Goal: Information Seeking & Learning: Learn about a topic

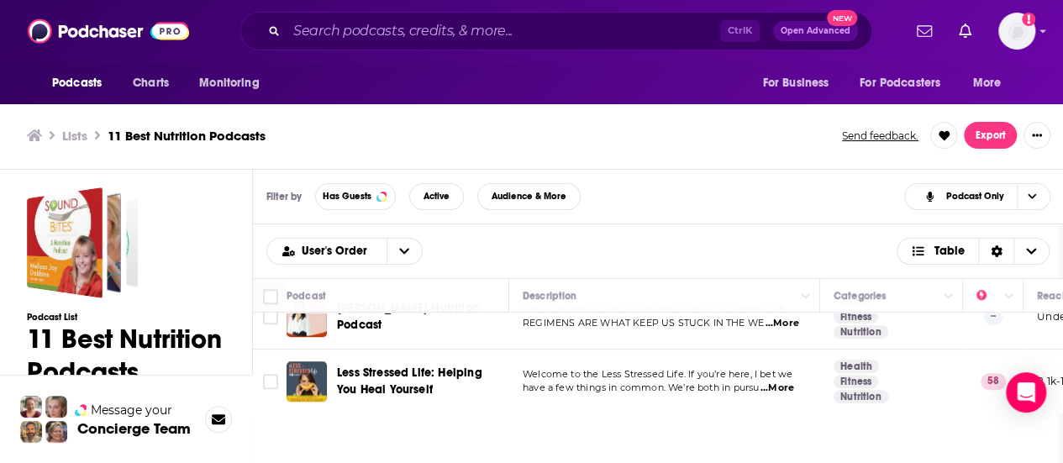
scroll to position [5, 0]
click at [766, 325] on td "I BELIEVE THAT UNSUSTAINABLE DIETS AND EXERCISE REGIMENS ARE WHAT KEEP US STUCK…" at bounding box center [664, 316] width 311 height 65
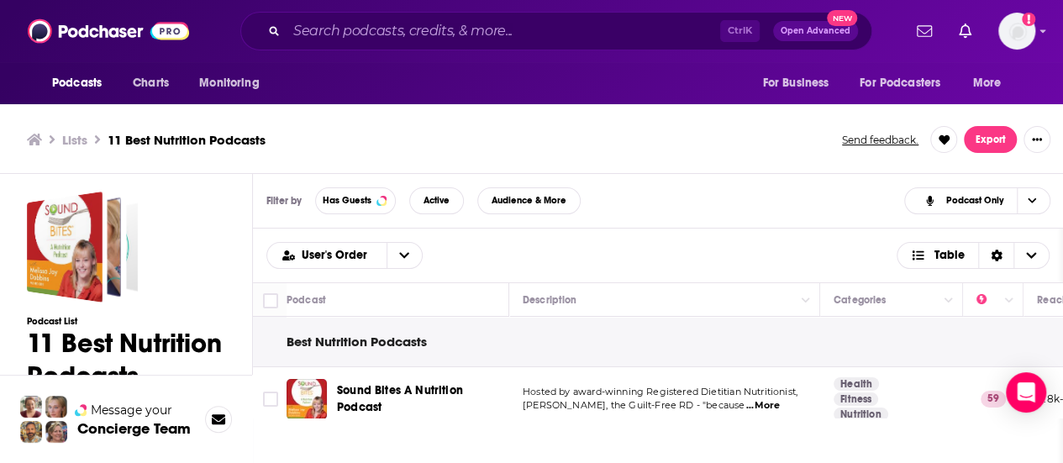
scroll to position [34, 0]
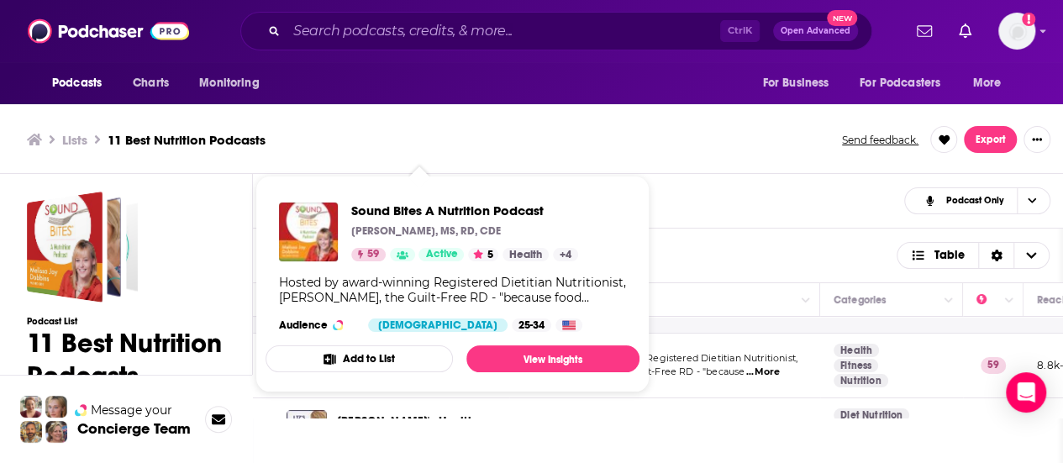
click at [719, 260] on div "User's Order Table" at bounding box center [657, 255] width 783 height 27
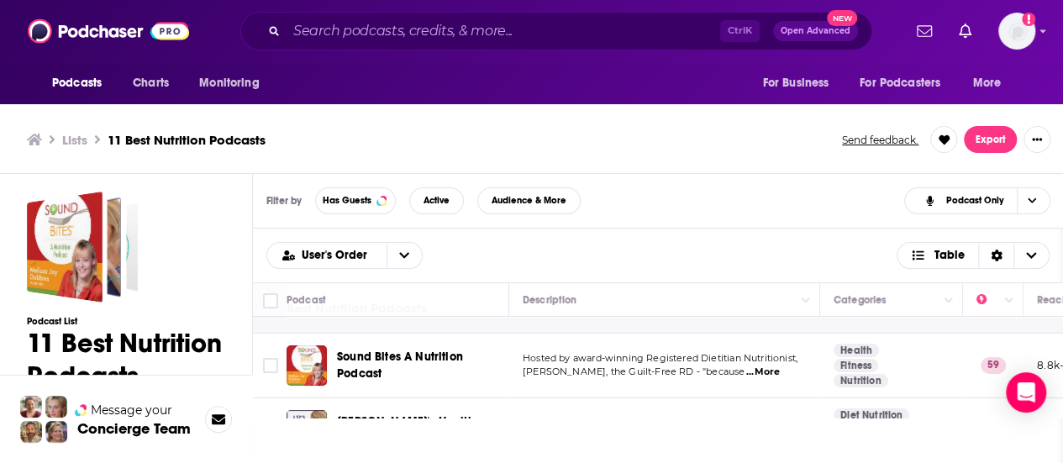
click at [578, 350] on td "Hosted by award-winning Registered Dietitian Nutritionist, Melissa Joy Dobbins,…" at bounding box center [664, 366] width 311 height 65
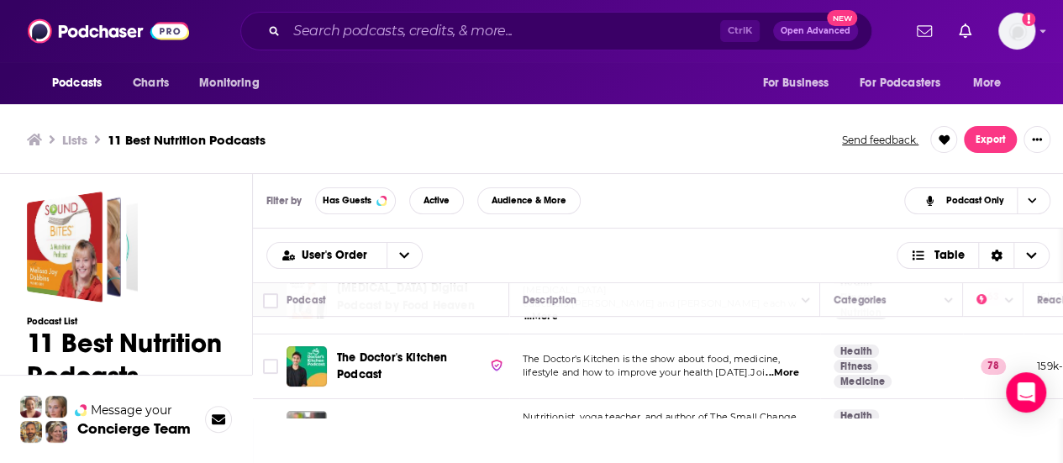
scroll to position [303, 0]
click at [729, 333] on td "The Doctor's Kitchen is the show about food, medicine, lifestyle and how to imp…" at bounding box center [664, 365] width 311 height 65
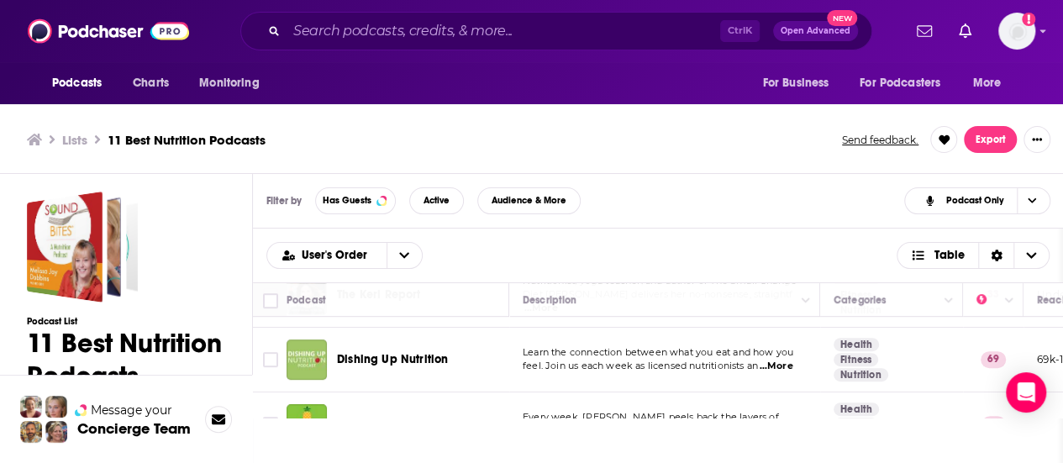
scroll to position [471, 0]
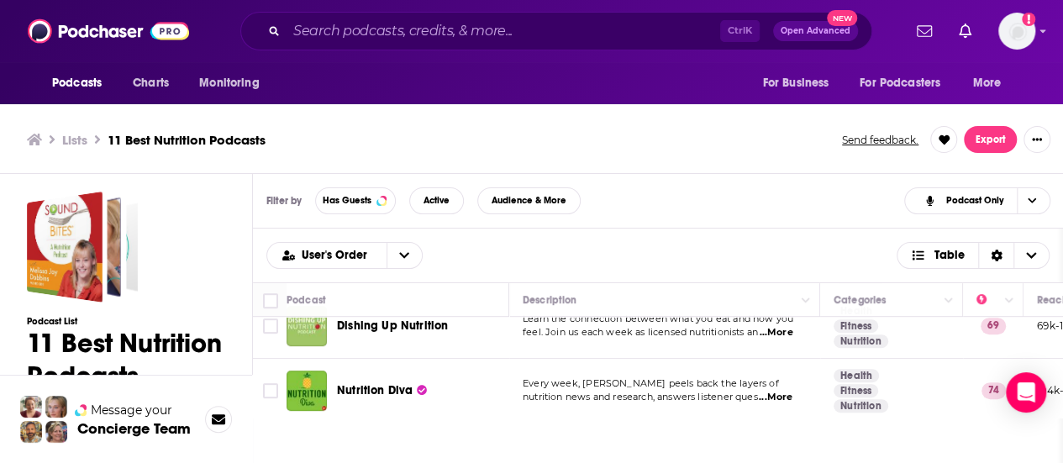
click at [716, 359] on td "Every week, Monica Reinagel peels back the layers of nutrition news and researc…" at bounding box center [664, 391] width 311 height 65
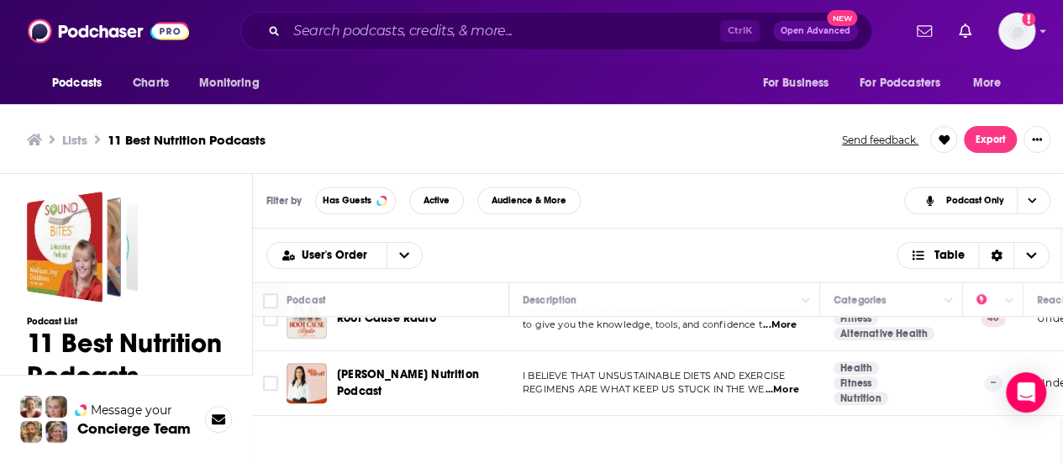
scroll to position [639, 0]
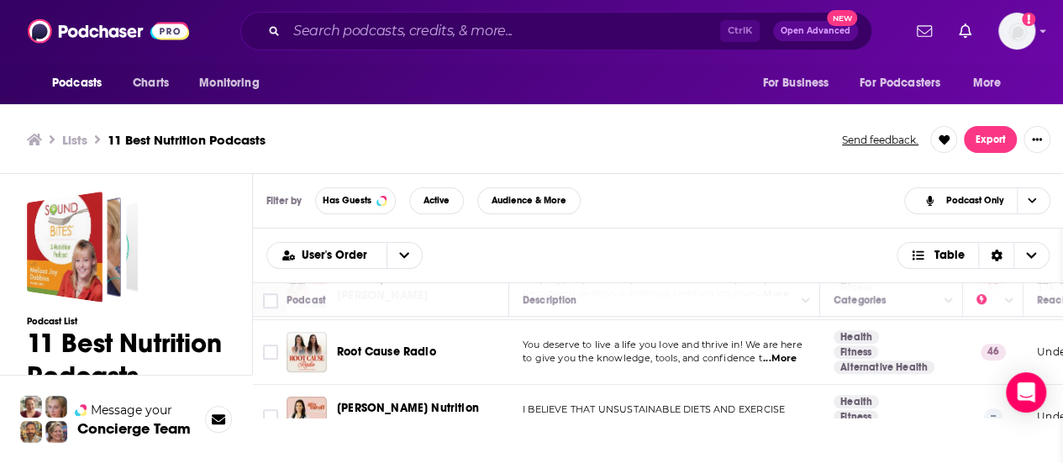
click at [709, 363] on td "You deserve to live a life you love and thrive in! We are here to give you the …" at bounding box center [664, 352] width 311 height 65
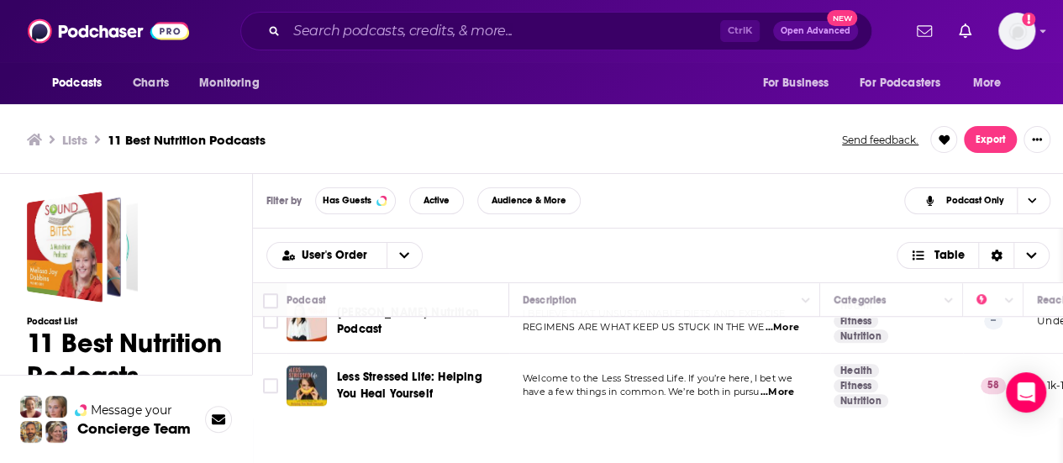
scroll to position [5, 0]
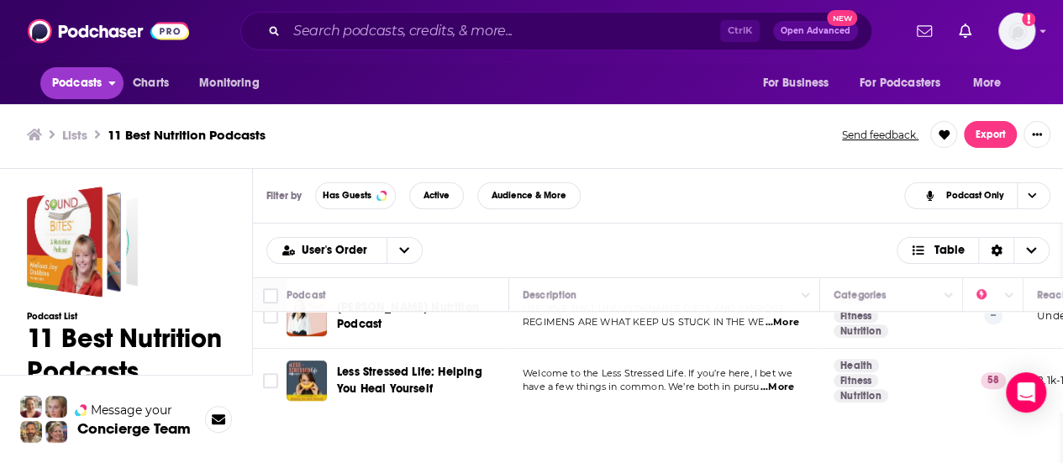
click at [81, 77] on span "Podcasts" at bounding box center [77, 83] width 50 height 24
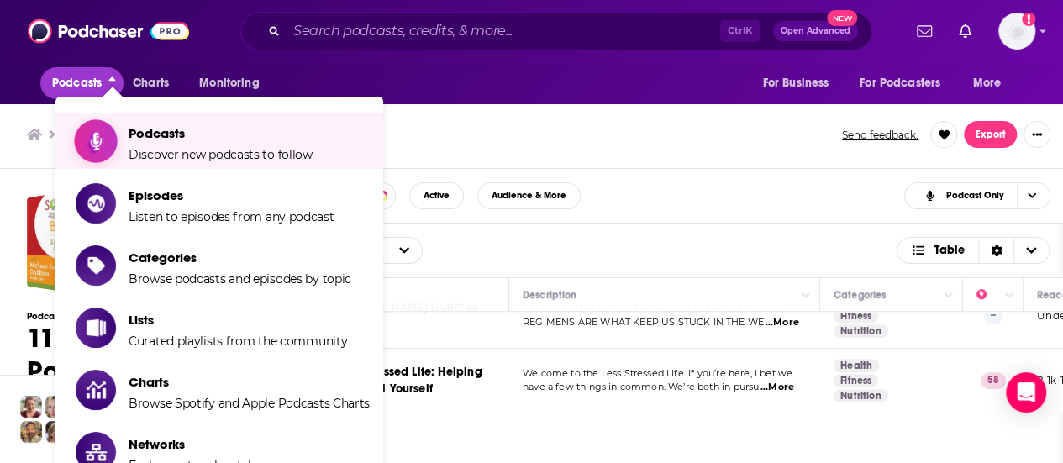
click at [173, 139] on span "Podcasts" at bounding box center [221, 133] width 184 height 16
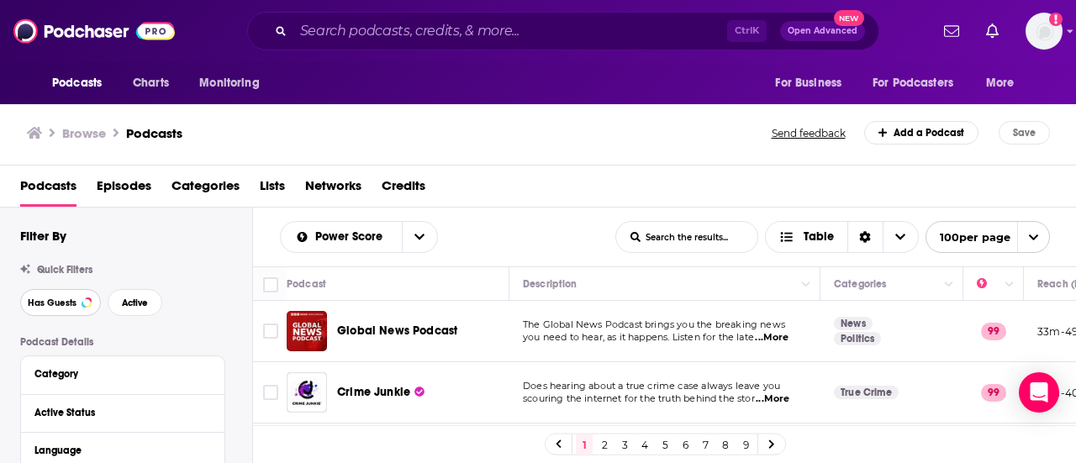
drag, startPoint x: 55, startPoint y: 293, endPoint x: 166, endPoint y: 303, distance: 111.3
click at [55, 293] on button "Has Guests" at bounding box center [60, 302] width 81 height 27
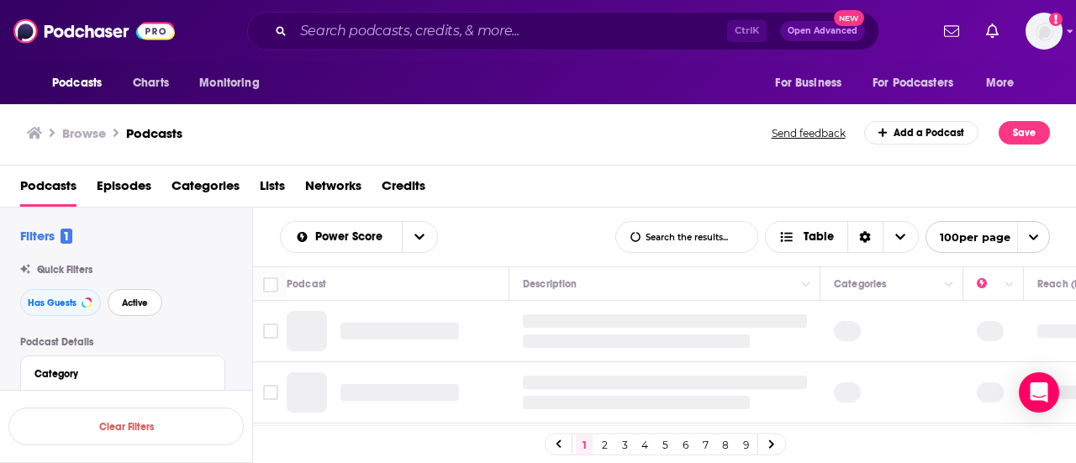
click at [148, 303] on button "Active" at bounding box center [135, 302] width 55 height 27
click at [403, 40] on input "Search podcasts, credits, & more..." at bounding box center [510, 31] width 434 height 27
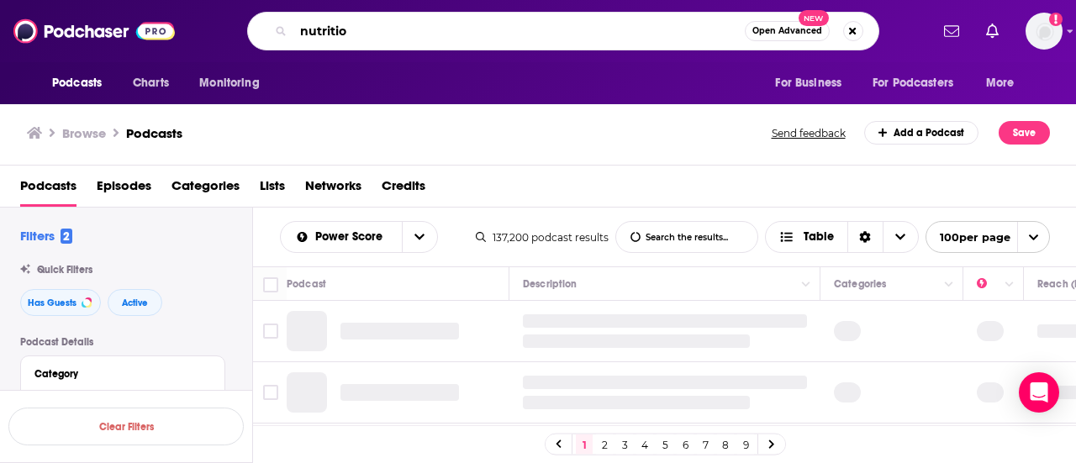
type input "nutrition"
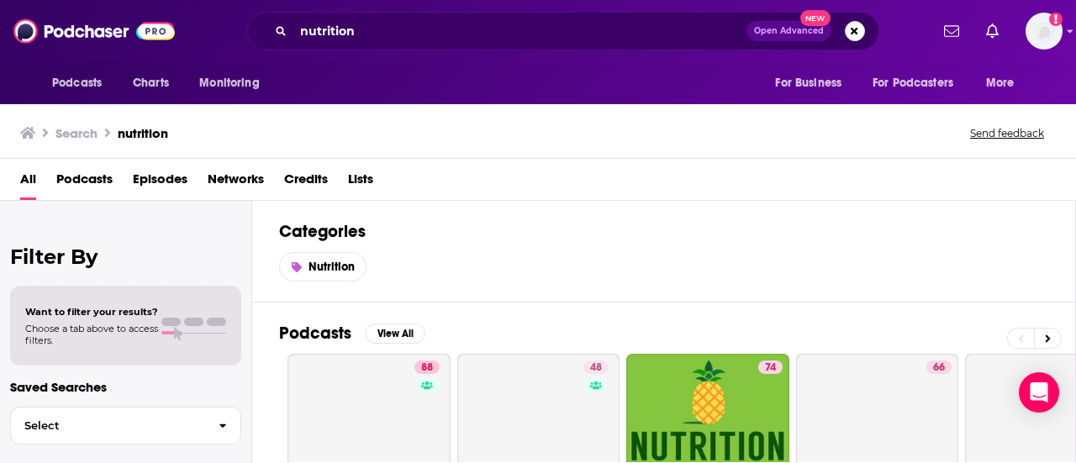
click at [91, 179] on span "Podcasts" at bounding box center [84, 183] width 56 height 34
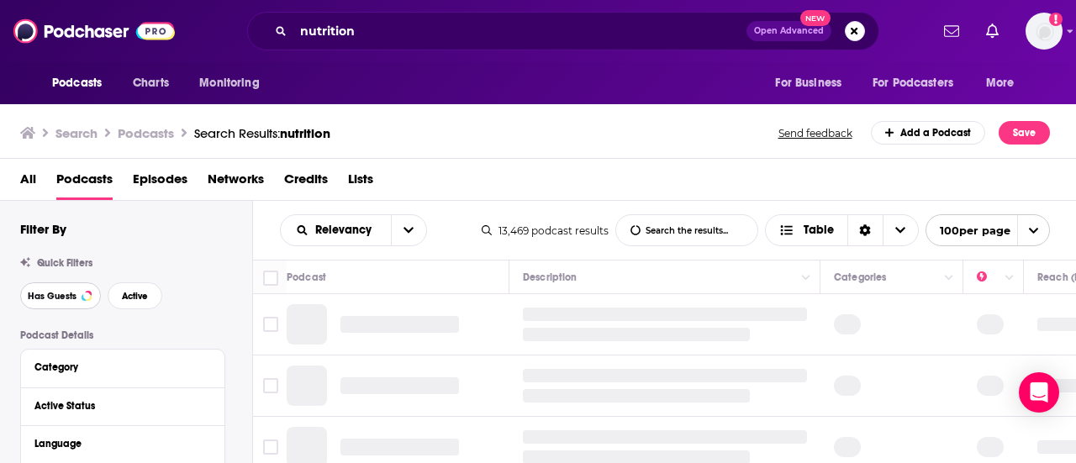
click at [39, 305] on button "Has Guests" at bounding box center [60, 295] width 81 height 27
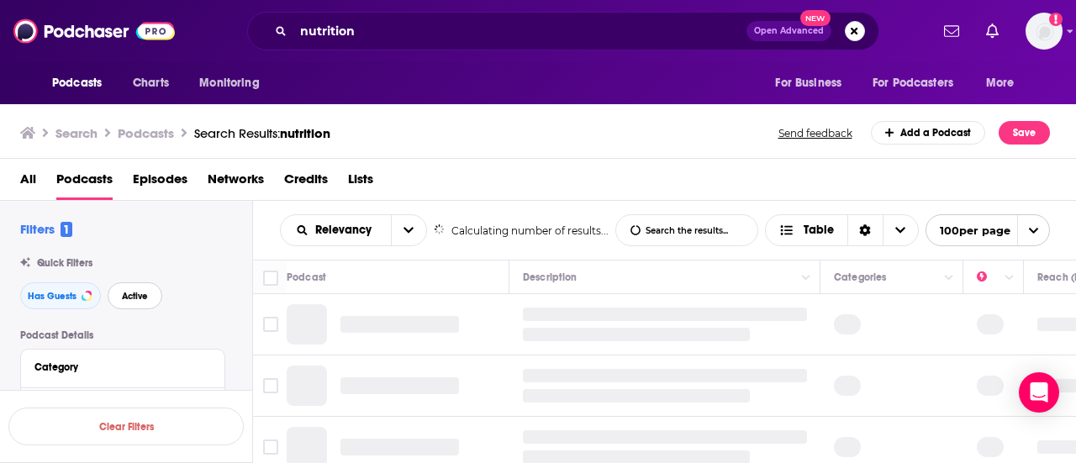
click at [122, 301] on span "Active" at bounding box center [135, 296] width 26 height 9
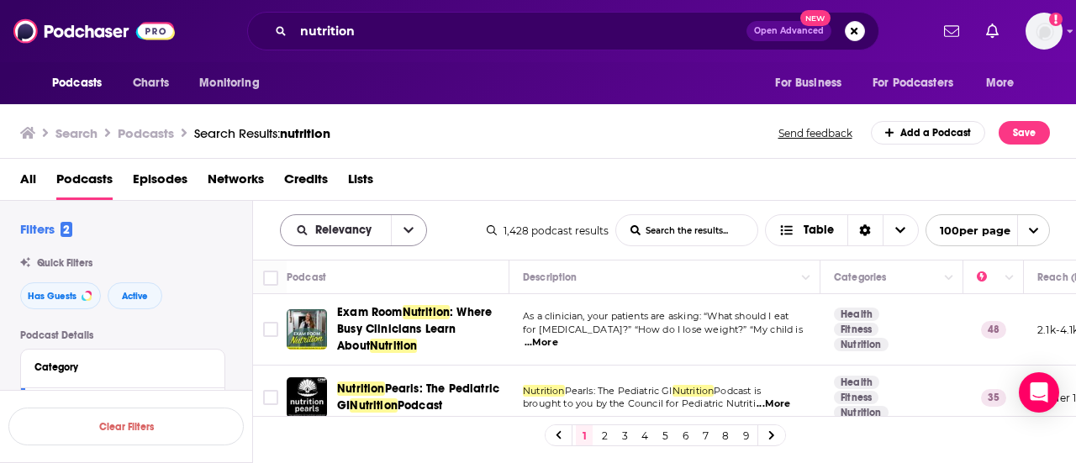
click at [419, 230] on button "open menu" at bounding box center [408, 230] width 35 height 30
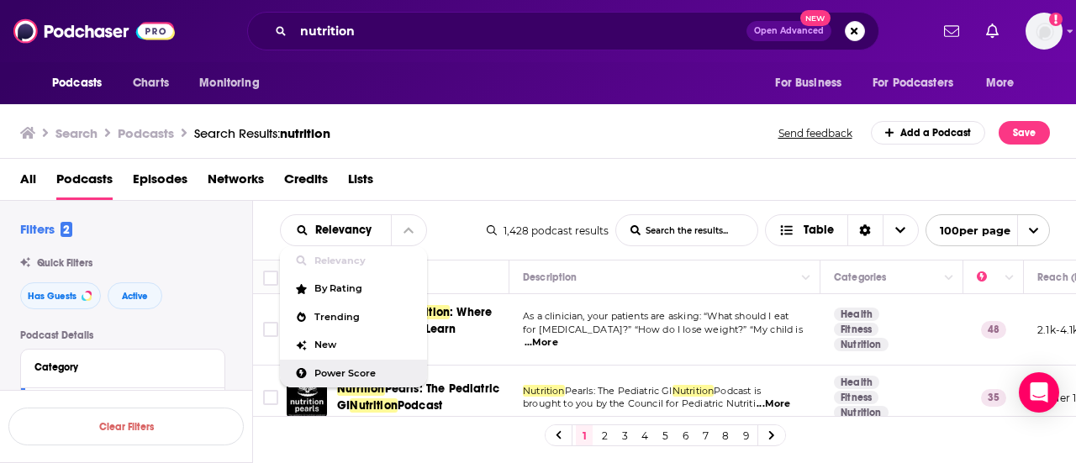
click at [348, 362] on div "Power Score" at bounding box center [353, 374] width 147 height 29
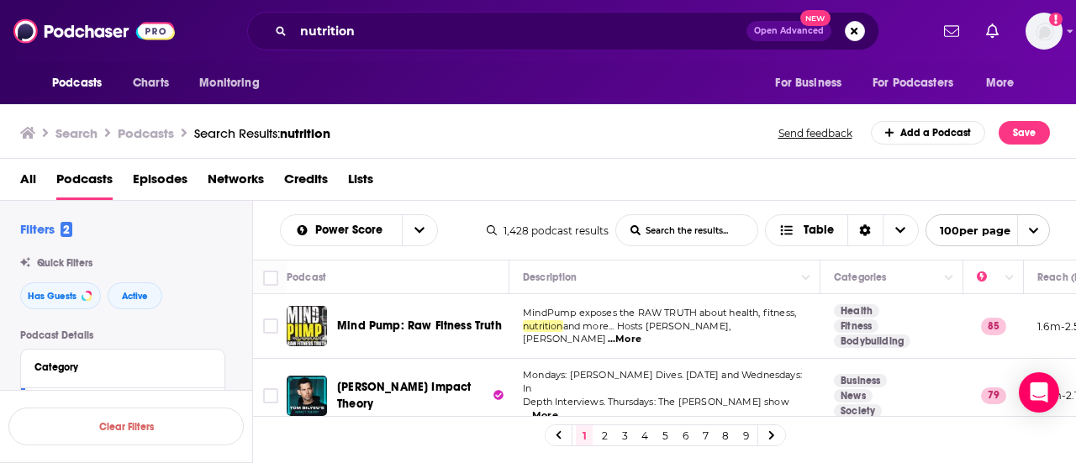
click at [539, 301] on td "MindPump exposes the RAW TRUTH about health, fitness, nutrition and more... Hos…" at bounding box center [664, 326] width 311 height 65
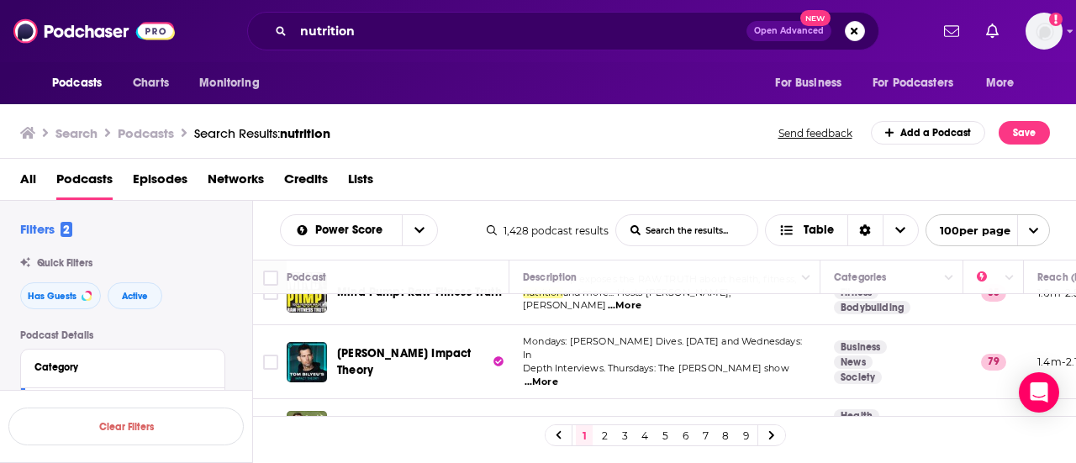
click at [558, 376] on span "...More" at bounding box center [541, 382] width 34 height 13
click at [523, 325] on td "Mondays: Tom Deep Dives. Tuesday and Wednesdays: In Depth Interviews. Thursdays…" at bounding box center [664, 362] width 311 height 74
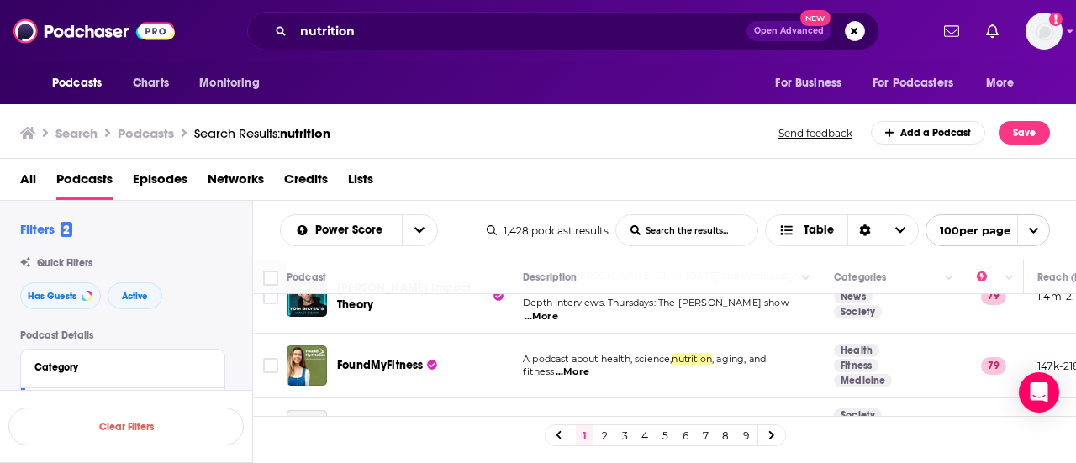
scroll to position [101, 0]
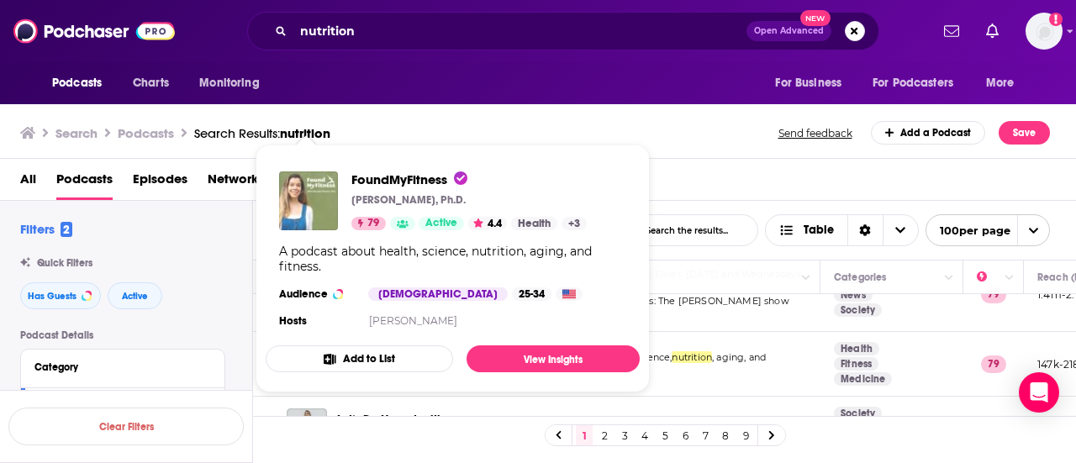
drag, startPoint x: 310, startPoint y: 351, endPoint x: 292, endPoint y: 208, distance: 144.9
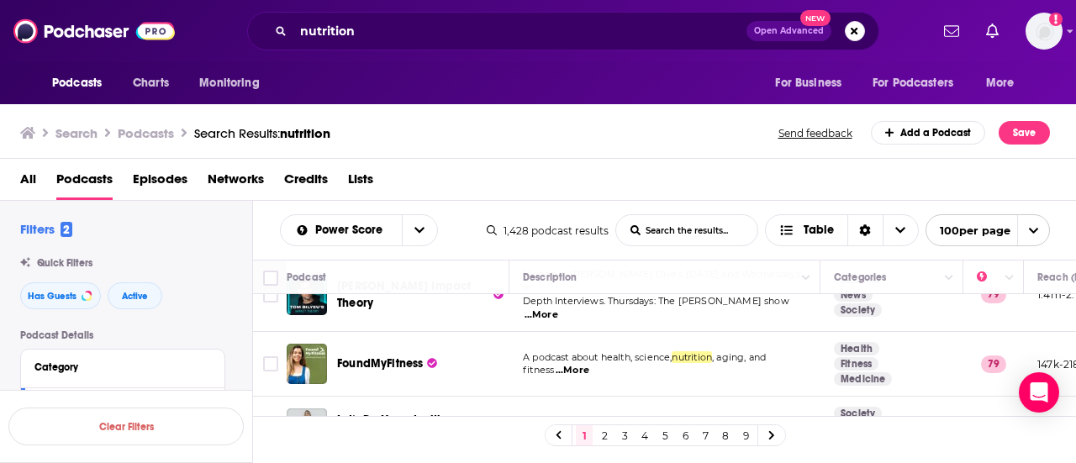
click at [769, 368] on td "A podcast about health, science, nutrition , aging, and fitness ...More" at bounding box center [664, 364] width 311 height 65
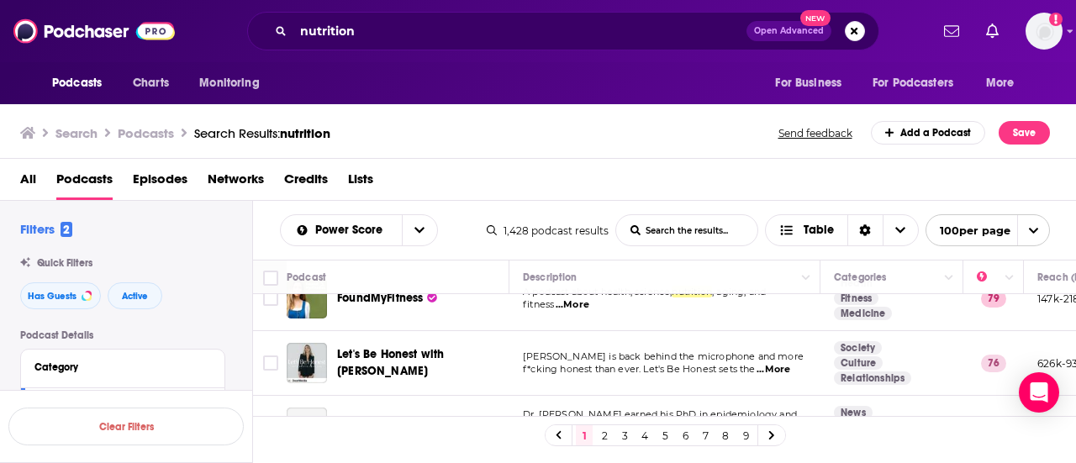
scroll to position [168, 0]
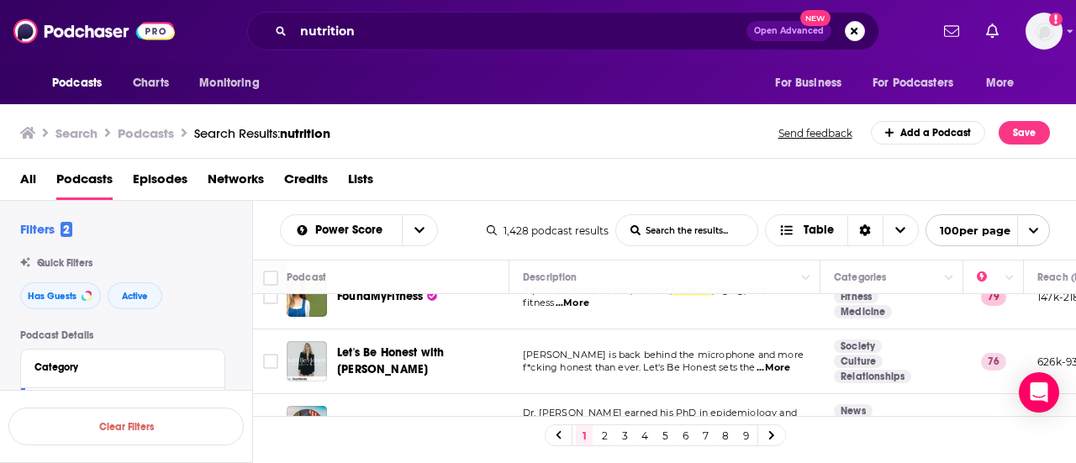
click at [785, 361] on span "...More" at bounding box center [773, 367] width 34 height 13
click at [700, 376] on td "Kristin Cavallari is back behind the microphone and more f*cking honest than ev…" at bounding box center [664, 361] width 311 height 65
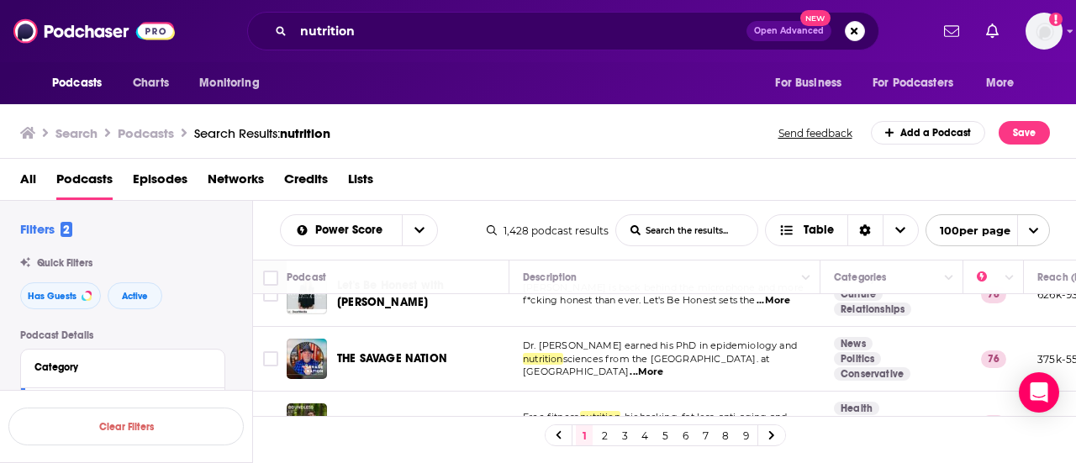
scroll to position [269, 0]
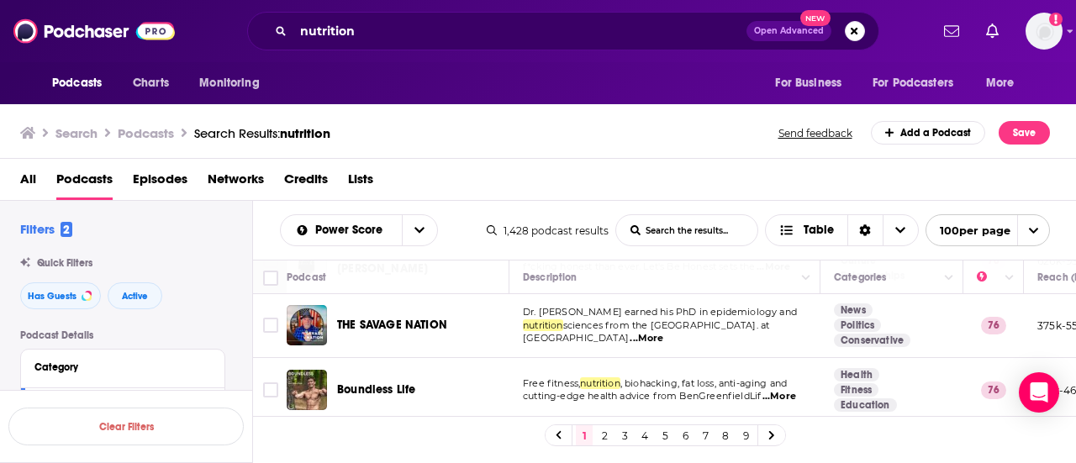
click at [800, 399] on td "Free fitness, nutrition , biohacking, fat loss, anti-aging and cutting-edge hea…" at bounding box center [664, 390] width 311 height 65
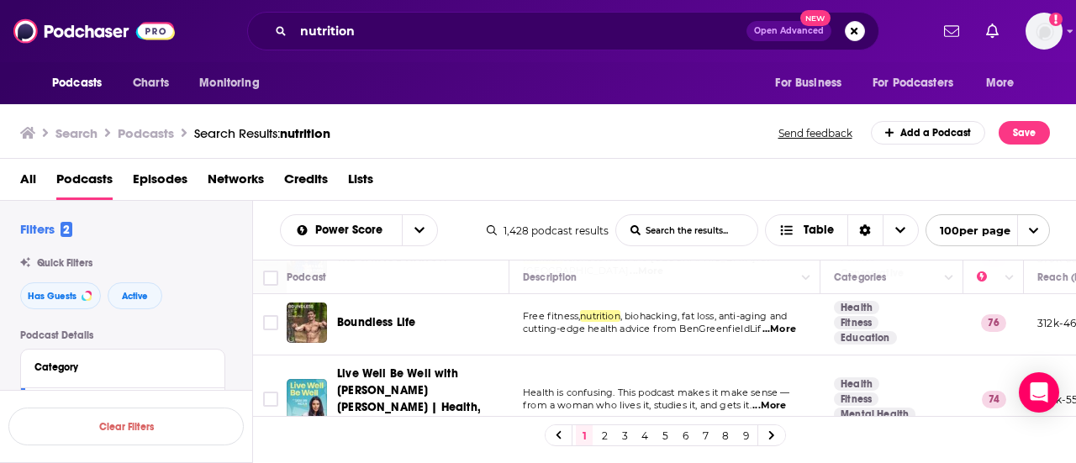
scroll to position [370, 0]
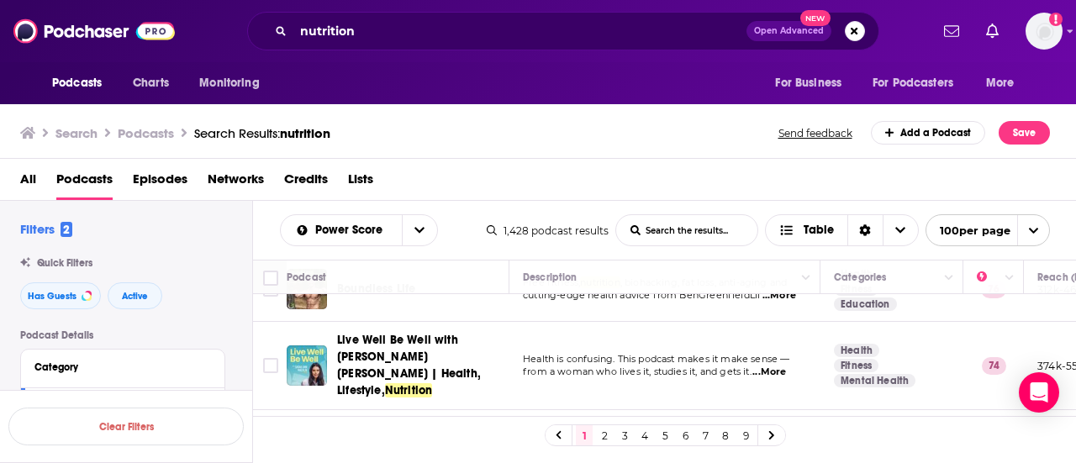
click at [776, 366] on span "...More" at bounding box center [769, 372] width 34 height 13
click at [751, 367] on td "Health is confusing. This podcast makes it make sense — from a woman who lives …" at bounding box center [664, 366] width 311 height 88
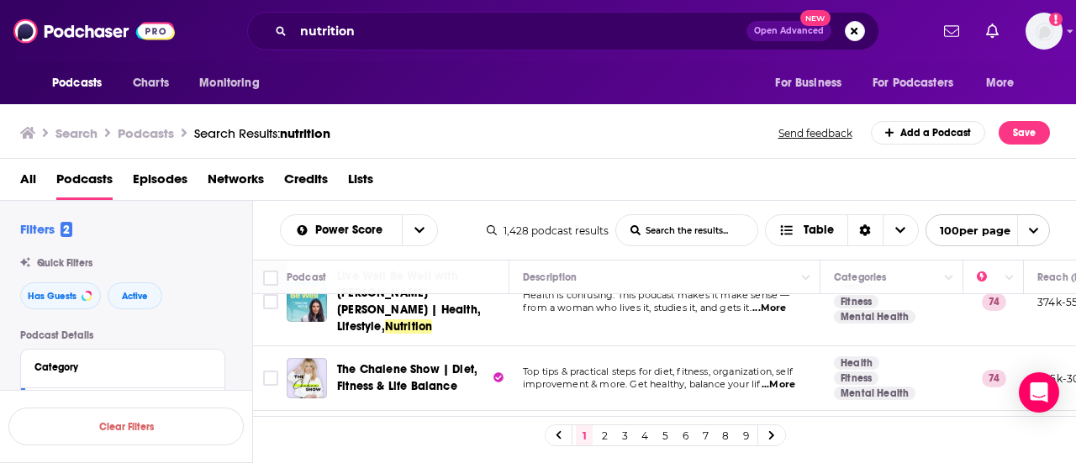
scroll to position [437, 0]
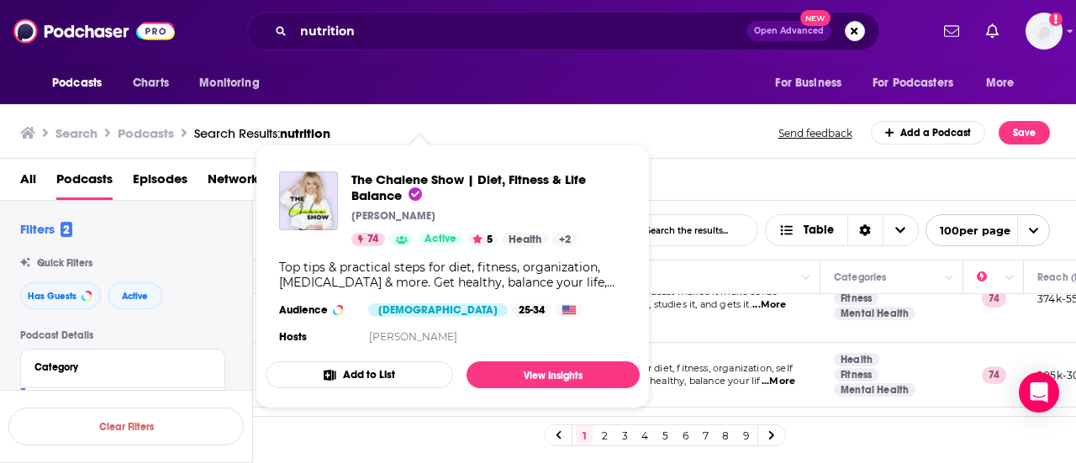
click at [751, 373] on td "Top tips & practical steps for diet, fitness, organization, self improvement & …" at bounding box center [664, 375] width 311 height 65
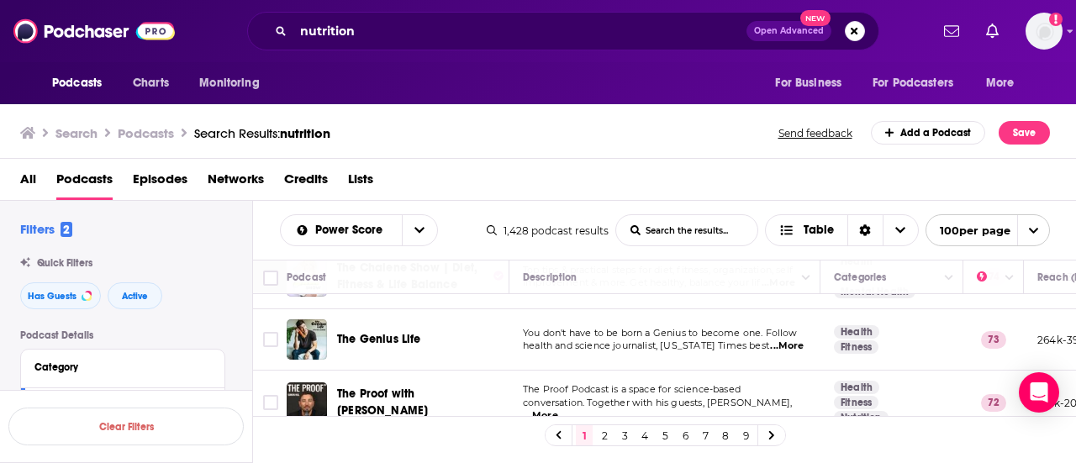
scroll to position [538, 0]
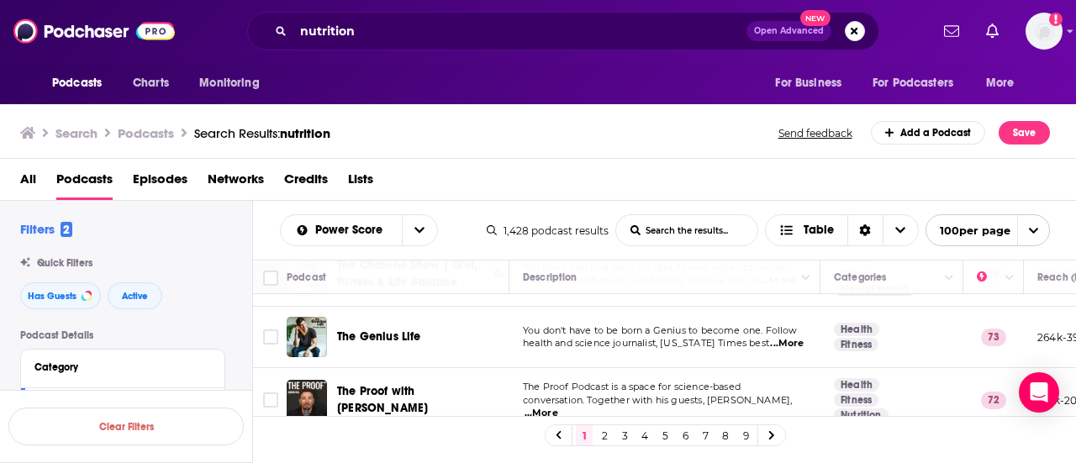
click at [793, 337] on span "...More" at bounding box center [787, 343] width 34 height 13
click at [530, 334] on td "You don't have to be born a Genius to become one. Follow health and science jou…" at bounding box center [664, 337] width 311 height 61
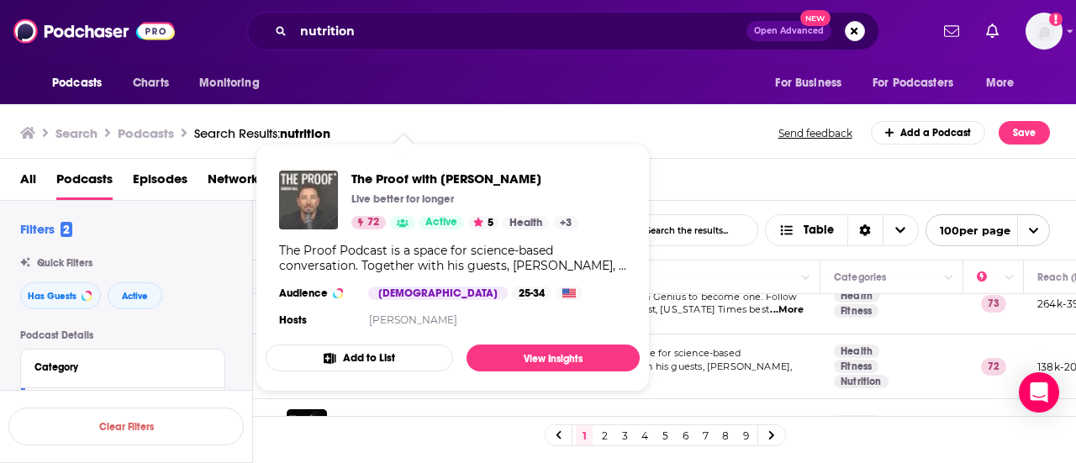
drag, startPoint x: 414, startPoint y: 339, endPoint x: 311, endPoint y: 212, distance: 163.7
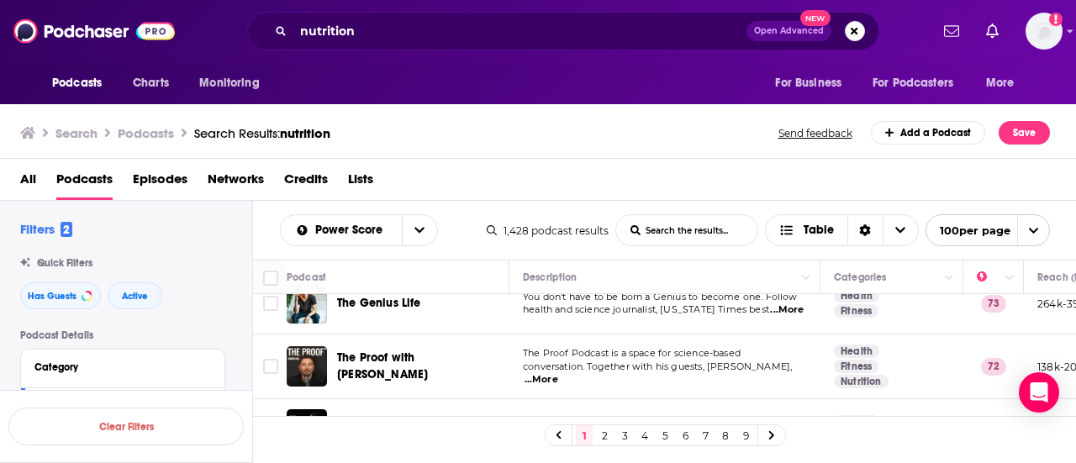
click at [787, 367] on td "The Proof Podcast is a space for science-based conversation. Together with his …" at bounding box center [664, 366] width 311 height 65
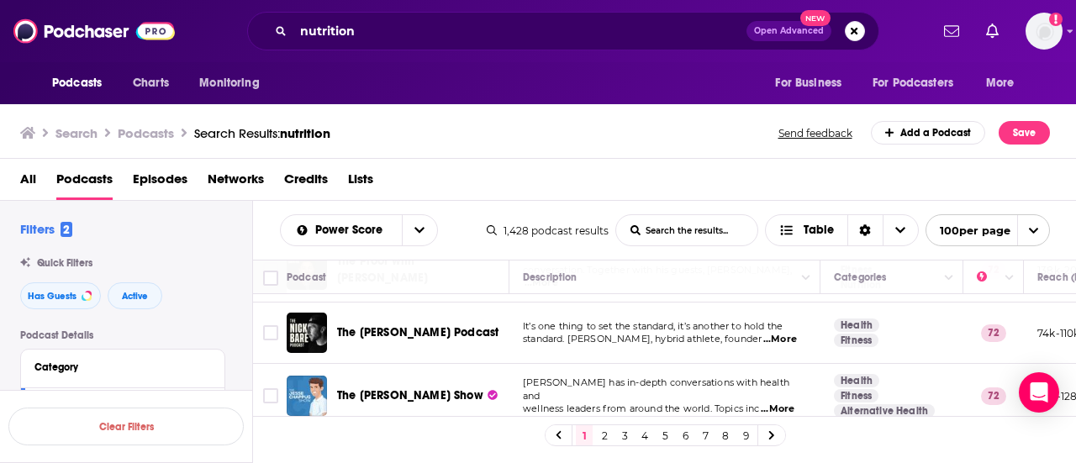
scroll to position [672, 0]
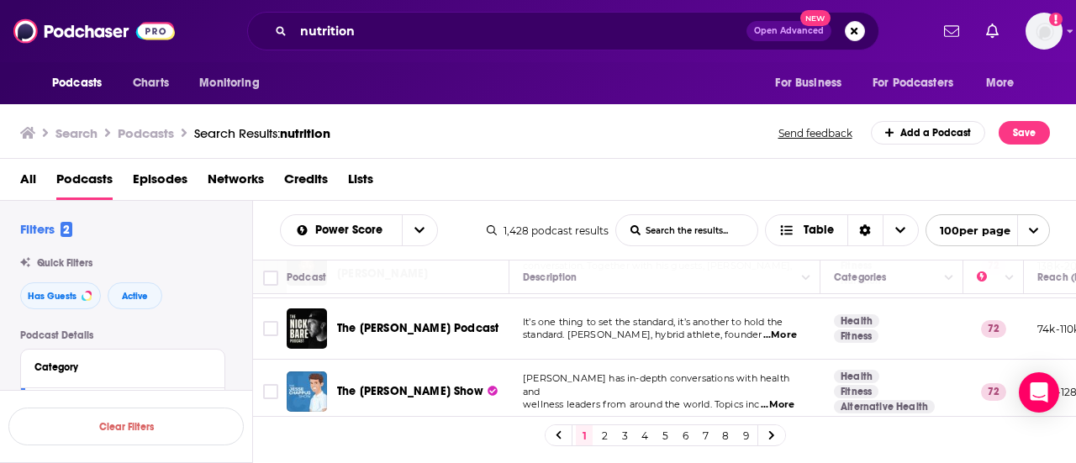
click at [774, 329] on span "...More" at bounding box center [780, 335] width 34 height 13
click at [519, 360] on td "Jesse Chappus has in-depth conversations with health and wellness leaders from …" at bounding box center [664, 392] width 311 height 65
click at [777, 398] on span "...More" at bounding box center [777, 404] width 34 height 13
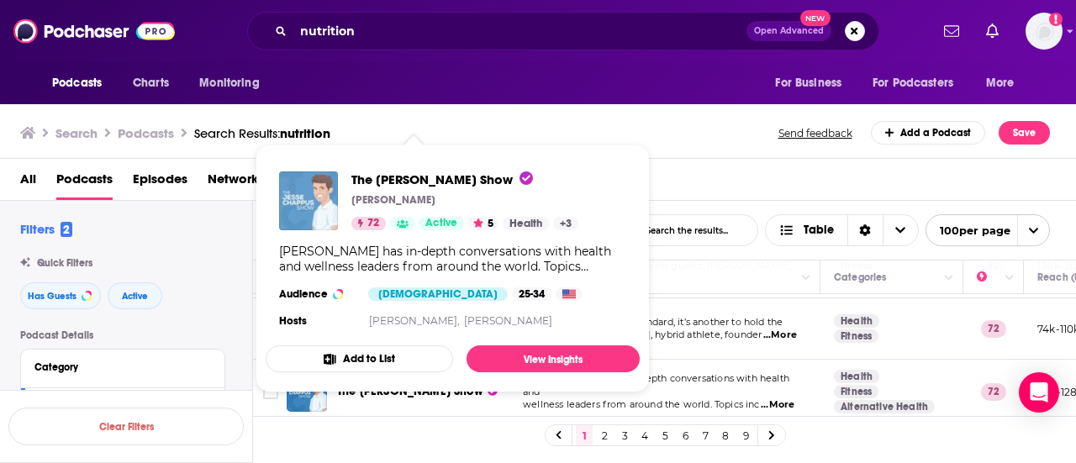
drag, startPoint x: 434, startPoint y: 359, endPoint x: 318, endPoint y: 220, distance: 180.8
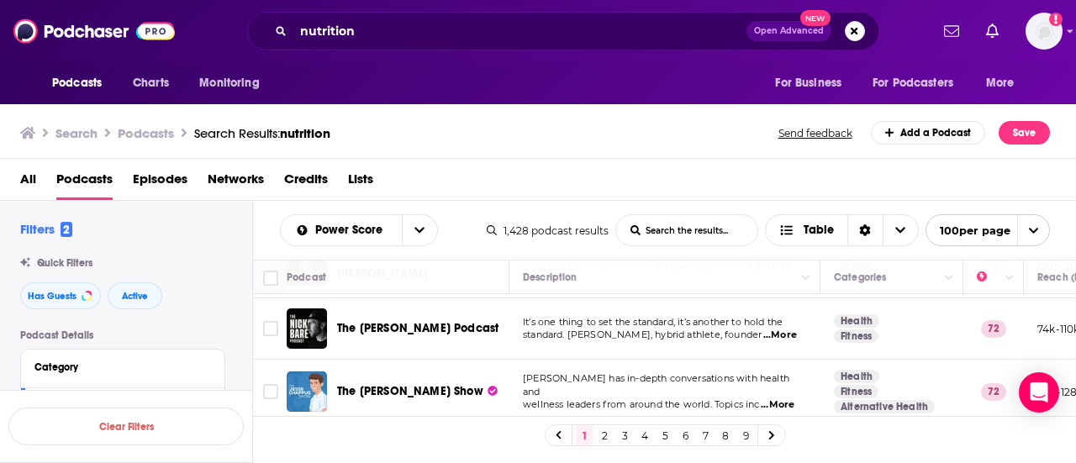
click at [794, 390] on td "Jesse Chappus has in-depth conversations with health and wellness leaders from …" at bounding box center [664, 392] width 311 height 65
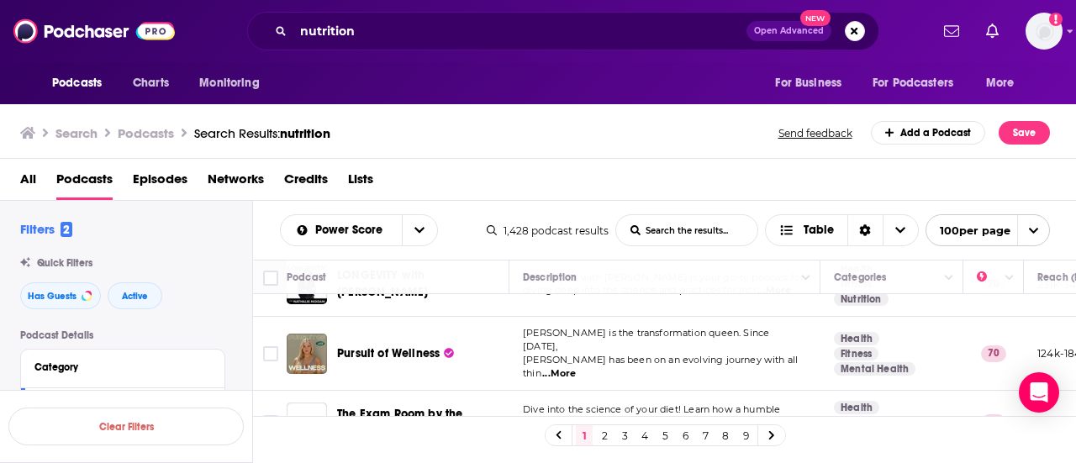
scroll to position [1042, 0]
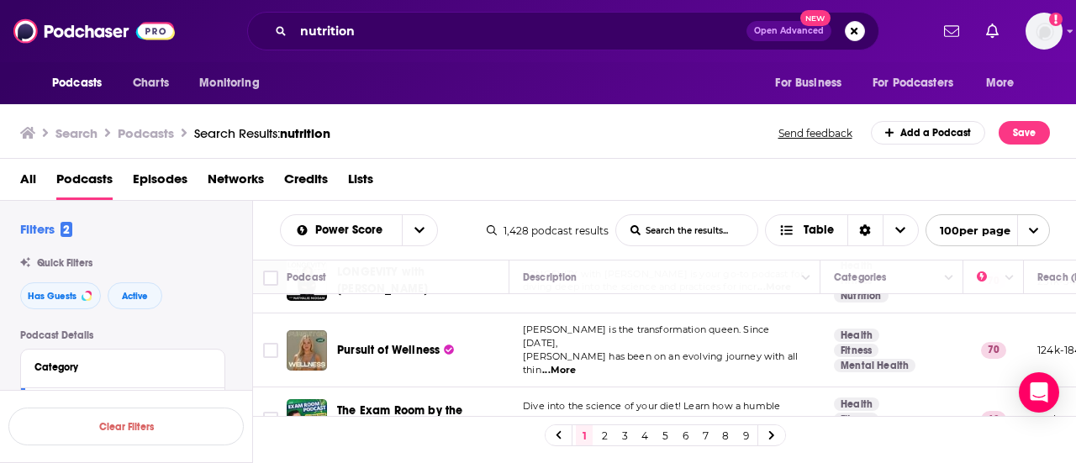
click at [790, 387] on td "Dive into the science of your diet! Learn how a humble blueberry can fight canc…" at bounding box center [664, 419] width 311 height 65
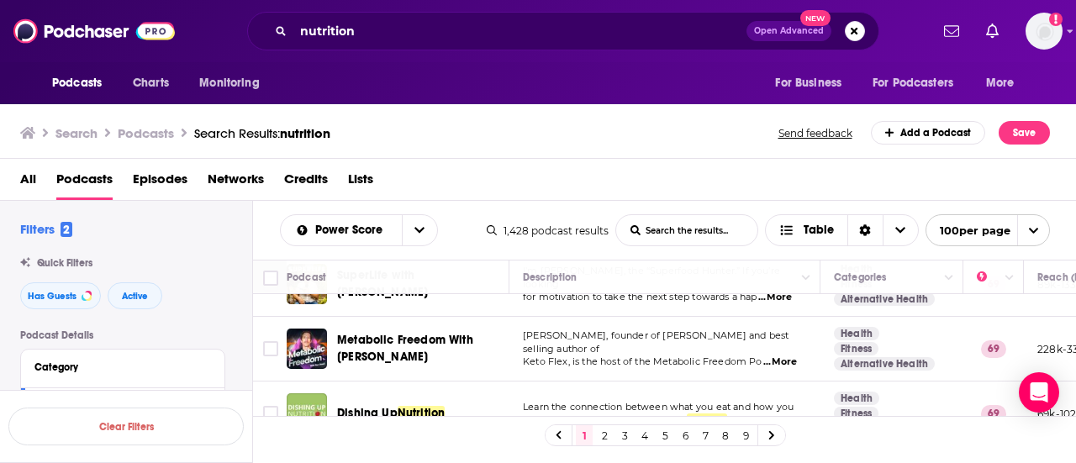
scroll to position [1244, 0]
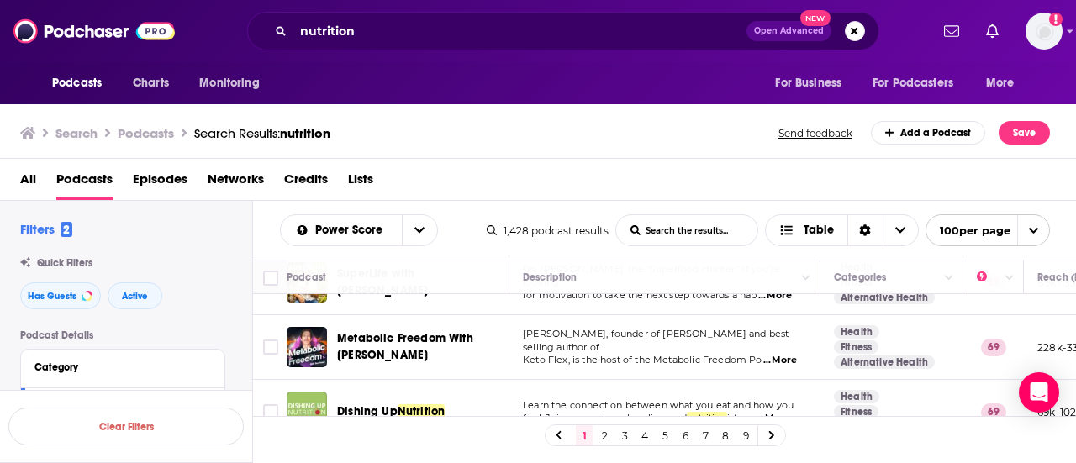
click at [703, 380] on td "Learn the connection between what you eat and how you feel. Join us each week a…" at bounding box center [664, 412] width 311 height 65
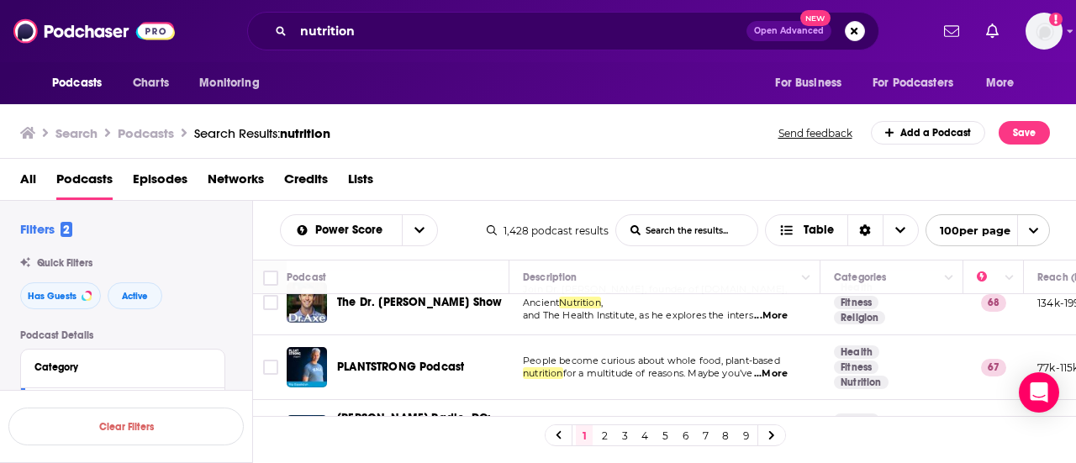
scroll to position [1513, 0]
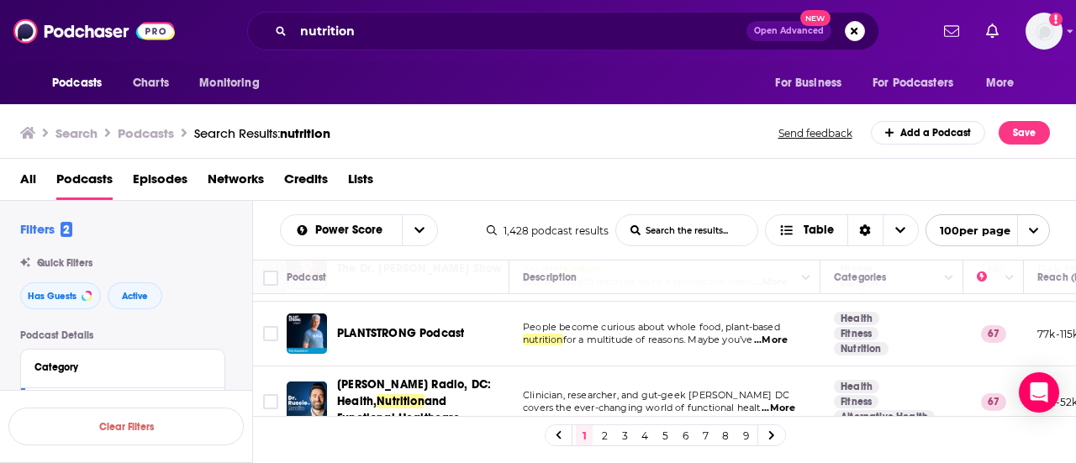
click at [690, 385] on td "Clinician, researcher, and gut-geek Dr. Michael Ruscio DC covers the ever-chang…" at bounding box center [664, 401] width 311 height 71
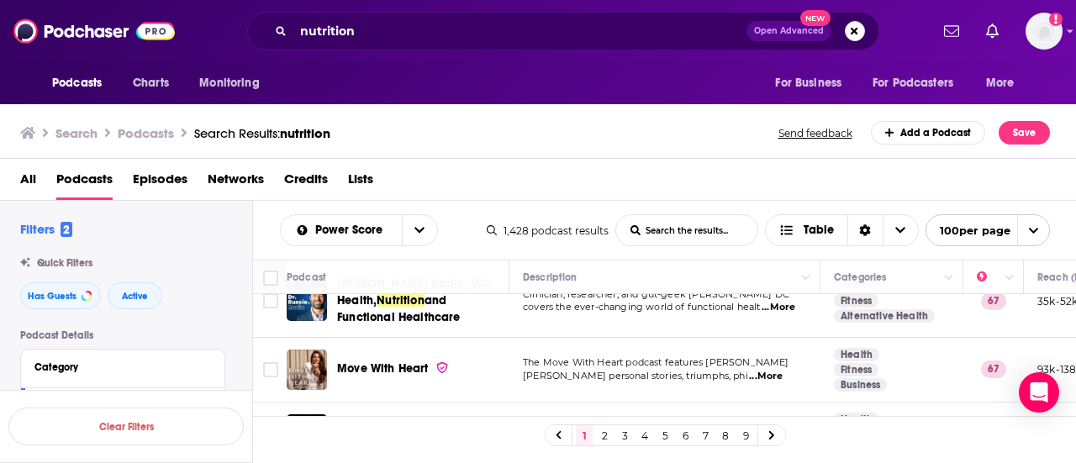
scroll to position [1647, 0]
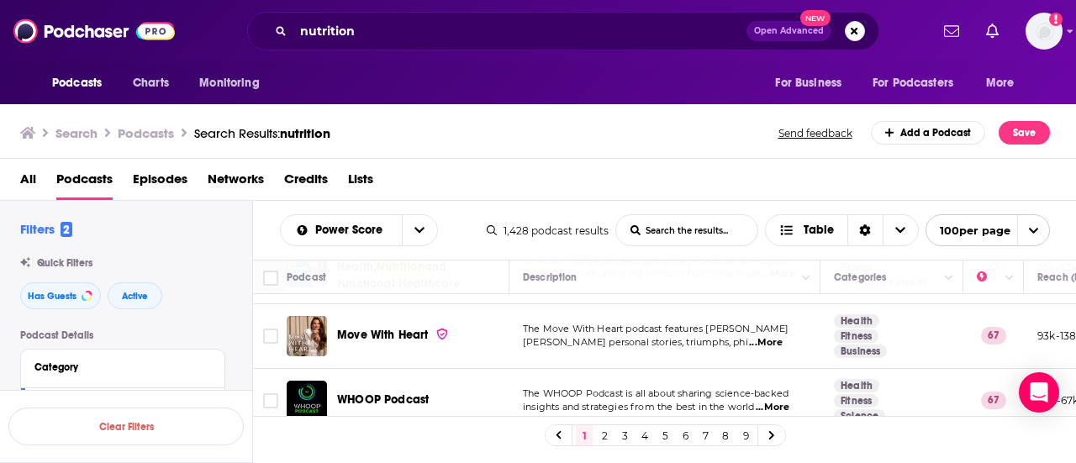
click at [717, 386] on td "The WHOOP Podcast is all about sharing science-backed insights and strategies f…" at bounding box center [664, 401] width 311 height 65
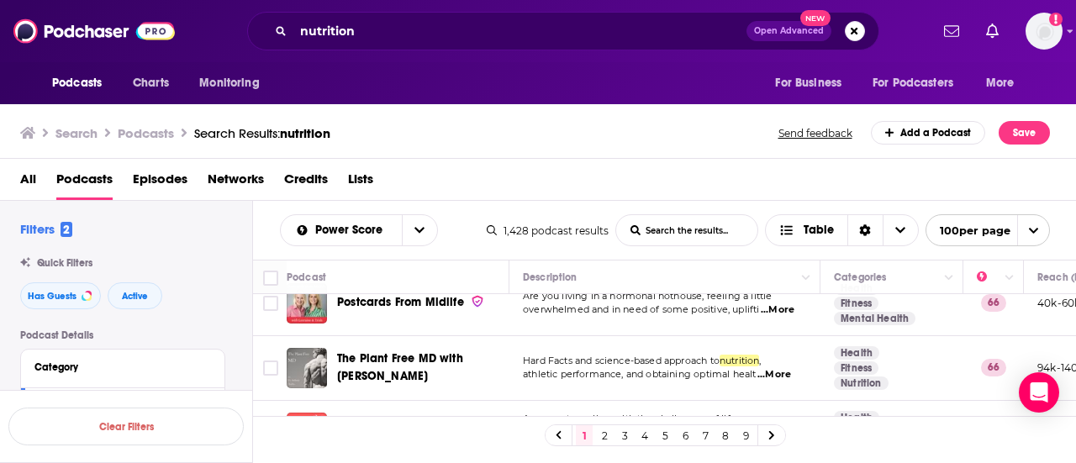
scroll to position [1950, 0]
click at [800, 401] on td "Are you struggling with the challenges of life as a woman with ADHD? Perhaps yo…" at bounding box center [664, 431] width 311 height 65
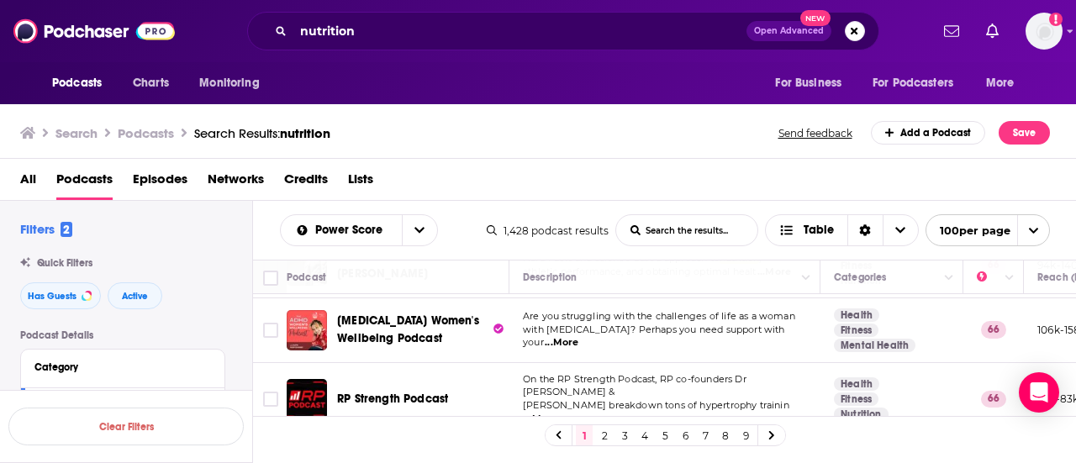
scroll to position [2084, 0]
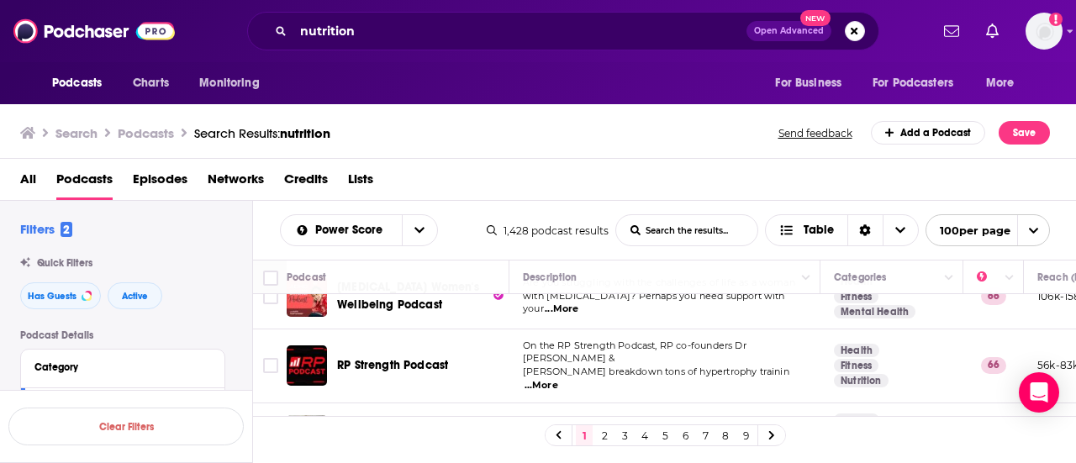
click at [794, 403] on td "Vanessa Spina is a Sports Nutrition Specialist, Best Selling author, creator of…" at bounding box center [664, 435] width 311 height 65
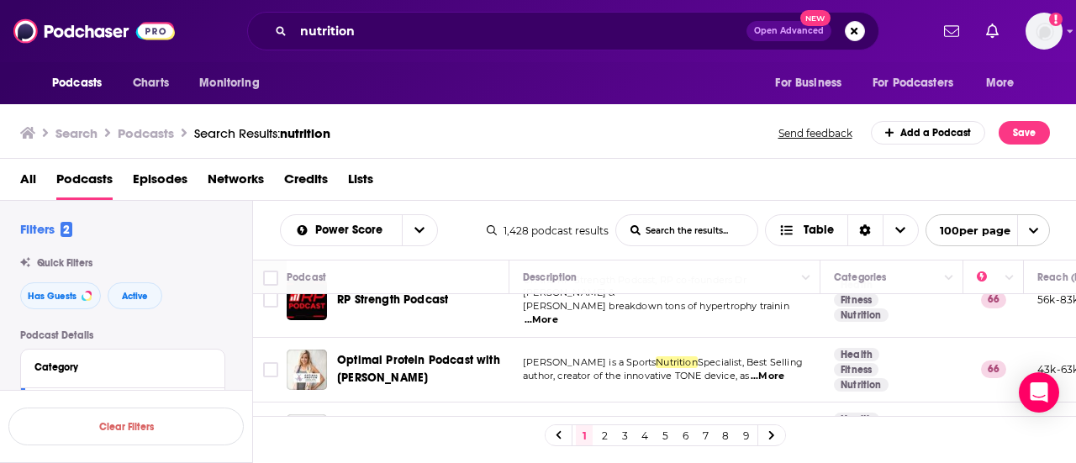
scroll to position [2151, 0]
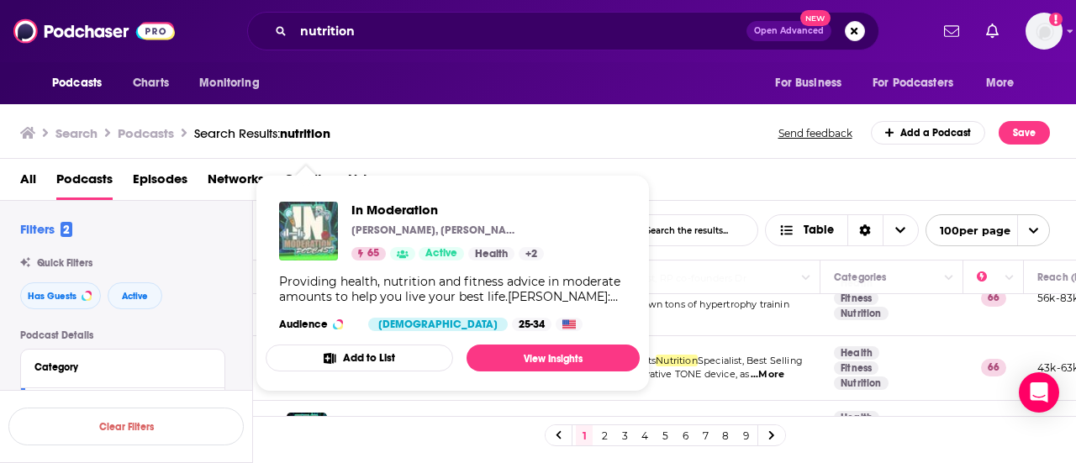
drag, startPoint x: 301, startPoint y: 364, endPoint x: 286, endPoint y: 234, distance: 131.1
click at [787, 401] on td "Providing health, nutrition and fitness advice in moderate amounts to help you …" at bounding box center [664, 433] width 311 height 65
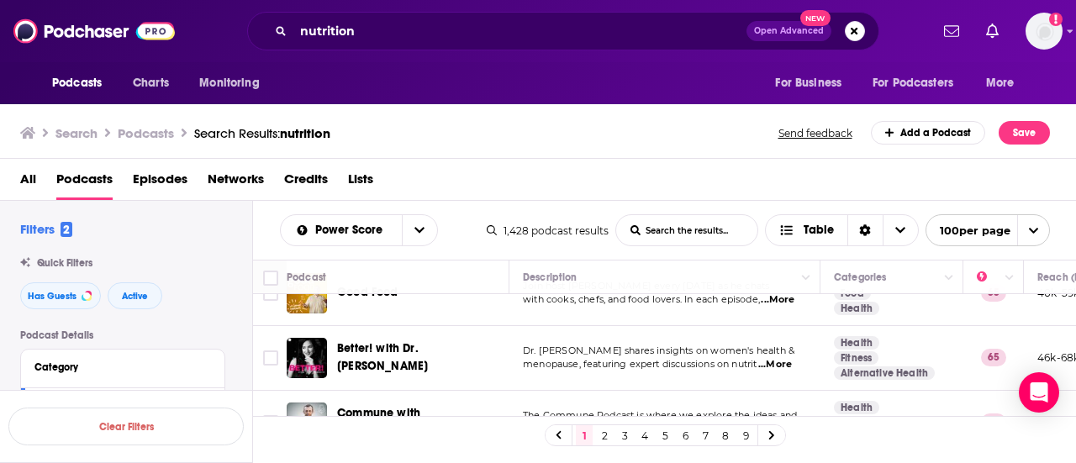
scroll to position [2454, 0]
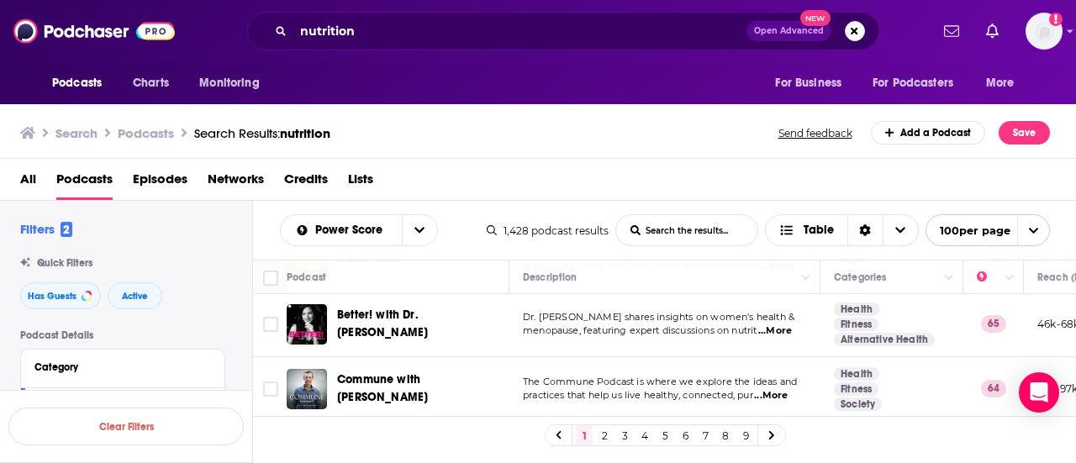
click at [774, 422] on td "The PedsDocTalk Podcast is your go-to parenting resource, hosted by Dr. Mona Am…" at bounding box center [664, 466] width 311 height 88
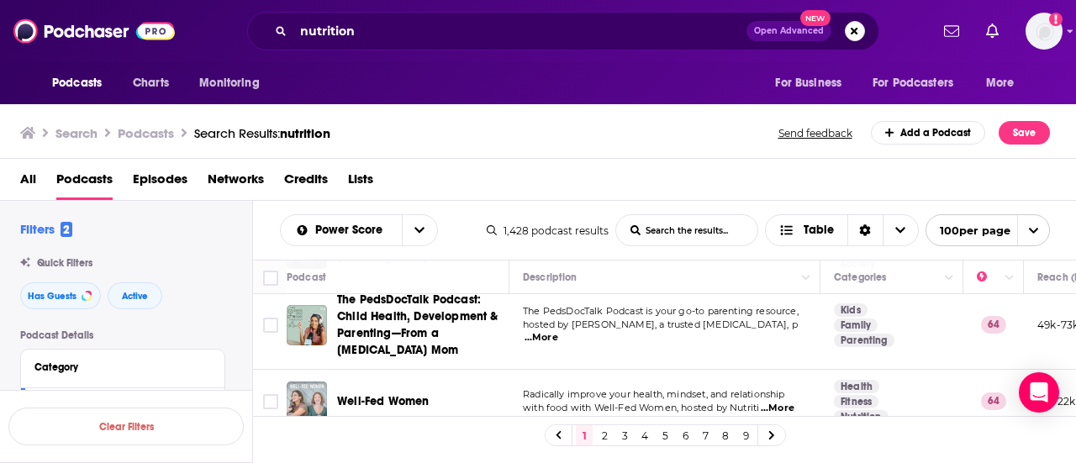
scroll to position [2588, 0]
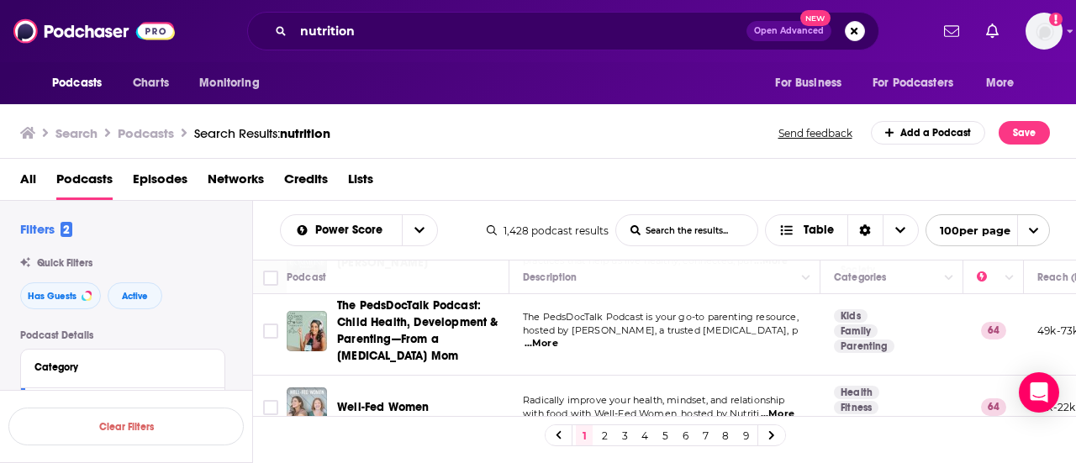
click at [713, 376] on td "Radically improve your health, mindset, and relationship with food with Well-Fe…" at bounding box center [664, 408] width 311 height 65
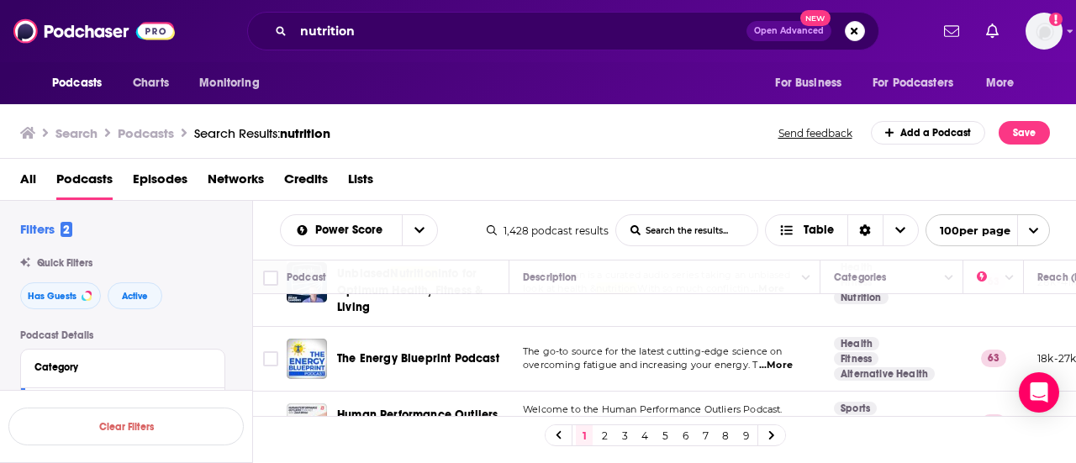
scroll to position [2823, 0]
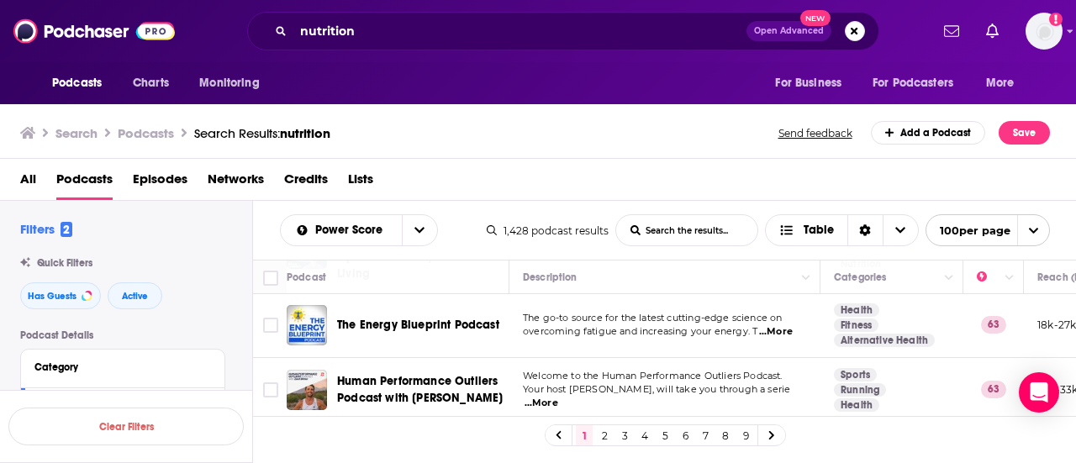
click at [738, 423] on td "Join BFFs, registered dietitian nutrition ists, and diabetes educators Wendy Lo…" at bounding box center [664, 460] width 311 height 74
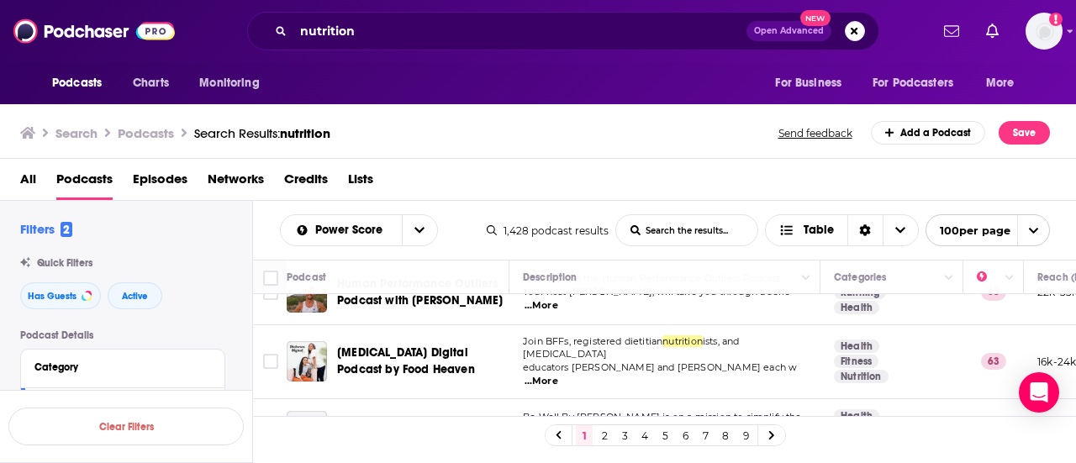
scroll to position [2924, 0]
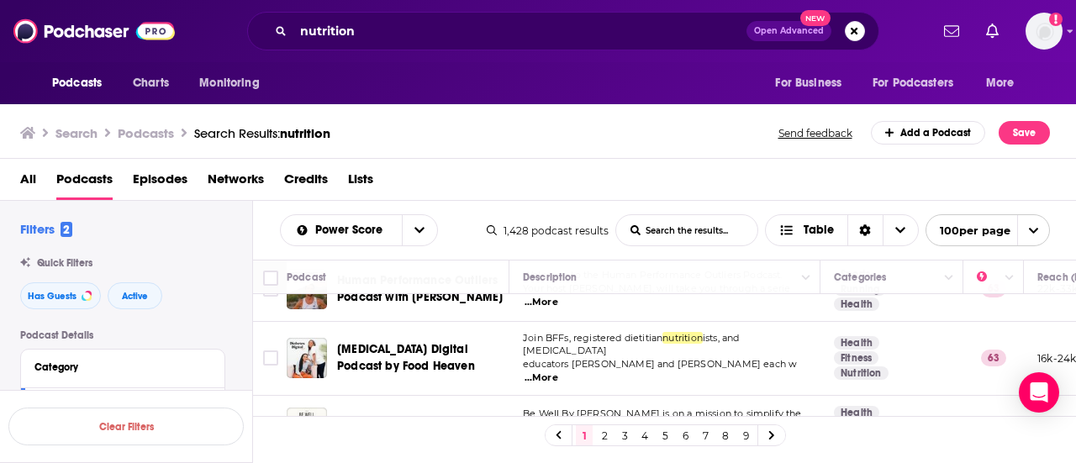
click at [797, 396] on td "Be Well By Kelly is on a mission to simplify the science of nutrition. I want t…" at bounding box center [664, 428] width 311 height 65
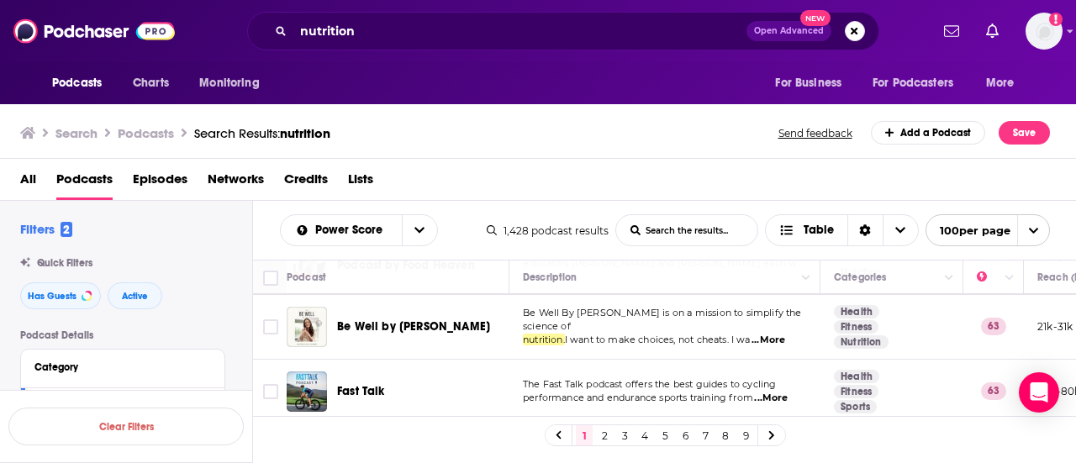
scroll to position [3059, 0]
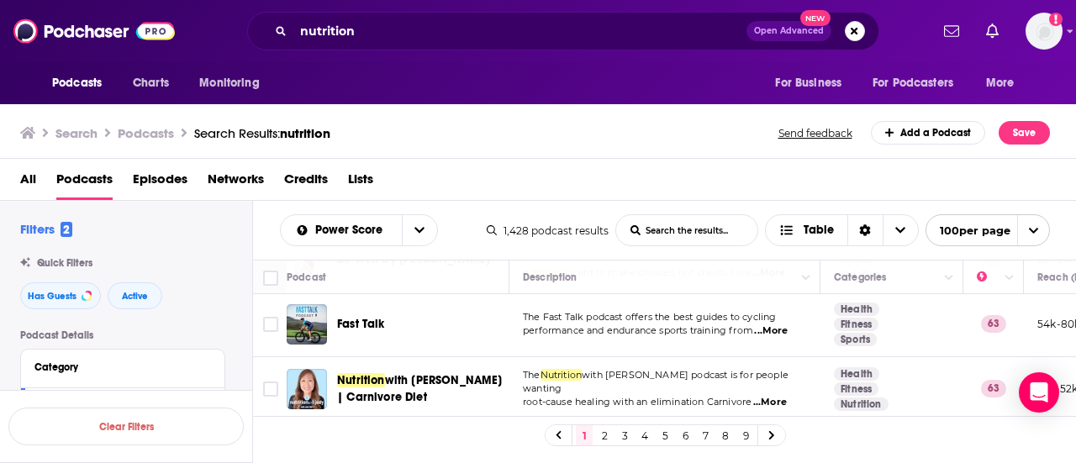
scroll to position [3126, 0]
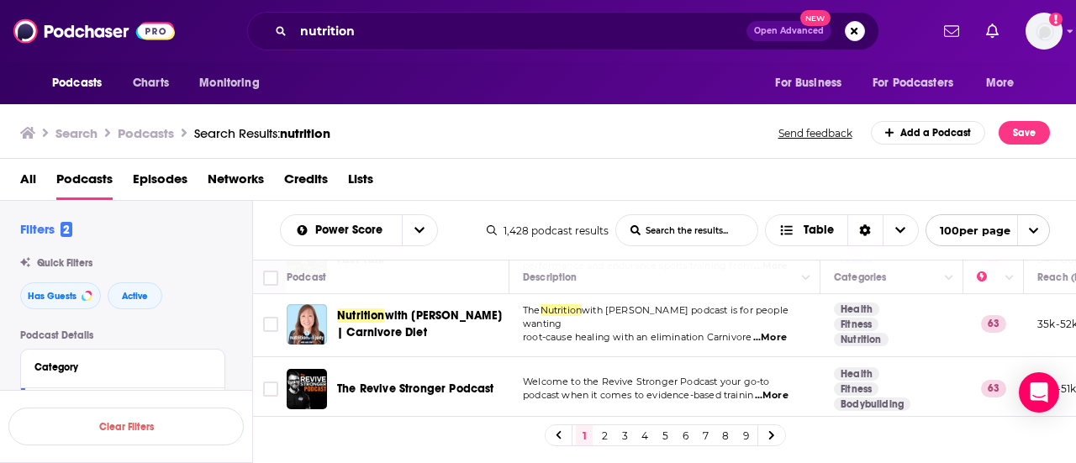
scroll to position [3160, 0]
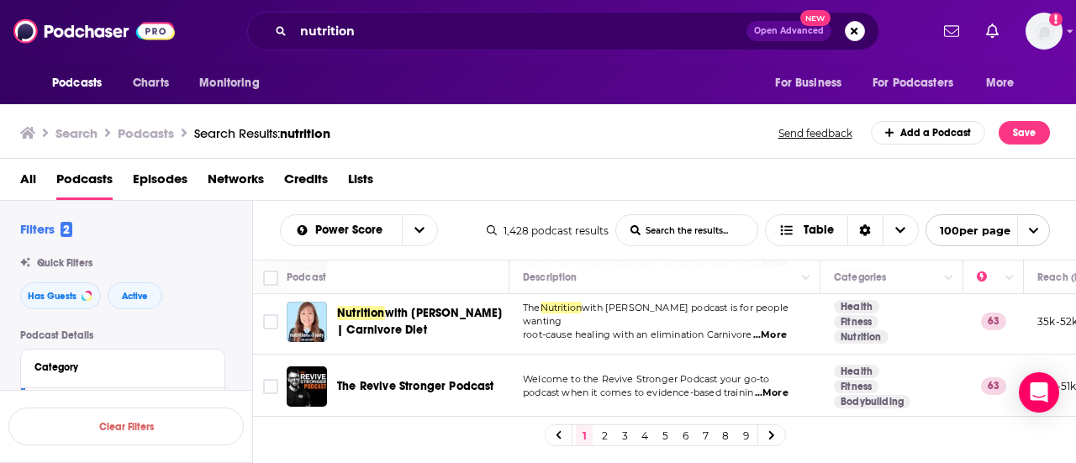
click at [666, 419] on td "Revolution Health Radio debunks mainstream myths on nutrition and health and de…" at bounding box center [664, 451] width 311 height 65
click at [679, 419] on td "Revolution Health Radio debunks mainstream myths on nutrition and health and de…" at bounding box center [664, 451] width 311 height 65
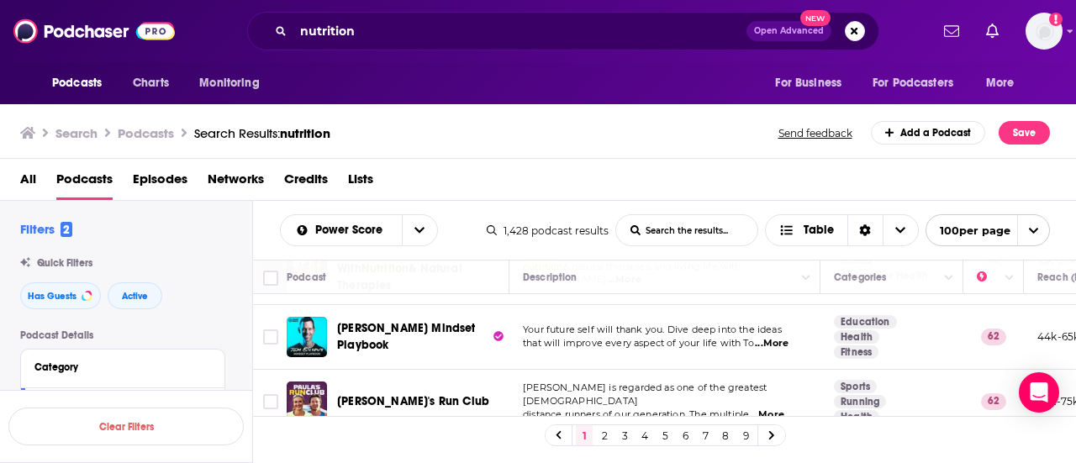
scroll to position [3429, 0]
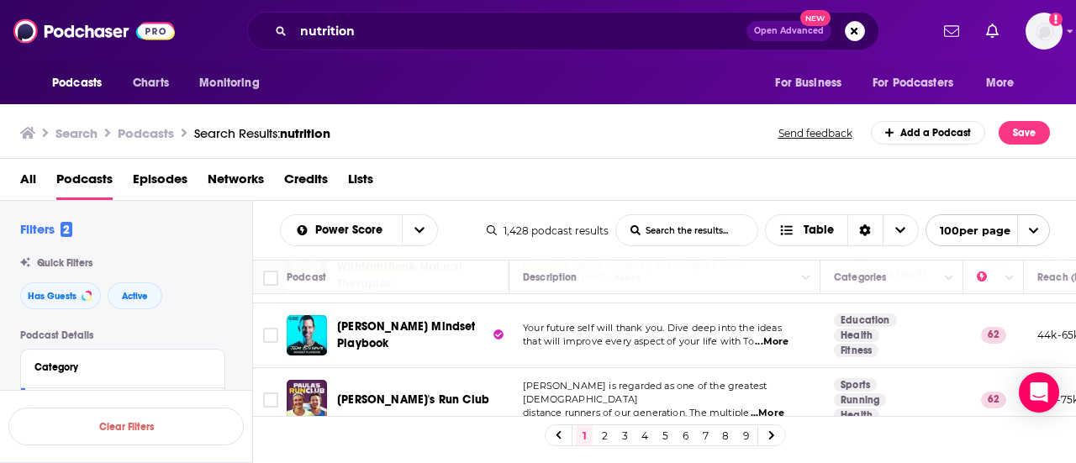
click at [791, 462] on span "...More" at bounding box center [778, 471] width 34 height 13
click at [482, 456] on div "The Gabby Reece Show" at bounding box center [424, 464] width 175 height 17
click at [744, 433] on td "Navigate life's biggest challenges and unlock your full potential with former p…" at bounding box center [664, 465] width 311 height 65
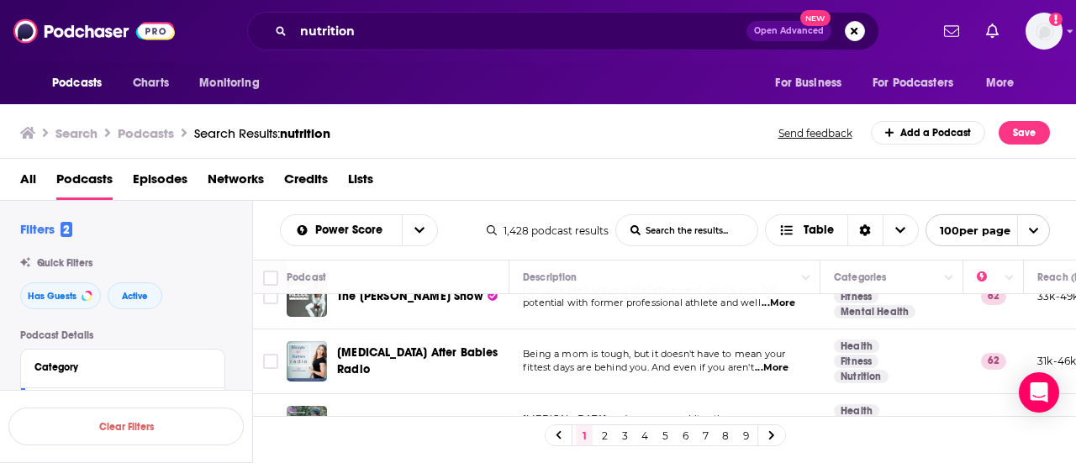
scroll to position [3630, 0]
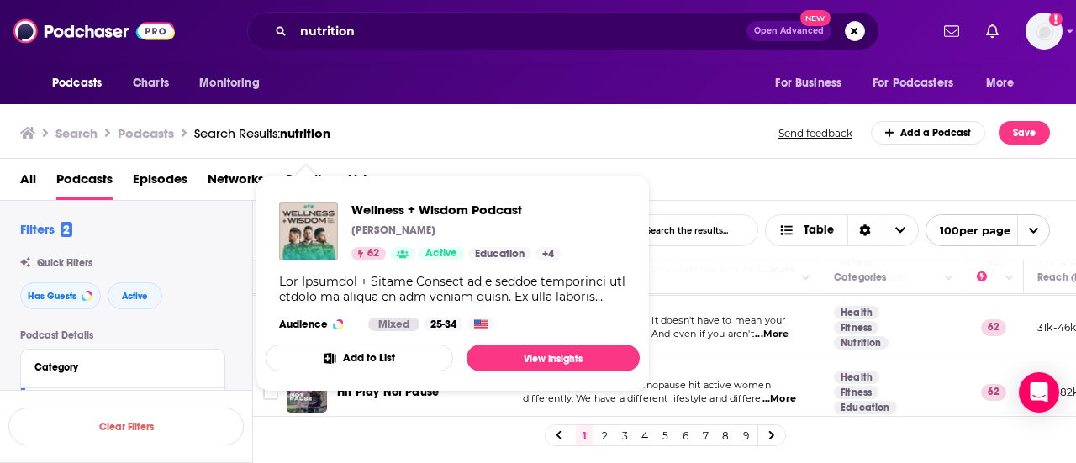
click at [758, 425] on td "The Wellness + Wisdom Podcast is a global collective for humans to thrive in ou…" at bounding box center [664, 457] width 311 height 65
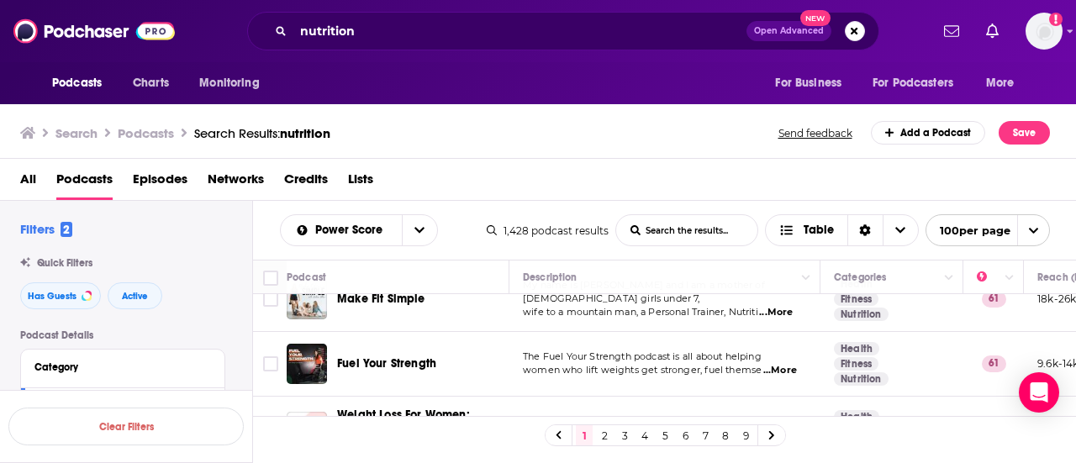
scroll to position [4134, 0]
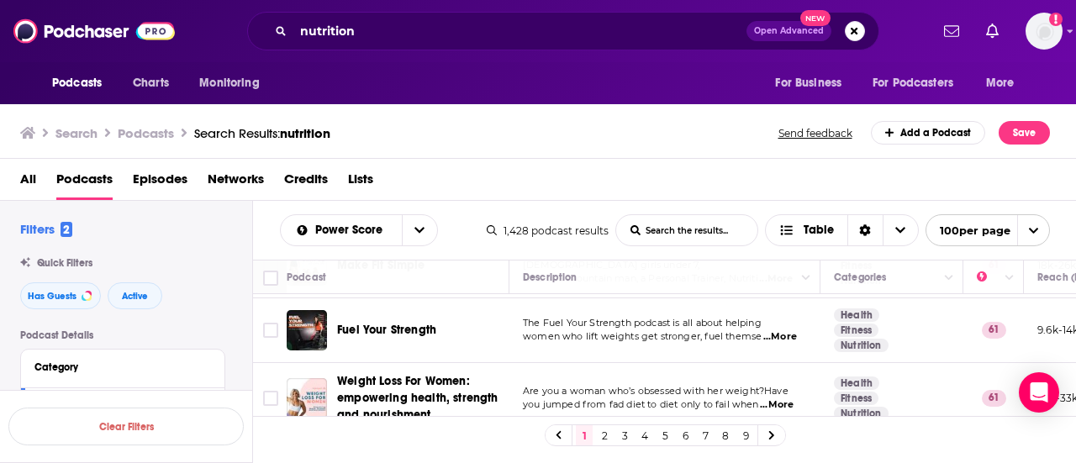
click at [801, 434] on td "Feeling frustrated with the lack of consistent answers around health messaging …" at bounding box center [664, 466] width 311 height 65
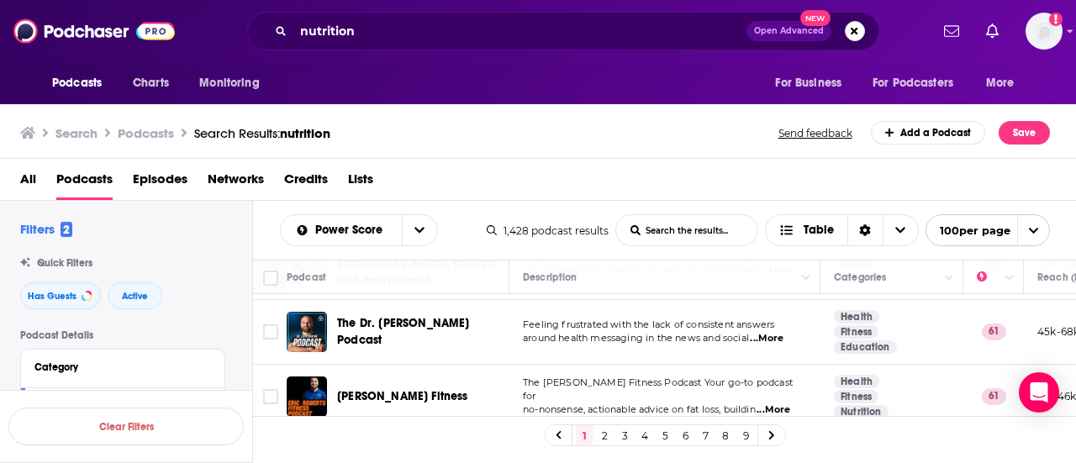
scroll to position [4302, 0]
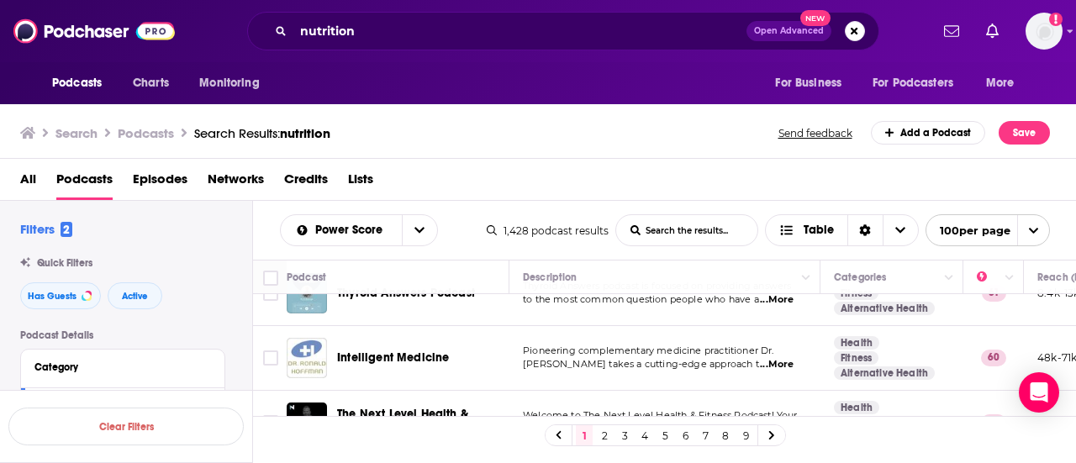
scroll to position [4471, 0]
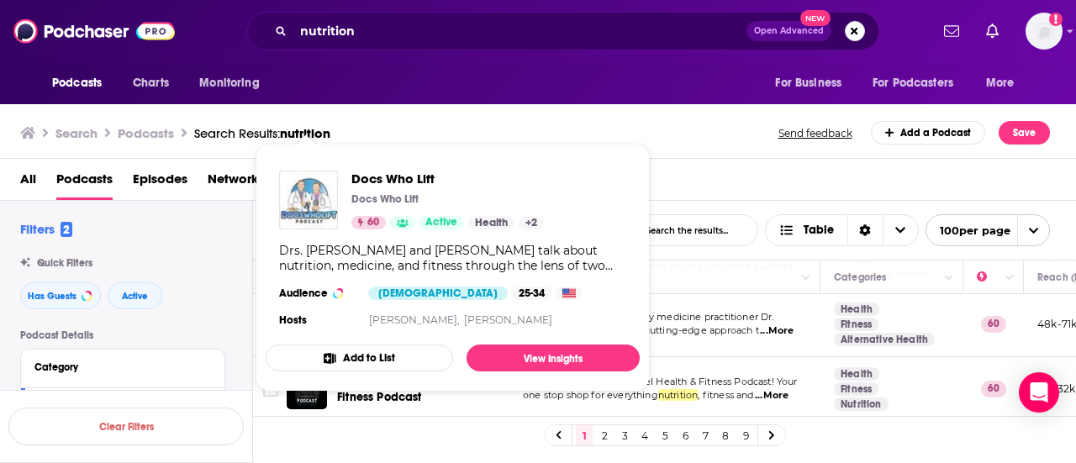
click at [318, 209] on img "Docs Who Lift" at bounding box center [308, 200] width 59 height 59
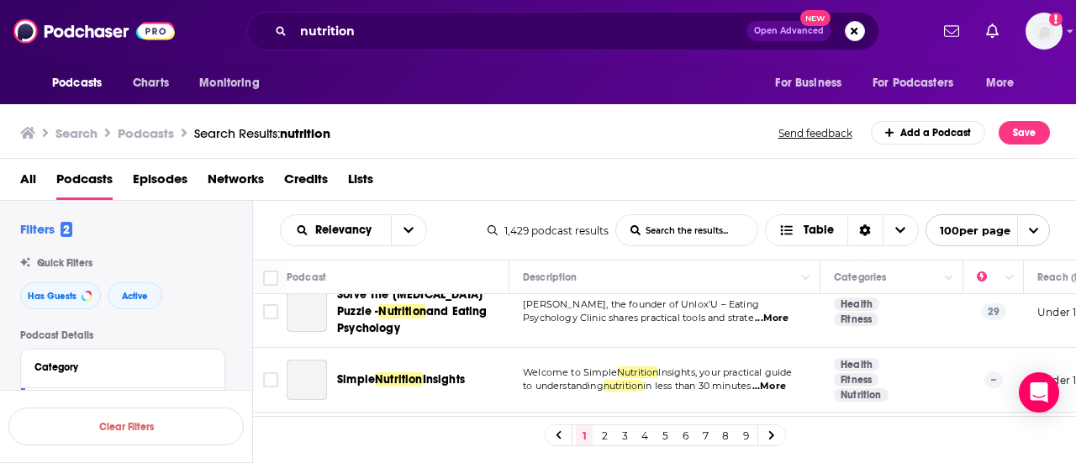
scroll to position [6454, 0]
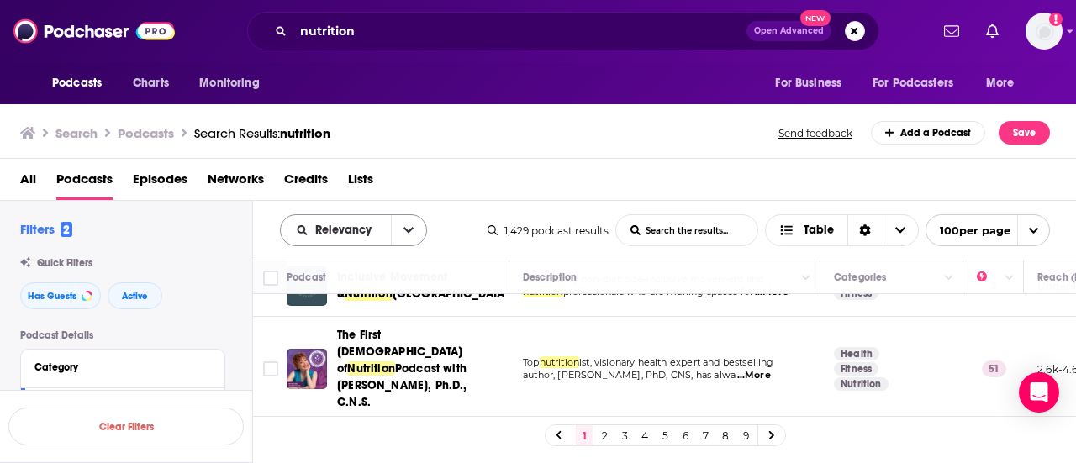
click at [409, 226] on icon "open menu" at bounding box center [408, 230] width 10 height 12
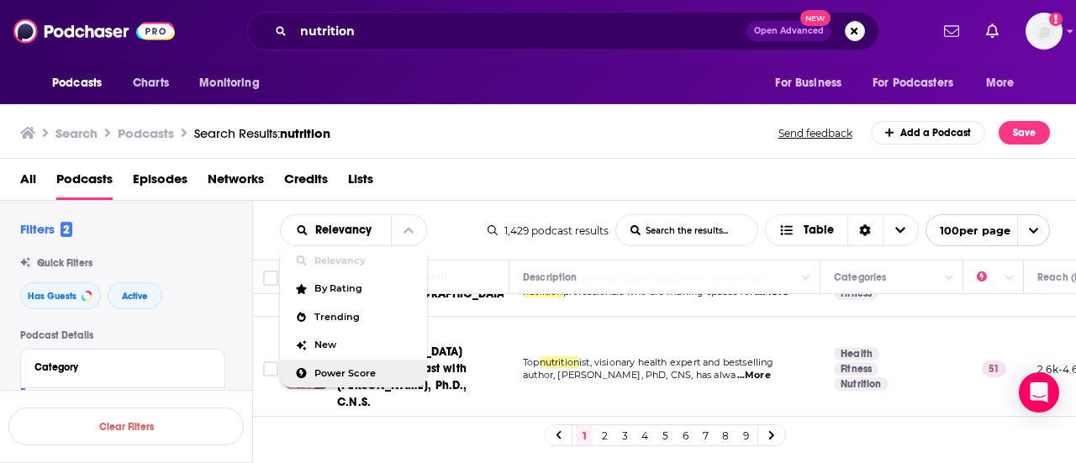
click at [332, 366] on div "Power Score" at bounding box center [353, 374] width 147 height 29
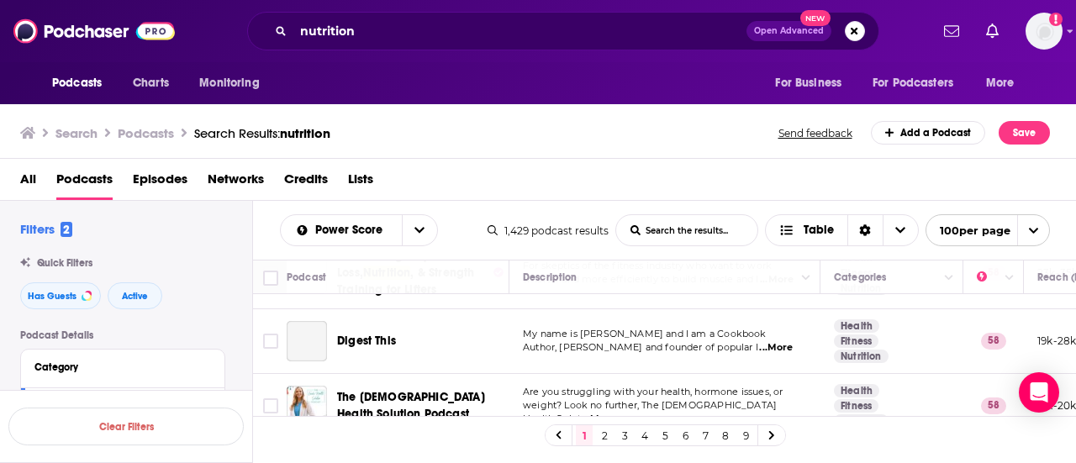
scroll to position [6076, 0]
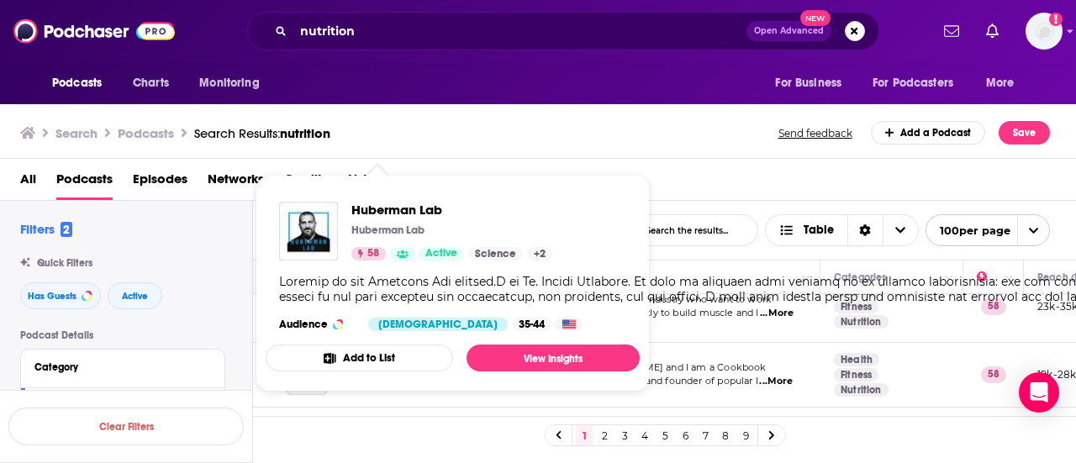
click at [719, 139] on div "Search Podcasts Search Results: nutrition Send feedback Add a Podcast Save" at bounding box center [534, 133] width 1029 height 24
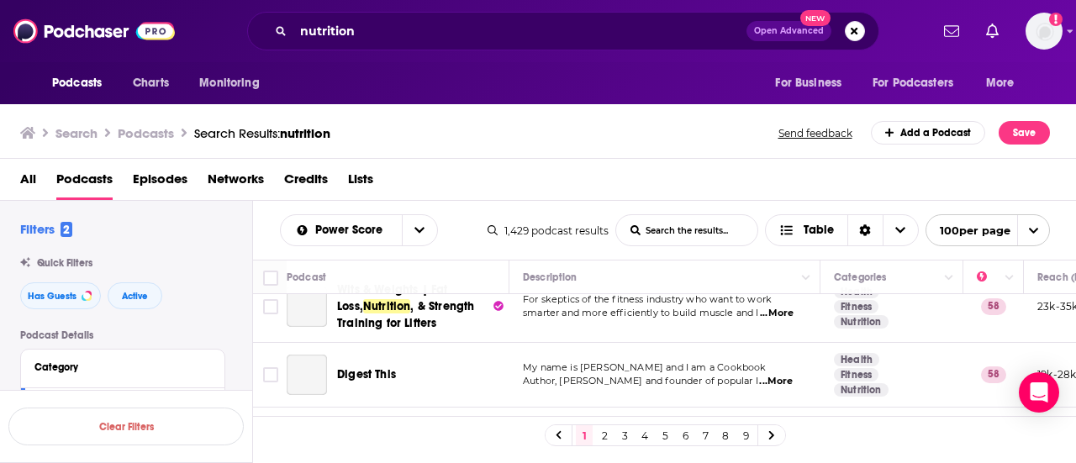
click at [557, 408] on td "Are you struggling with your health, hormone issues, or weight? Look no further…" at bounding box center [664, 440] width 311 height 65
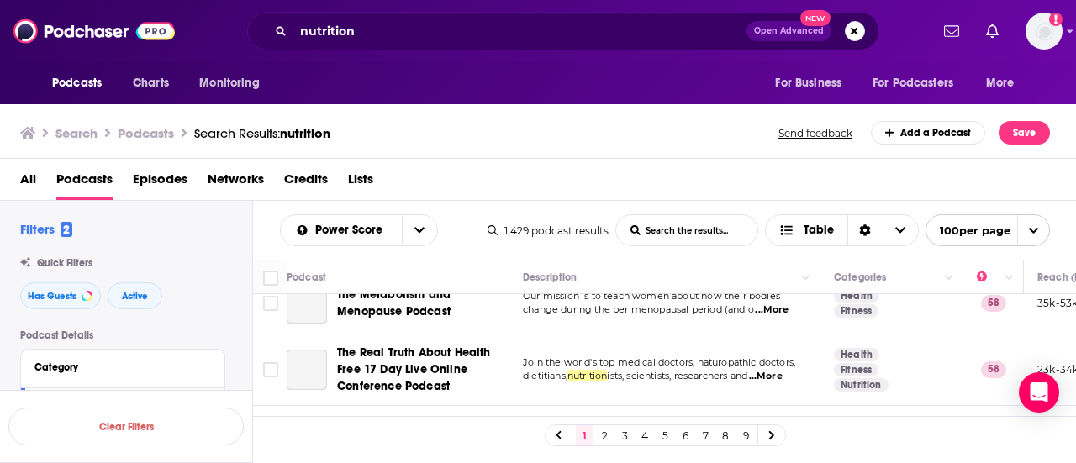
scroll to position [5908, 0]
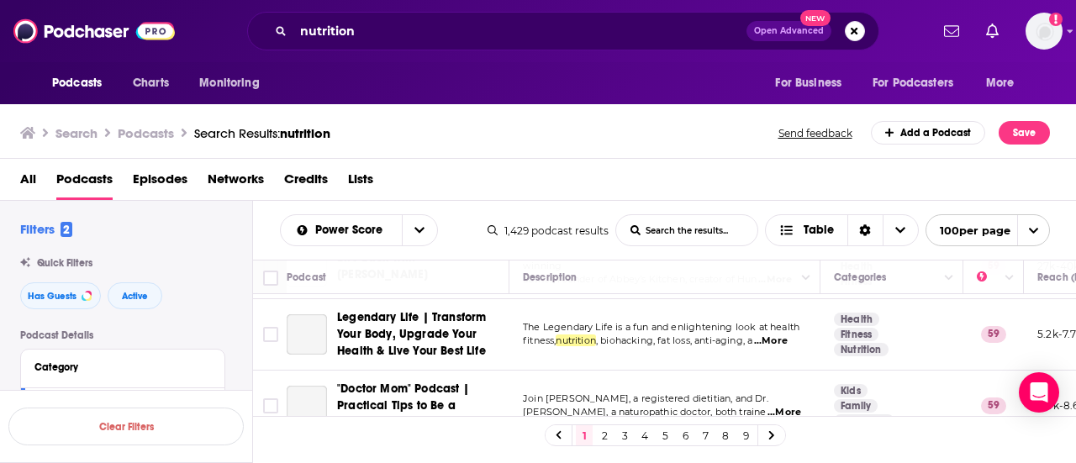
scroll to position [5438, 0]
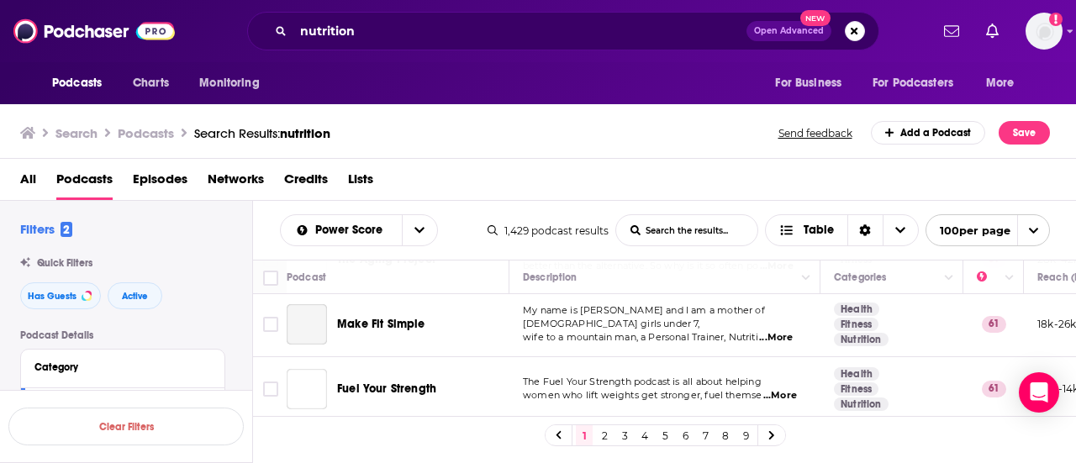
scroll to position [4026, 0]
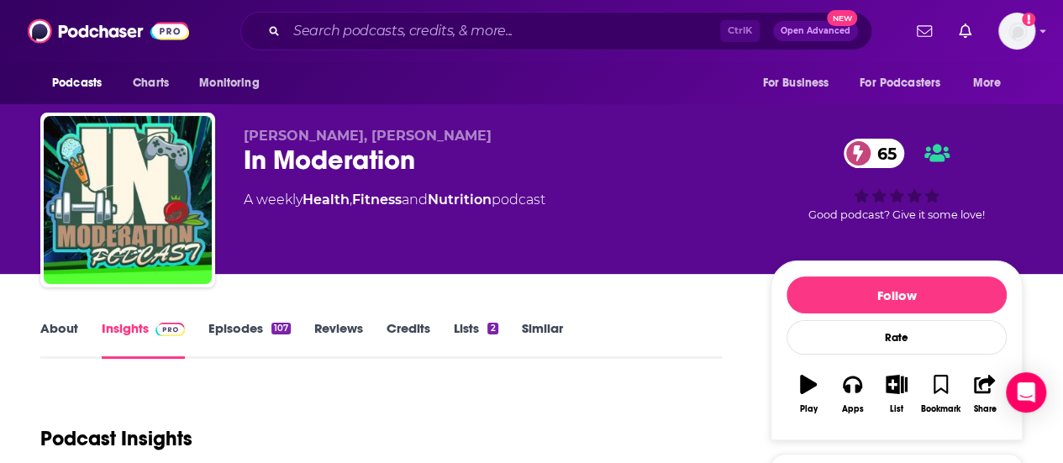
click at [61, 325] on link "About" at bounding box center [59, 339] width 38 height 39
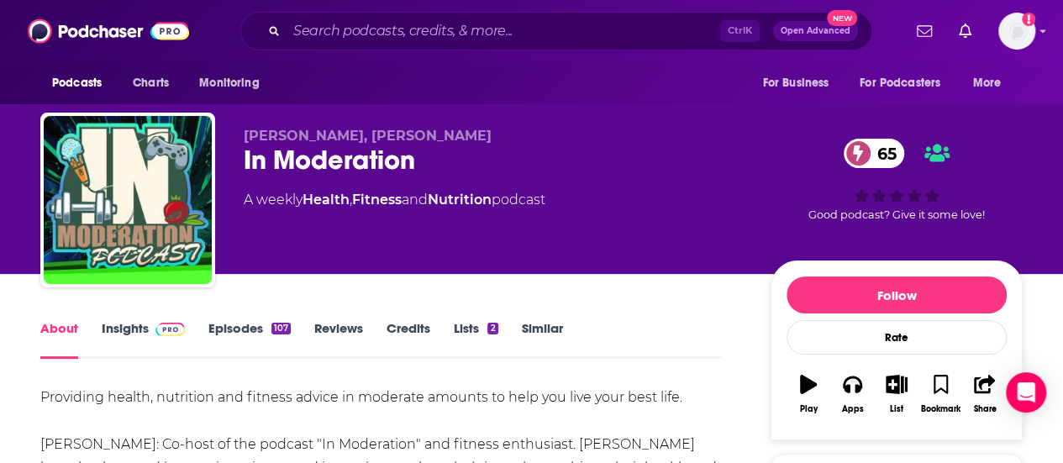
click at [149, 327] on span at bounding box center [167, 328] width 36 height 16
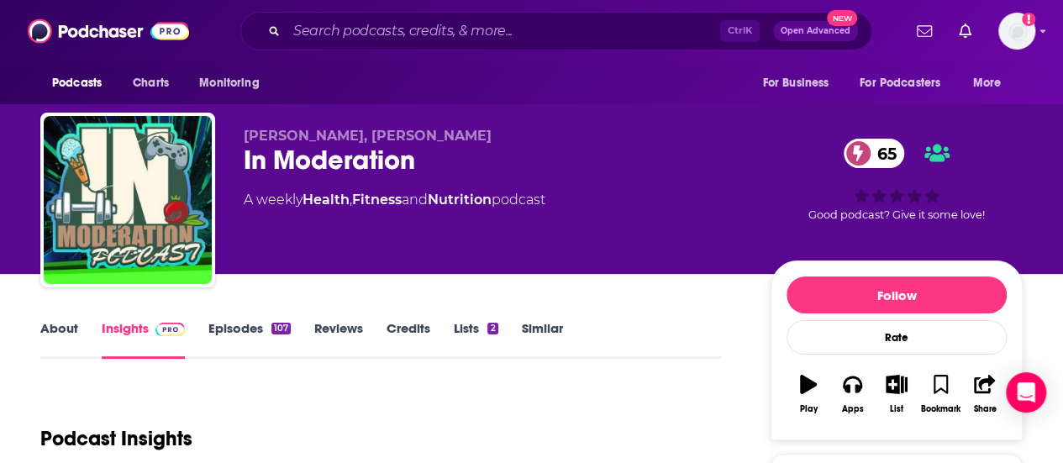
click at [255, 318] on div "About Insights Episodes 107 Reviews Credits Lists 2 Similar" at bounding box center [381, 338] width 682 height 41
click at [255, 326] on link "Episodes 107" at bounding box center [249, 339] width 82 height 39
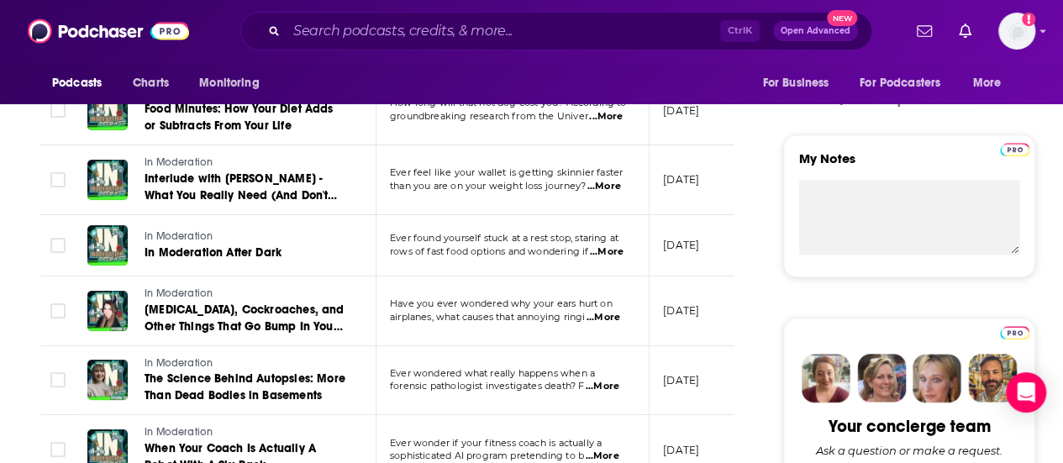
scroll to position [566, 0]
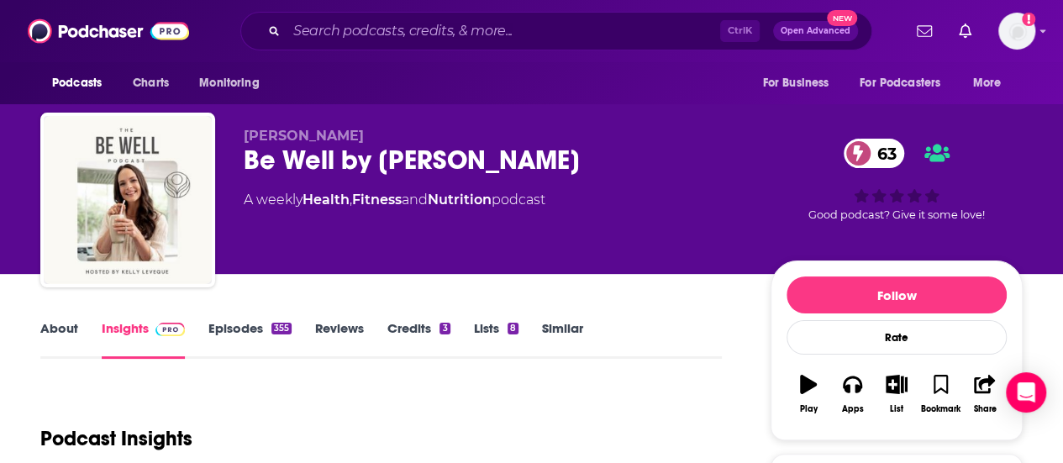
click at [64, 329] on link "About" at bounding box center [59, 339] width 38 height 39
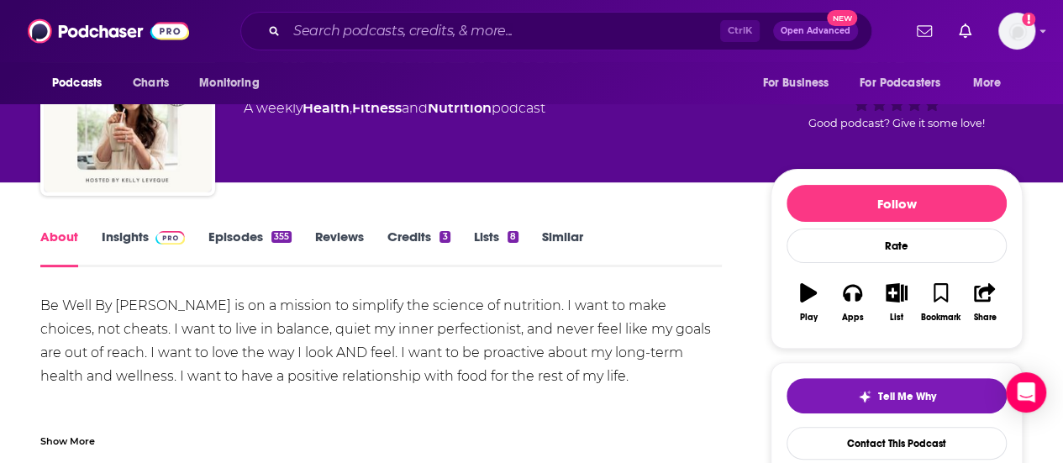
scroll to position [112, 0]
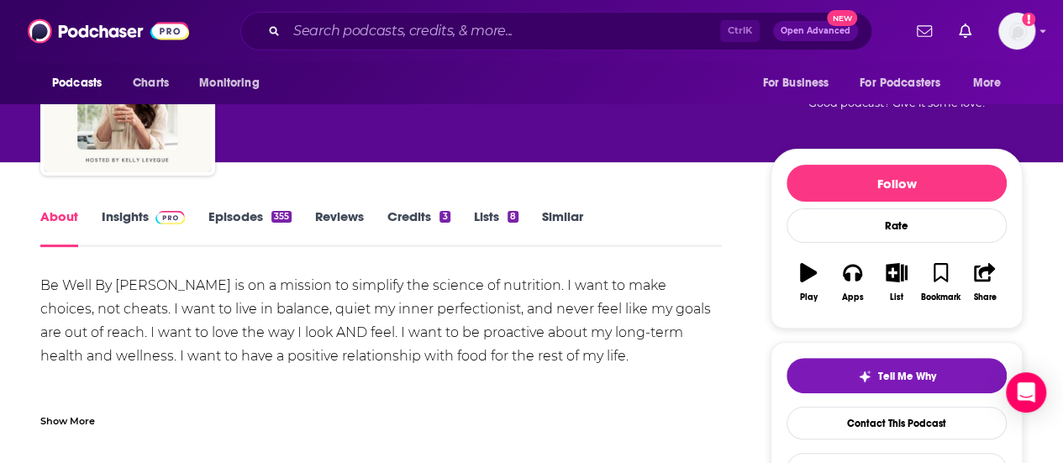
click at [136, 218] on link "Insights" at bounding box center [143, 227] width 83 height 39
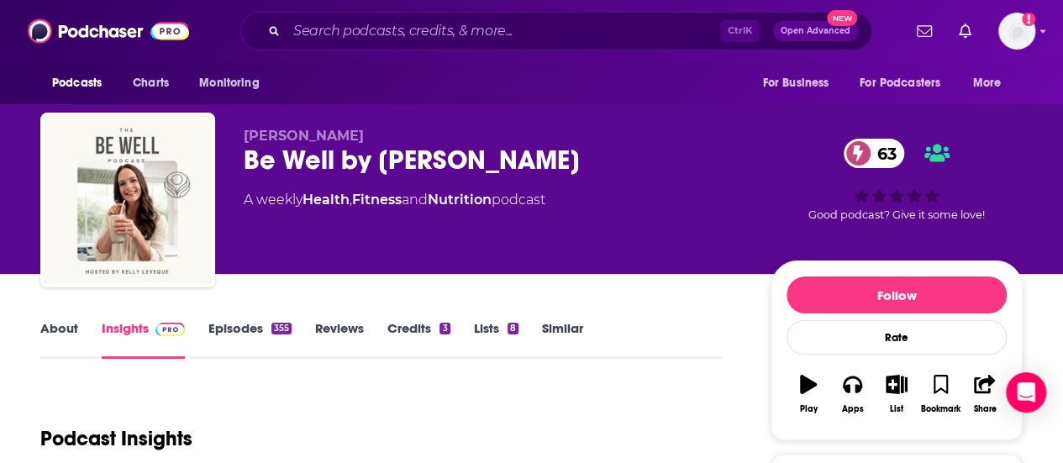
click at [245, 329] on link "Episodes 355" at bounding box center [249, 339] width 83 height 39
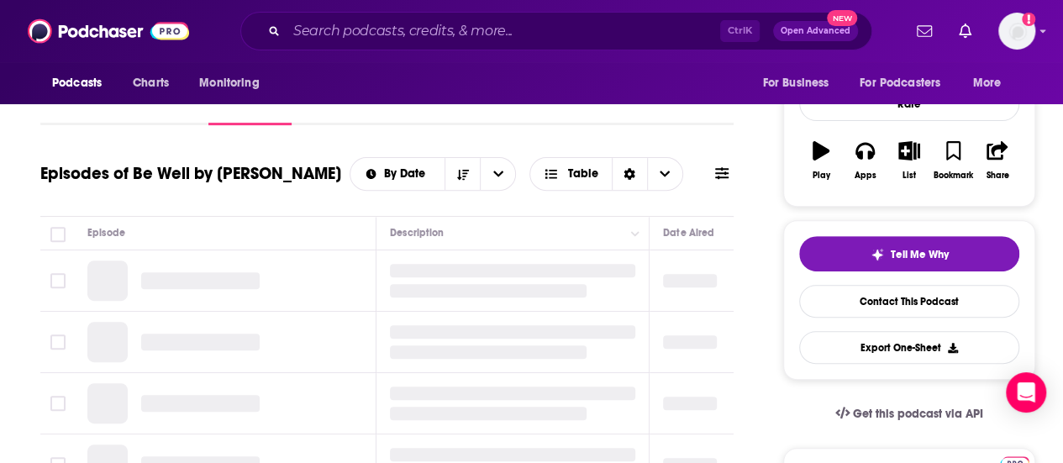
scroll to position [224, 0]
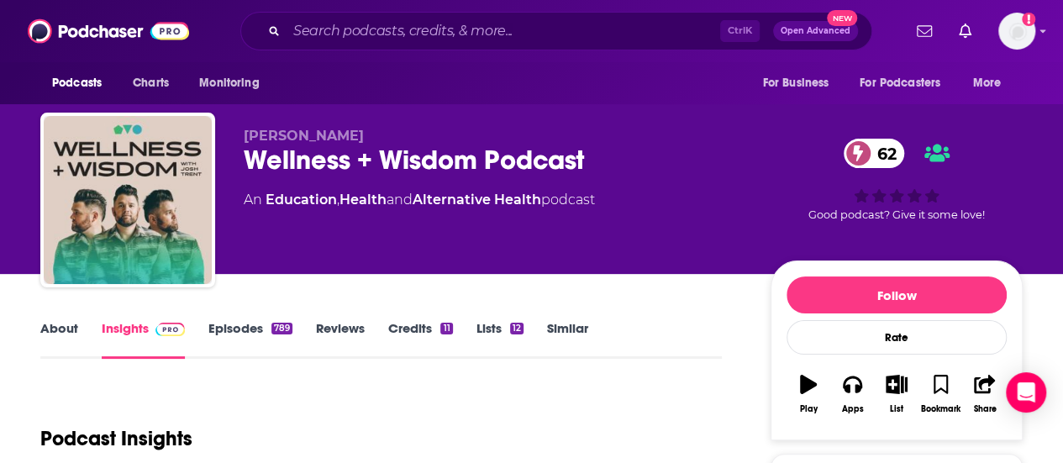
click at [54, 333] on link "About" at bounding box center [59, 339] width 38 height 39
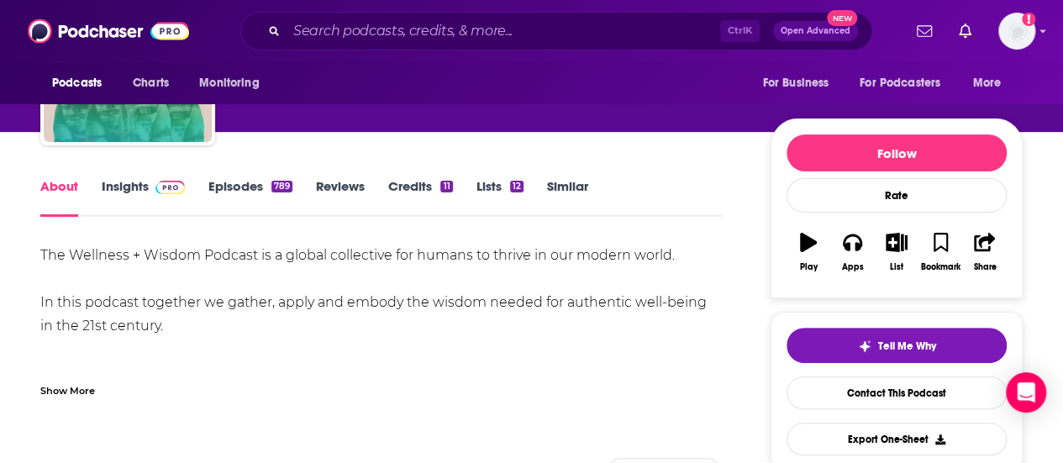
scroll to position [168, 0]
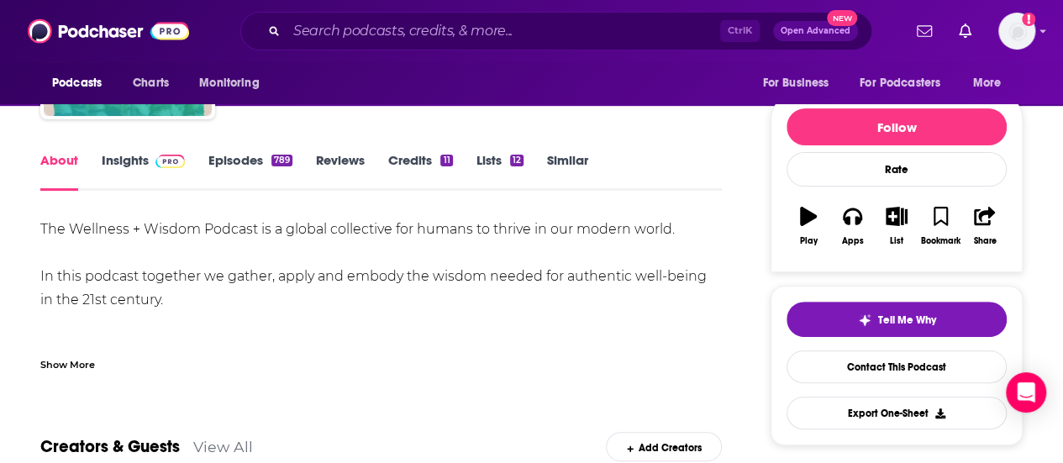
click at [155, 166] on img at bounding box center [169, 161] width 29 height 13
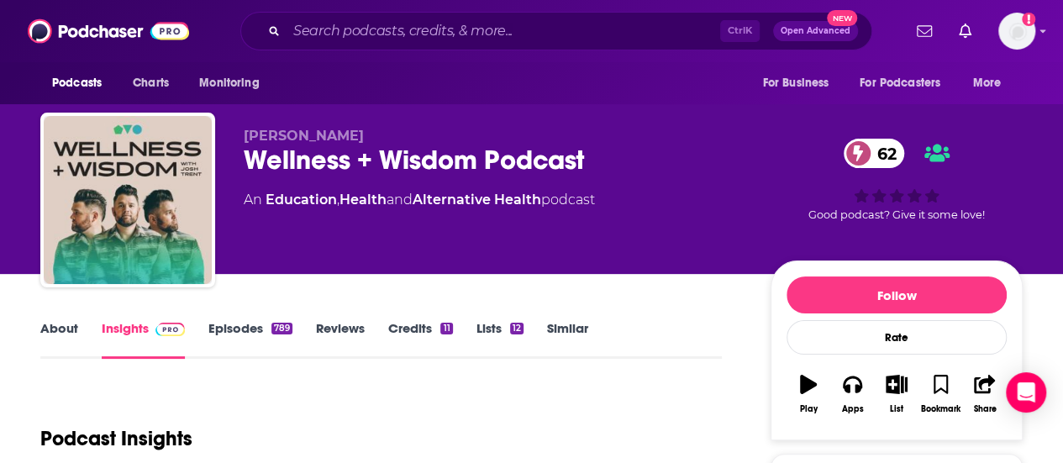
click at [250, 331] on link "Episodes 789" at bounding box center [250, 339] width 84 height 39
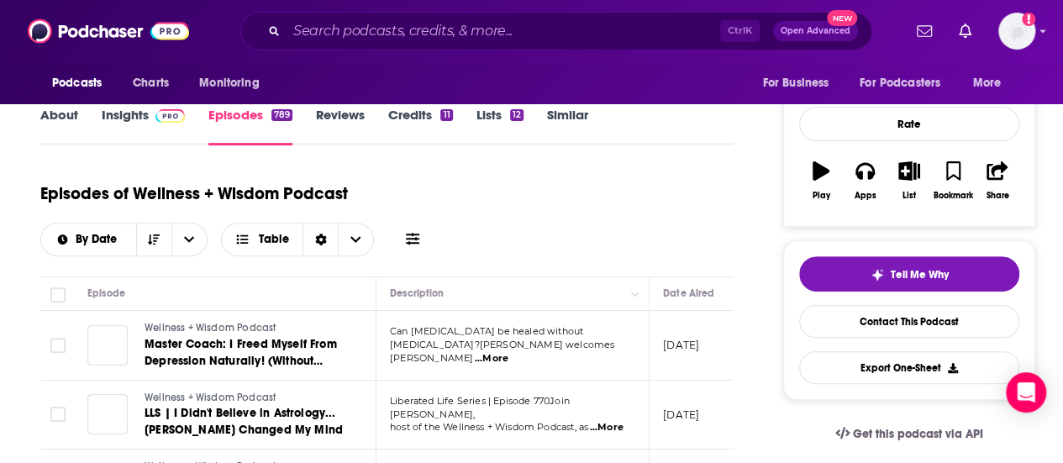
scroll to position [448, 0]
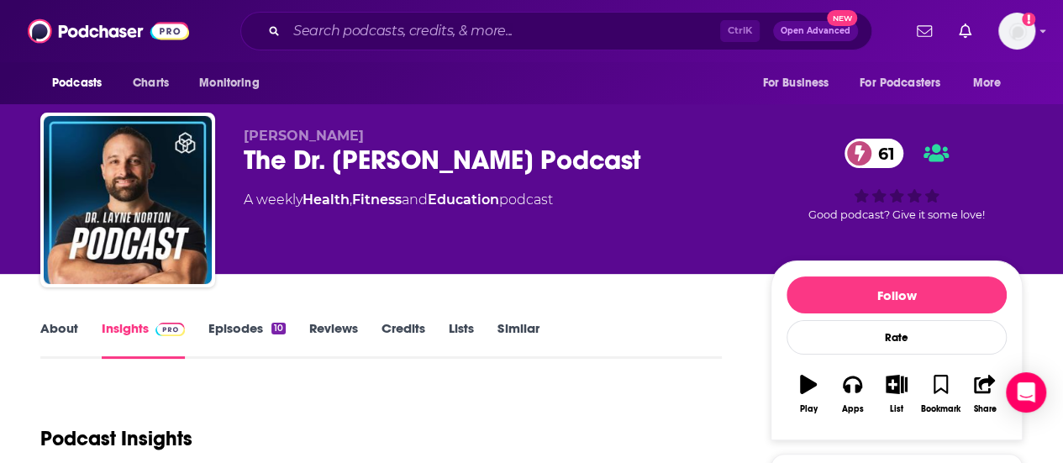
click at [58, 324] on link "About" at bounding box center [59, 339] width 38 height 39
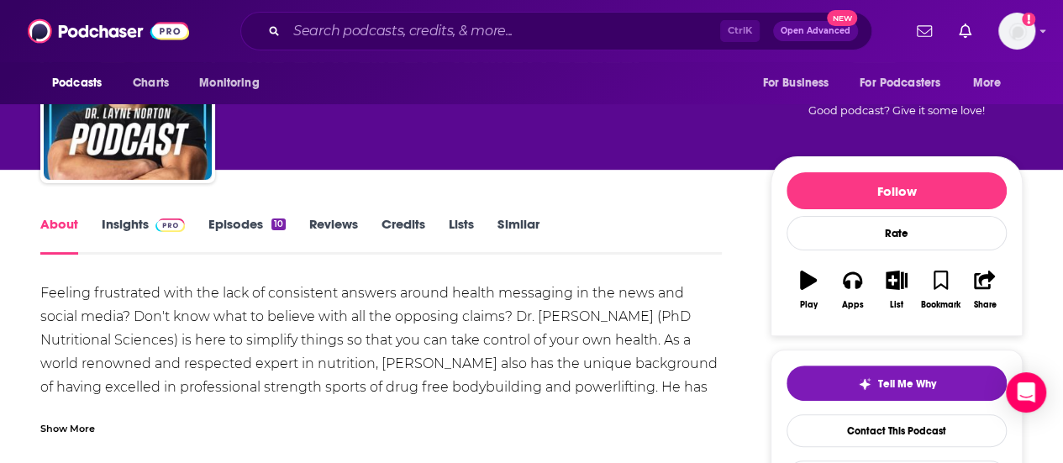
scroll to position [151, 0]
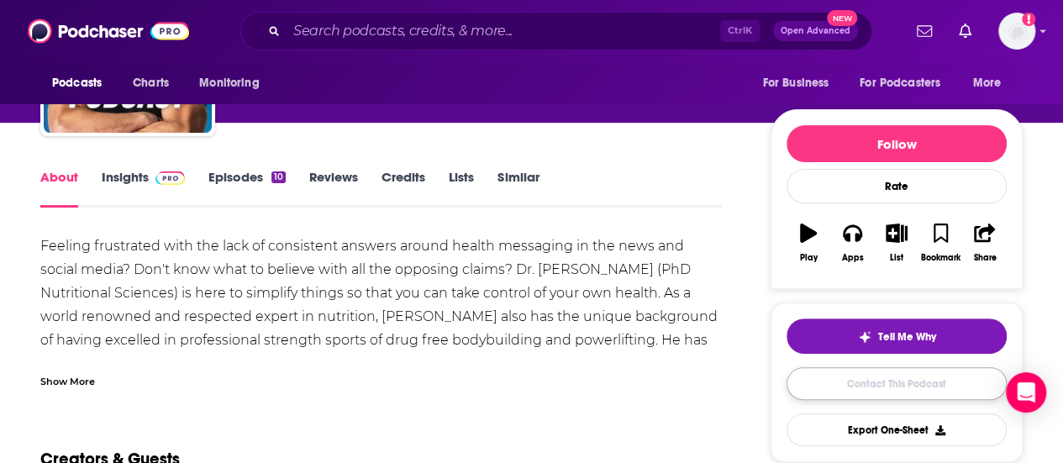
click at [859, 382] on link "Contact This Podcast" at bounding box center [897, 383] width 220 height 33
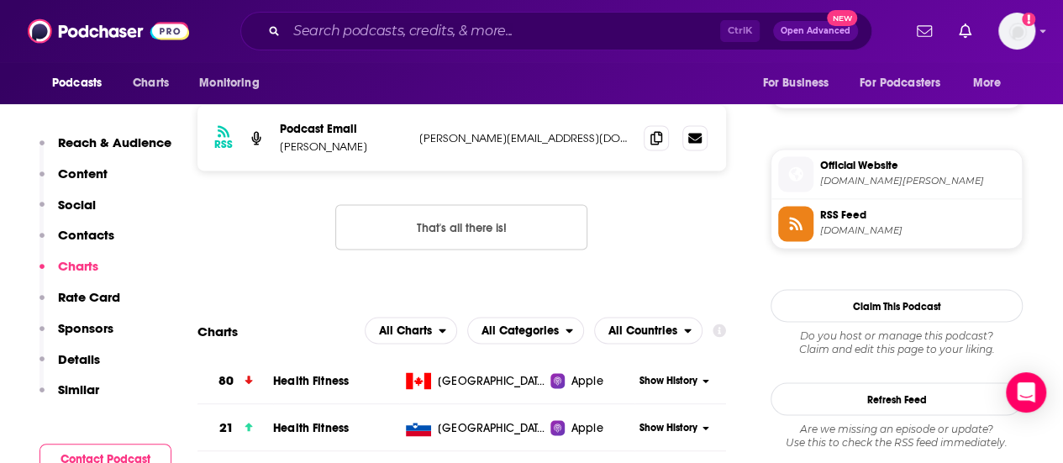
scroll to position [1290, 0]
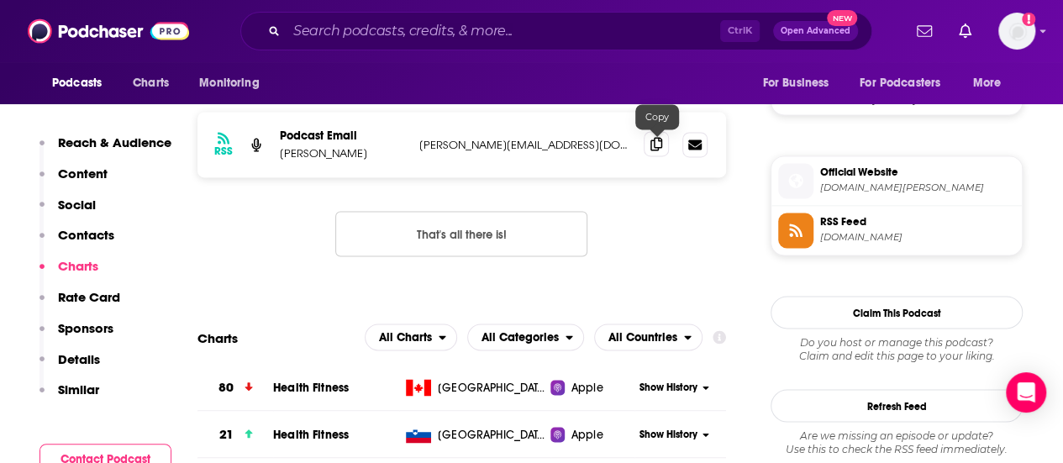
click at [652, 144] on icon at bounding box center [656, 143] width 12 height 13
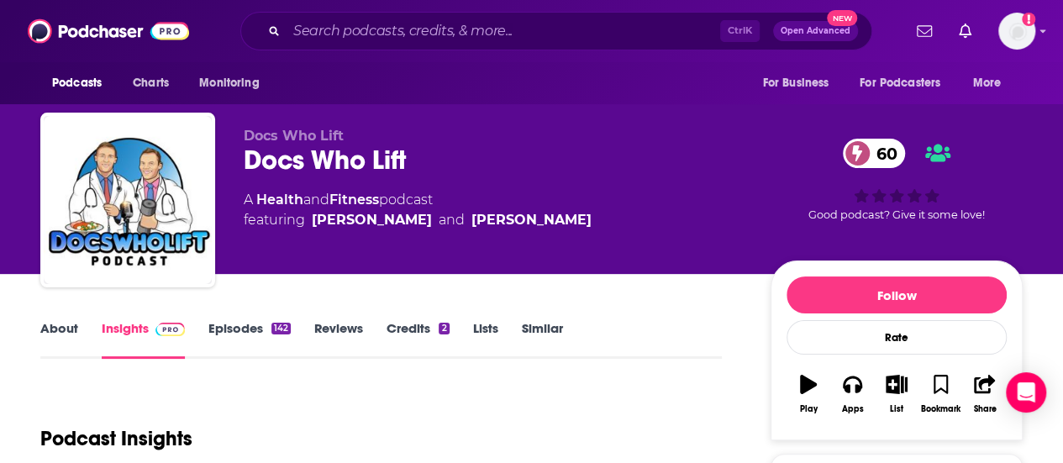
click at [58, 333] on link "About" at bounding box center [59, 339] width 38 height 39
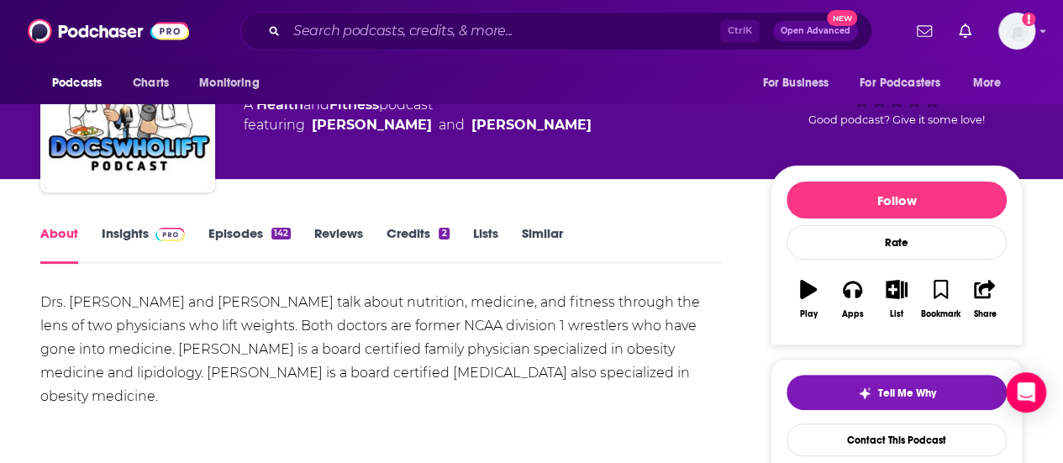
scroll to position [109, 0]
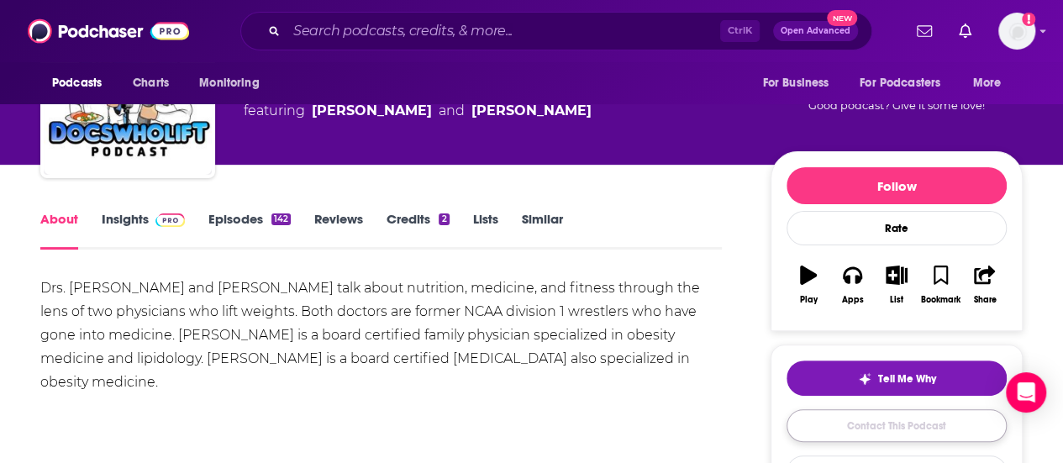
click at [906, 420] on link "Contact This Podcast" at bounding box center [897, 425] width 220 height 33
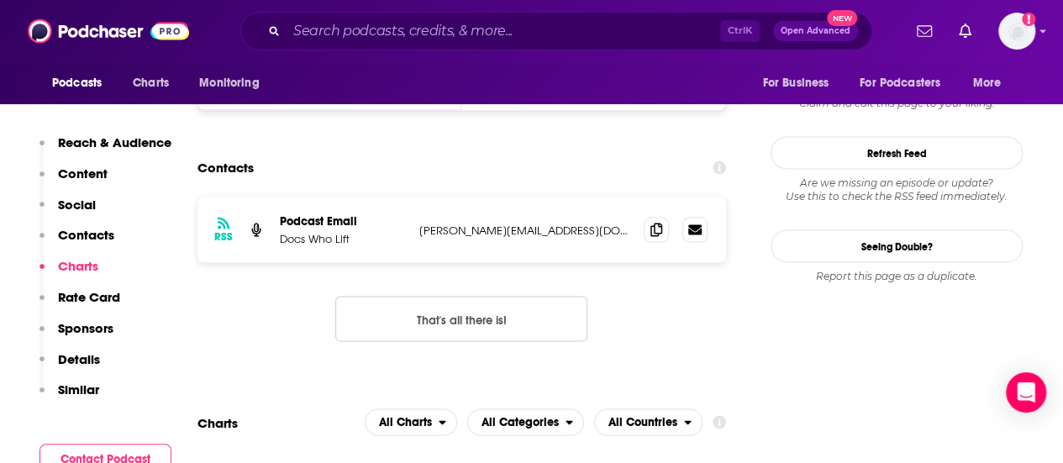
scroll to position [1519, 0]
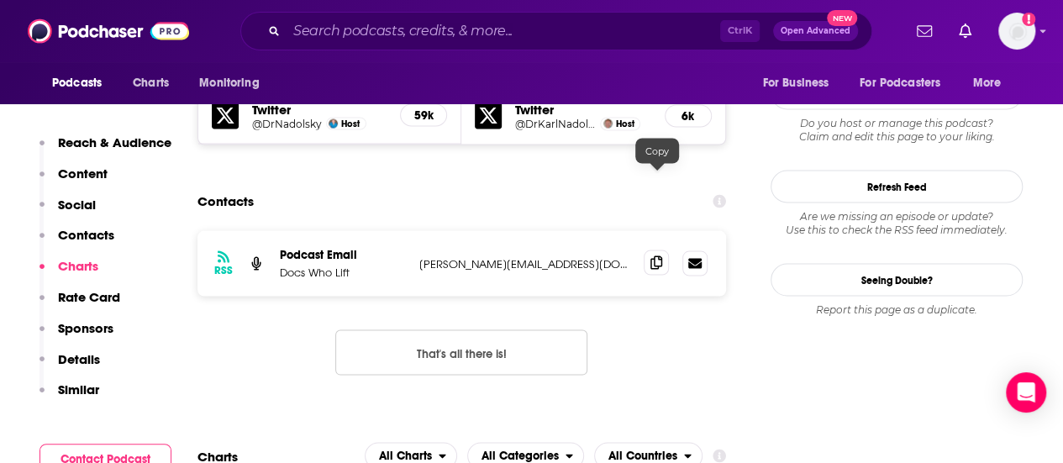
click at [660, 255] on icon at bounding box center [656, 261] width 12 height 13
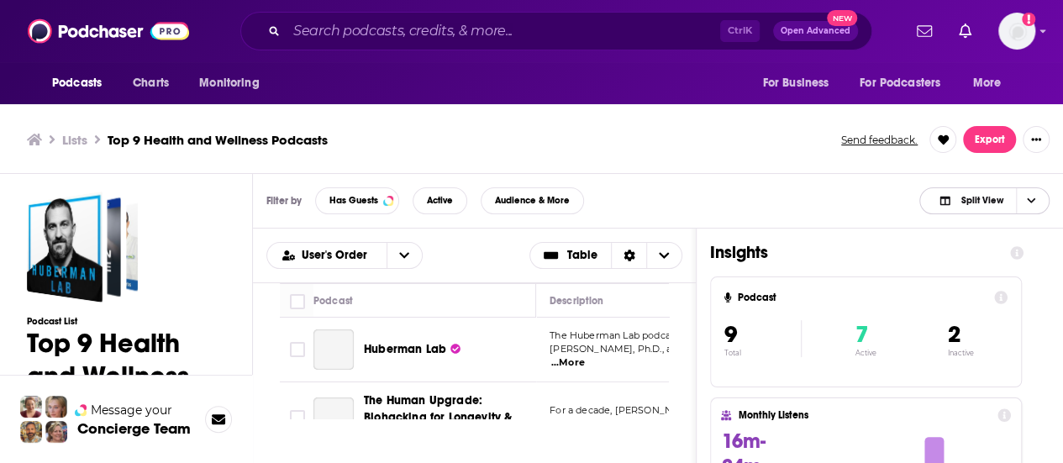
click at [1031, 189] on span "Choose View" at bounding box center [1030, 200] width 29 height 25
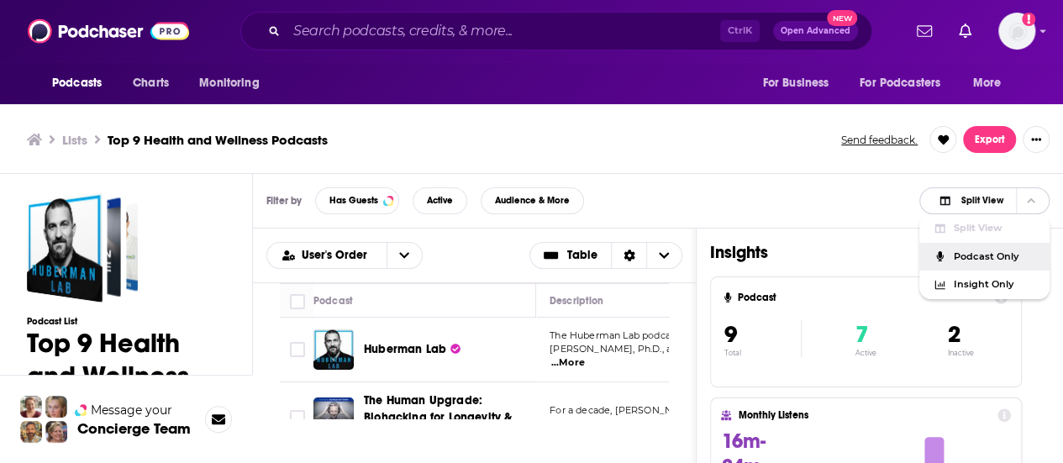
click at [969, 256] on span "Podcast Only" at bounding box center [994, 256] width 83 height 9
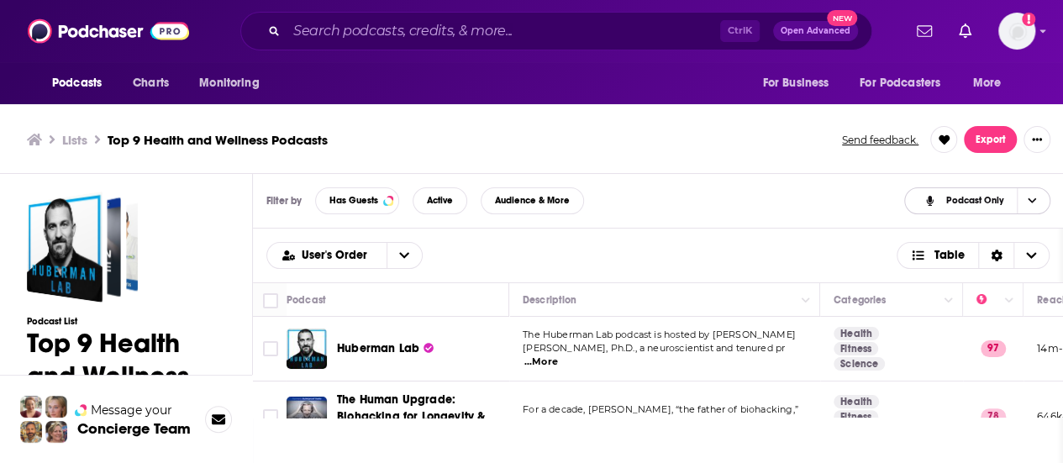
scroll to position [5, 0]
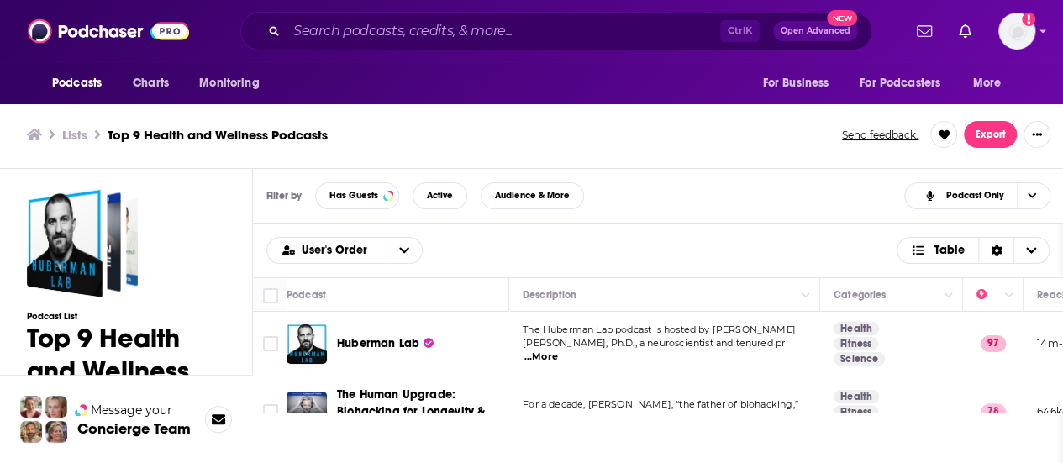
click at [793, 321] on td "The Huberman Lab podcast is hosted by Andrew Huberman, Ph.D., a neuroscientist …" at bounding box center [664, 344] width 311 height 65
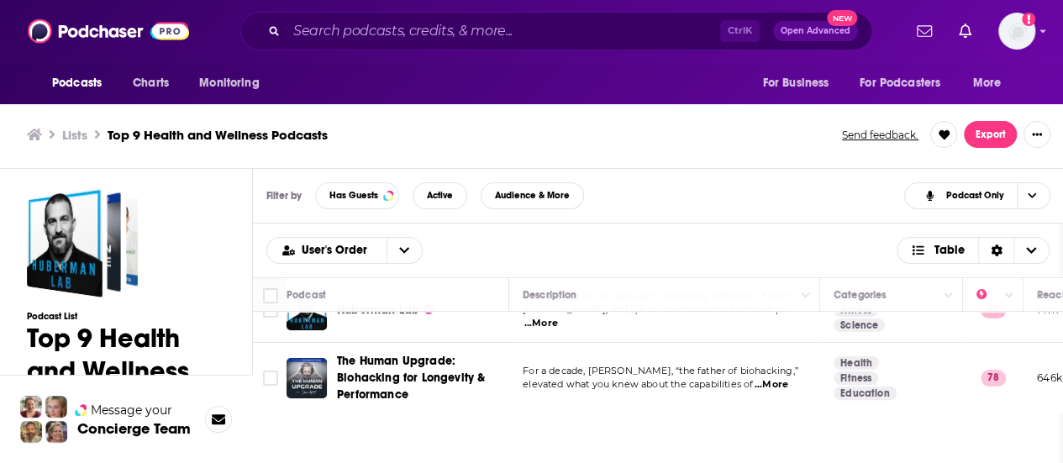
scroll to position [67, 0]
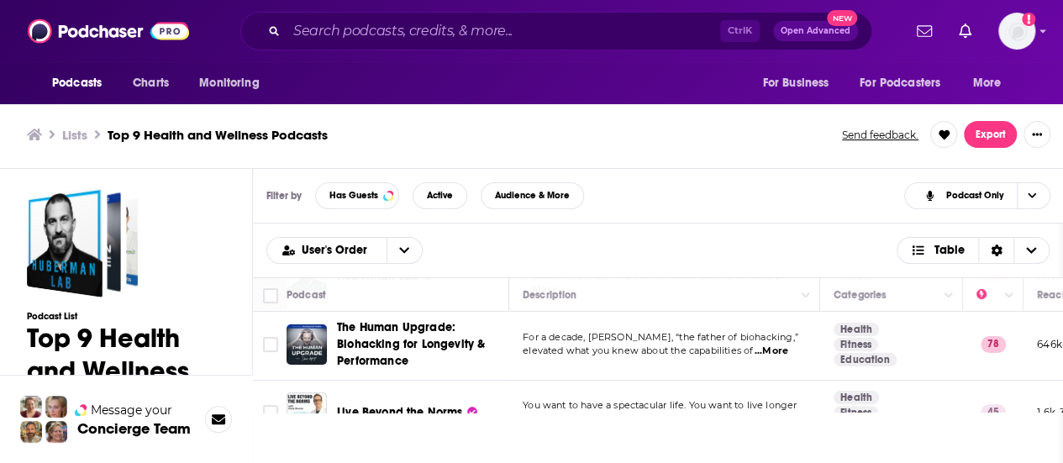
click at [778, 345] on span "...More" at bounding box center [772, 351] width 34 height 13
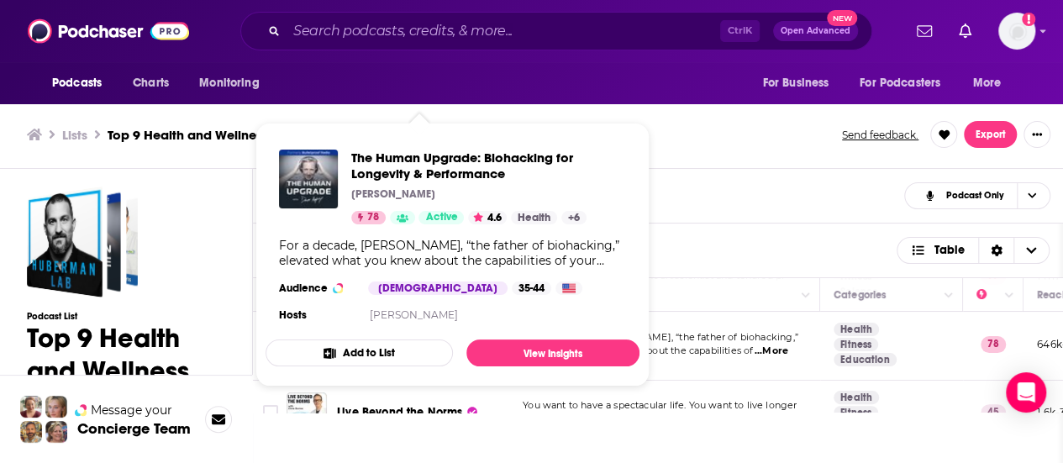
click at [800, 367] on td "For a decade, Dave Asprey, “the father of biohacking,” elevated what you knew a…" at bounding box center [664, 344] width 311 height 71
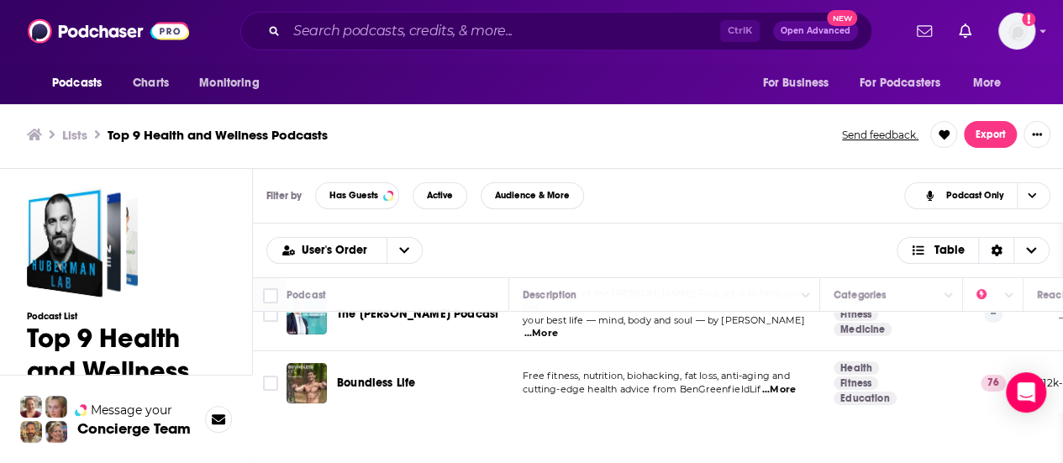
scroll to position [202, 0]
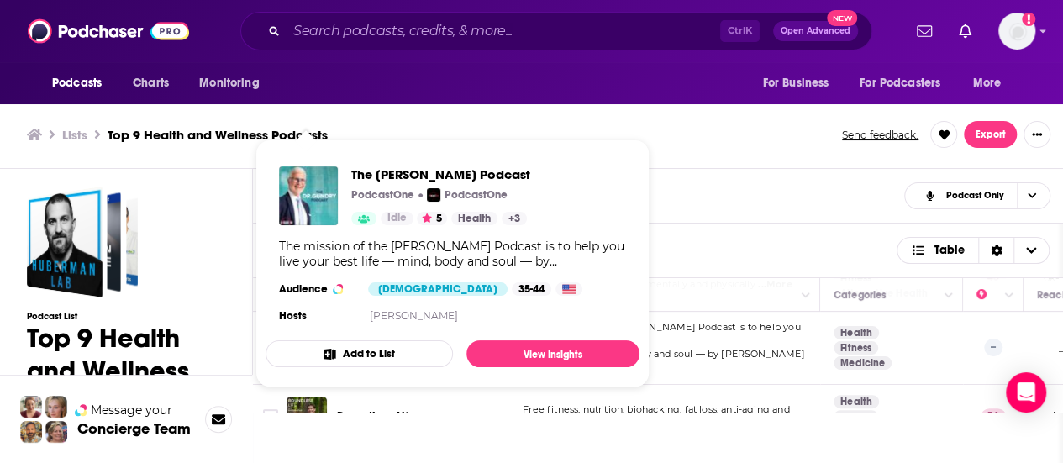
click at [794, 367] on td "The mission of the Dr. Gundry Podcast is to help you live your best life — mind…" at bounding box center [664, 348] width 311 height 74
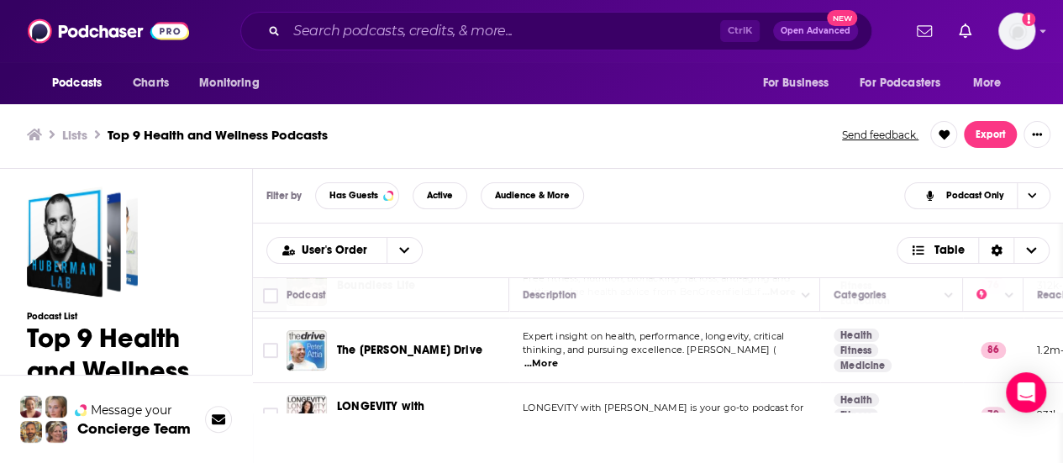
scroll to position [336, 0]
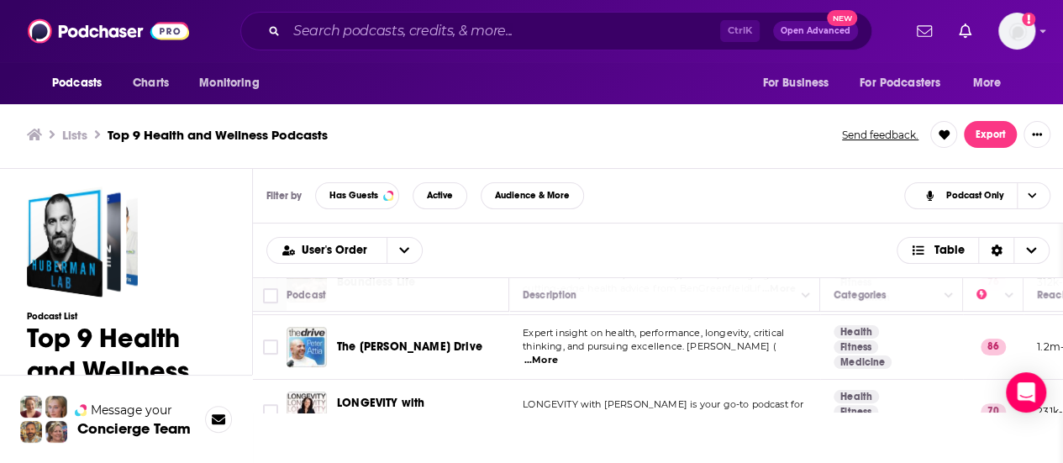
click at [751, 380] on td "LONGEVITY with Nathalie Niddam is your go-to podcast for diving deep into the s…" at bounding box center [664, 412] width 311 height 65
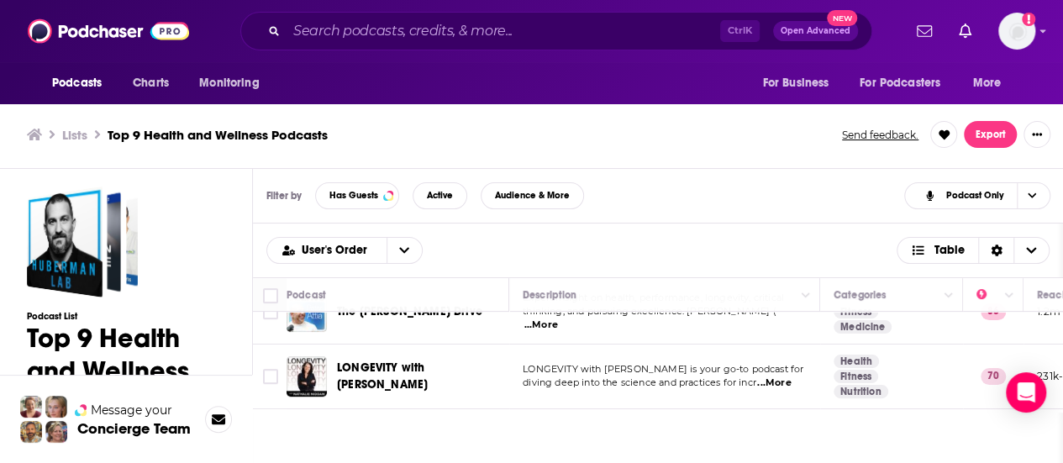
scroll to position [370, 0]
click at [742, 346] on td "LONGEVITY with Nathalie Niddam is your go-to podcast for diving deep into the s…" at bounding box center [664, 378] width 311 height 65
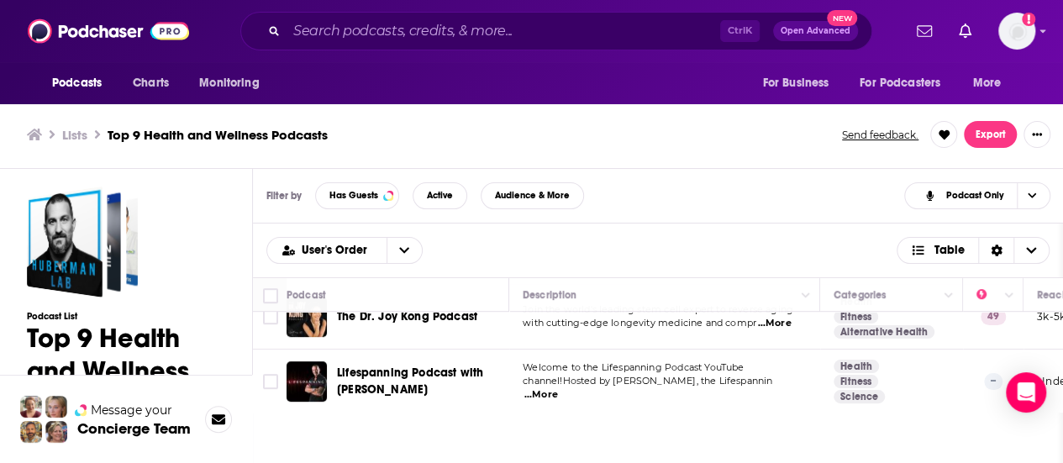
scroll to position [497, 0]
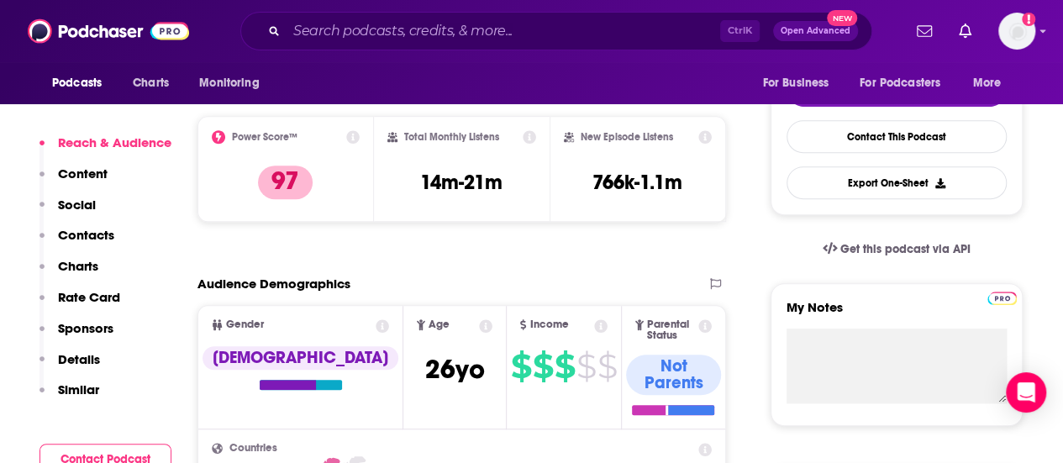
scroll to position [412, 0]
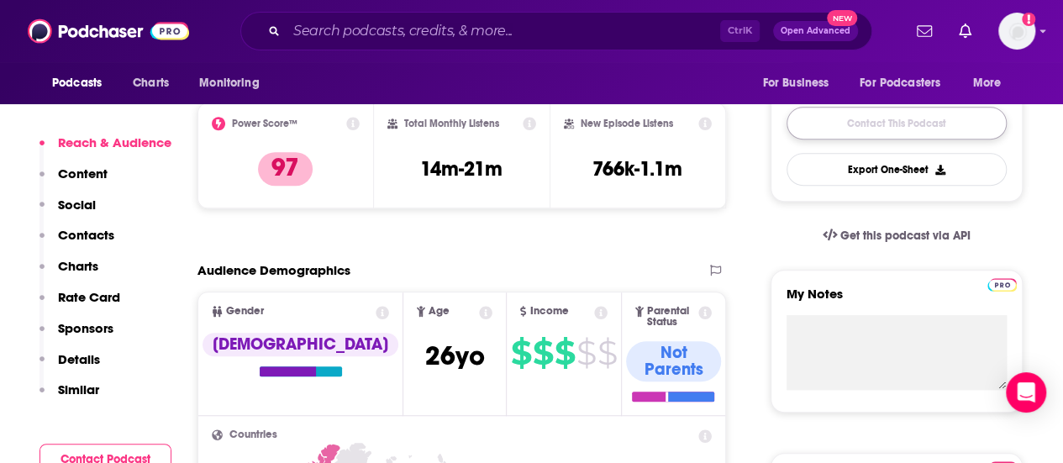
click at [869, 132] on link "Contact This Podcast" at bounding box center [897, 123] width 220 height 33
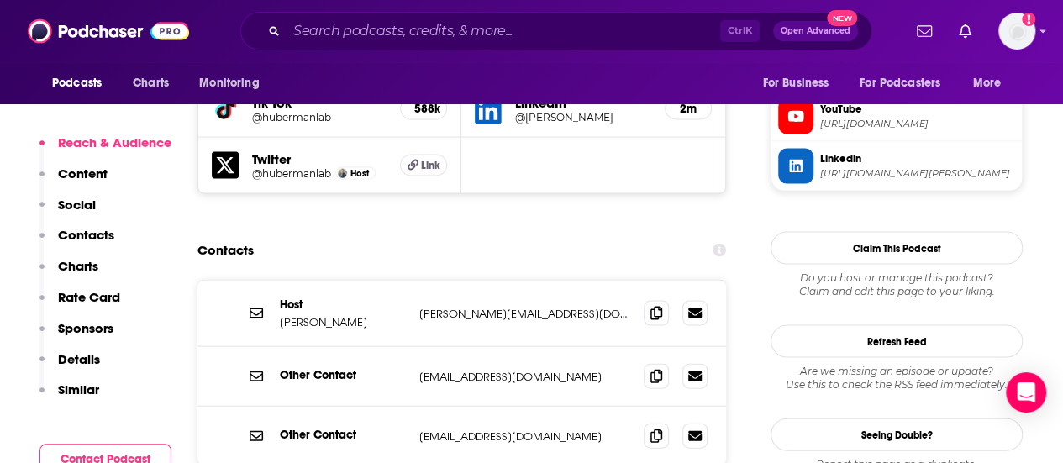
scroll to position [1617, 0]
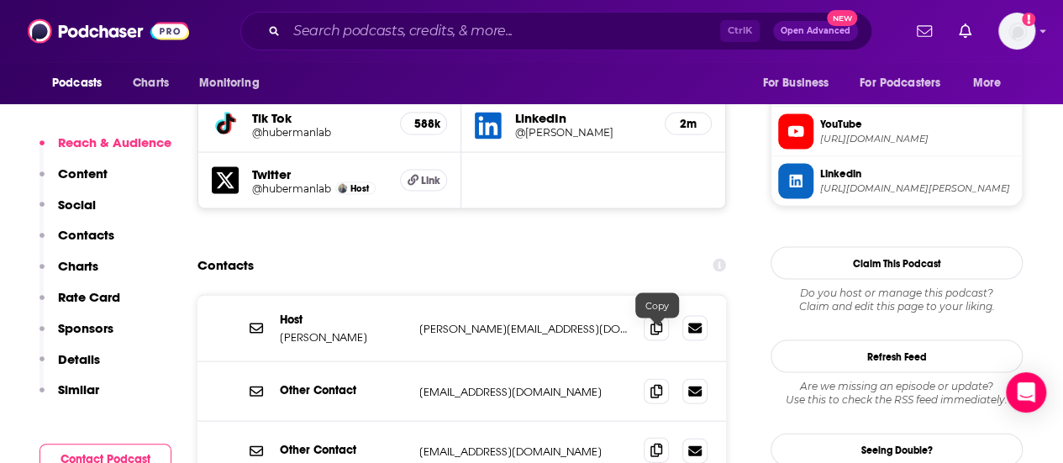
click at [648, 438] on span at bounding box center [656, 450] width 25 height 25
click at [650, 378] on span at bounding box center [656, 390] width 25 height 25
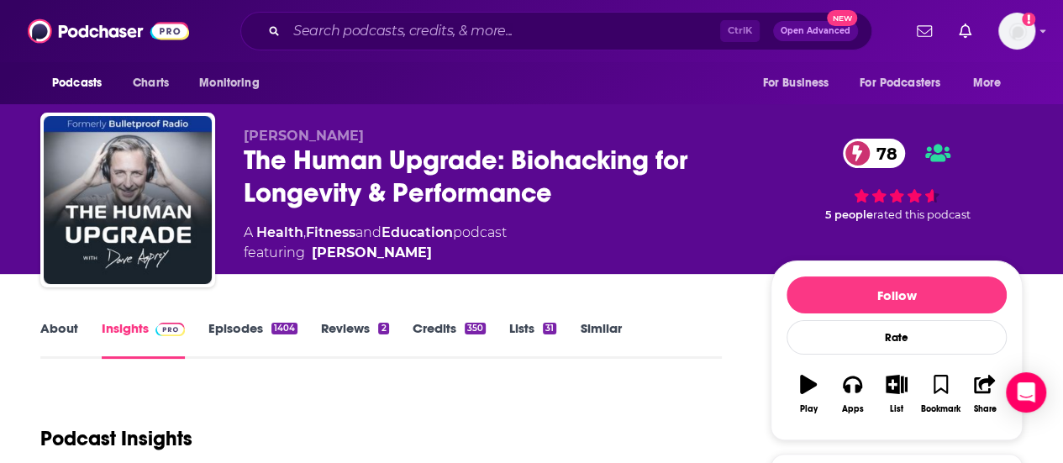
click at [75, 336] on link "About" at bounding box center [59, 339] width 38 height 39
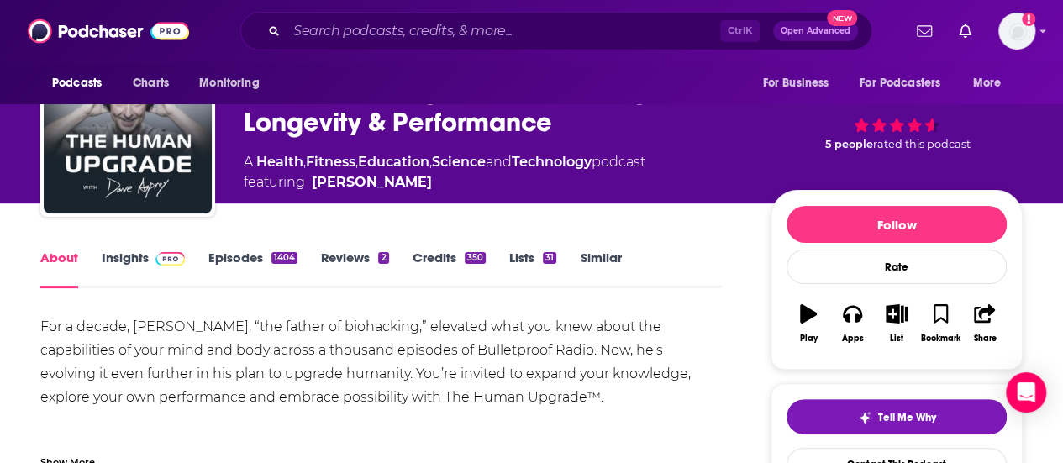
scroll to position [87, 0]
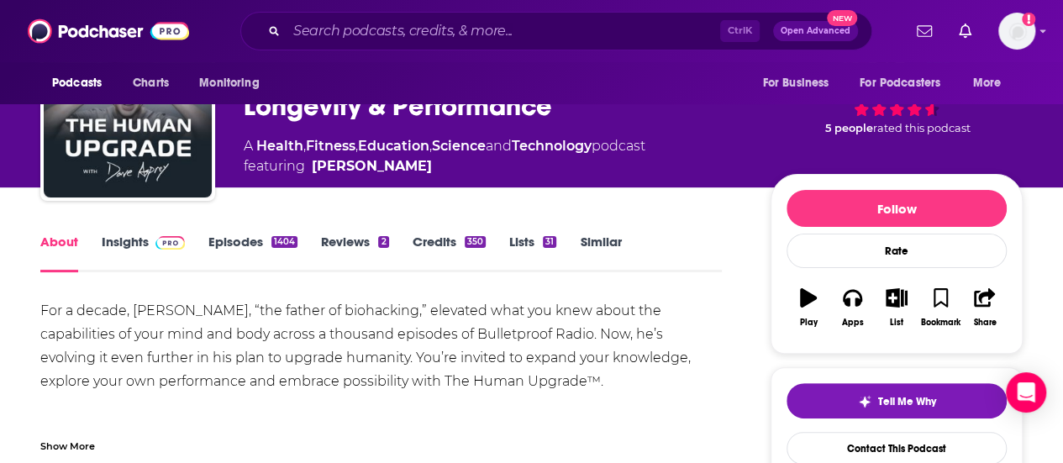
click at [238, 245] on link "Episodes 1404" at bounding box center [252, 253] width 89 height 39
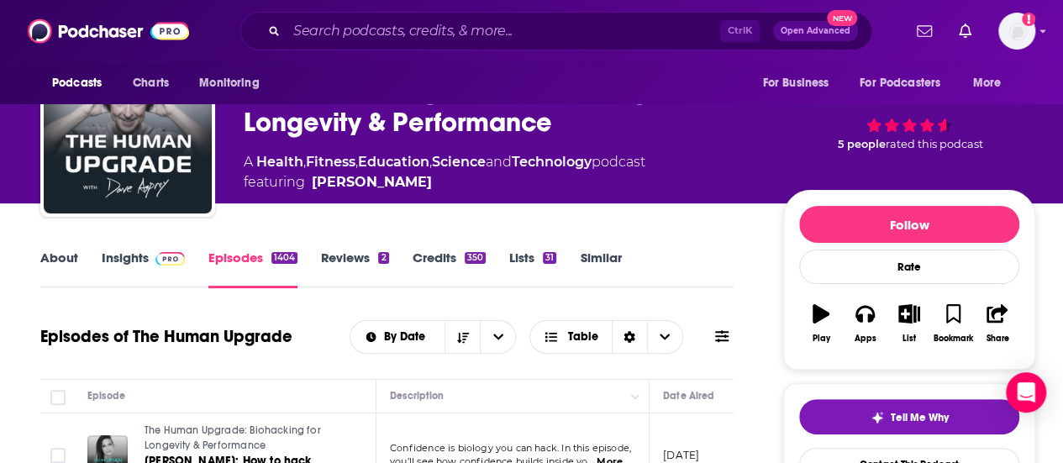
scroll to position [117, 0]
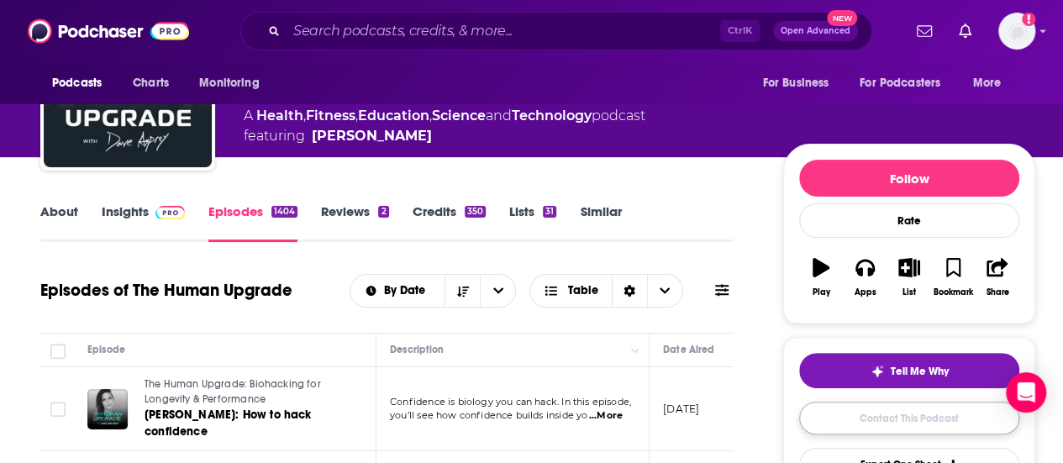
click at [906, 411] on link "Contact This Podcast" at bounding box center [909, 418] width 220 height 33
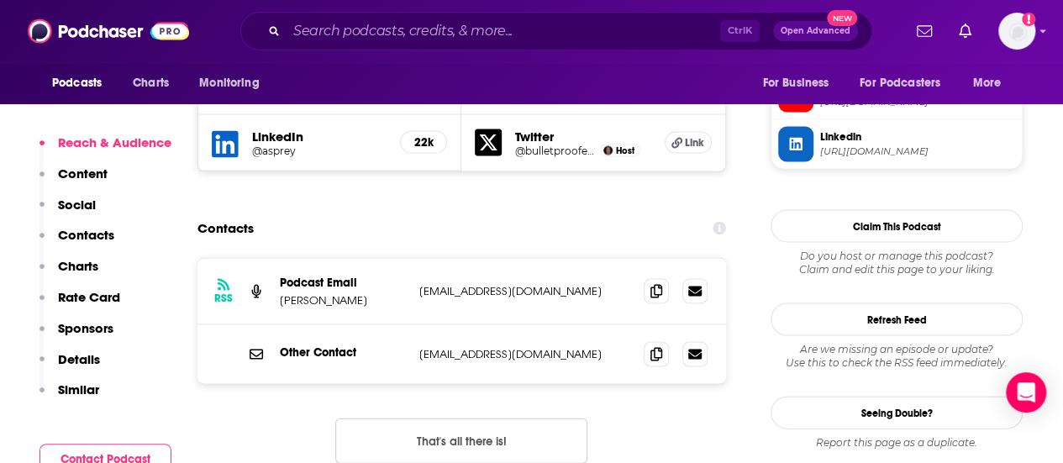
scroll to position [1592, 0]
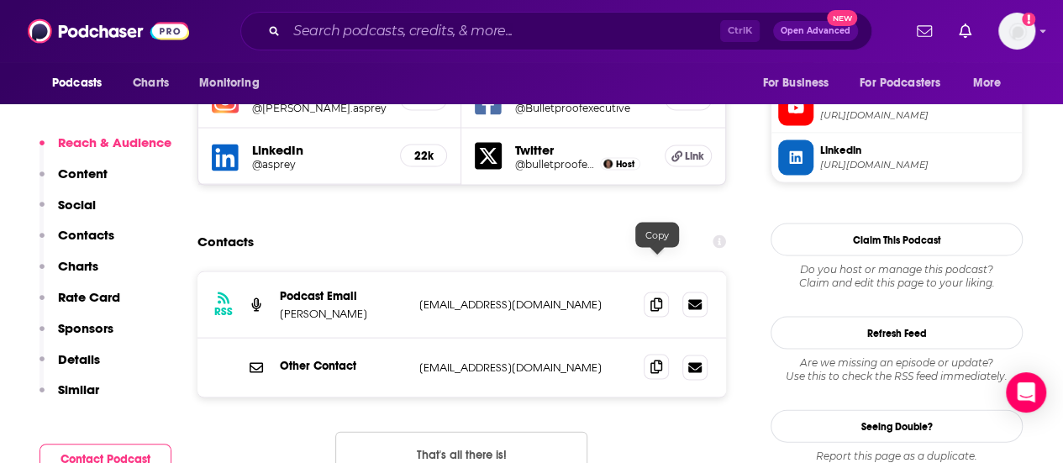
click at [655, 354] on span at bounding box center [656, 366] width 25 height 25
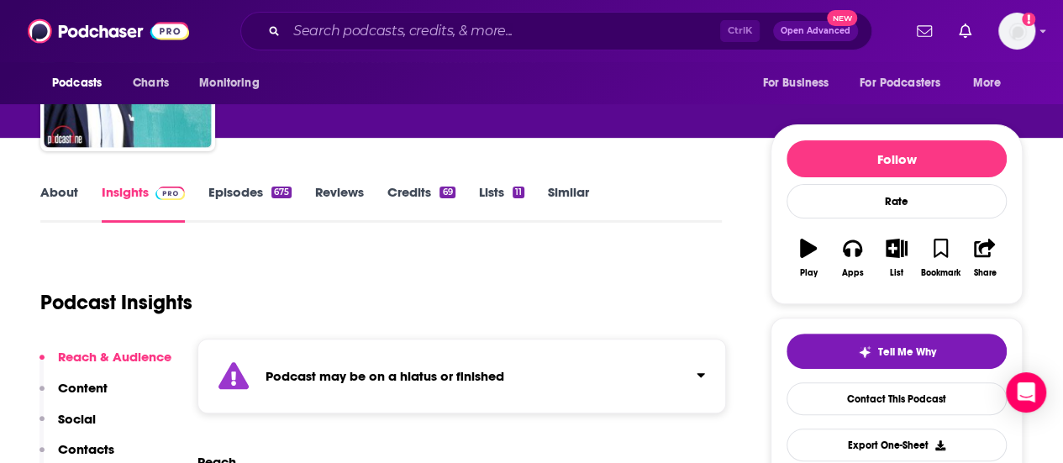
scroll to position [202, 0]
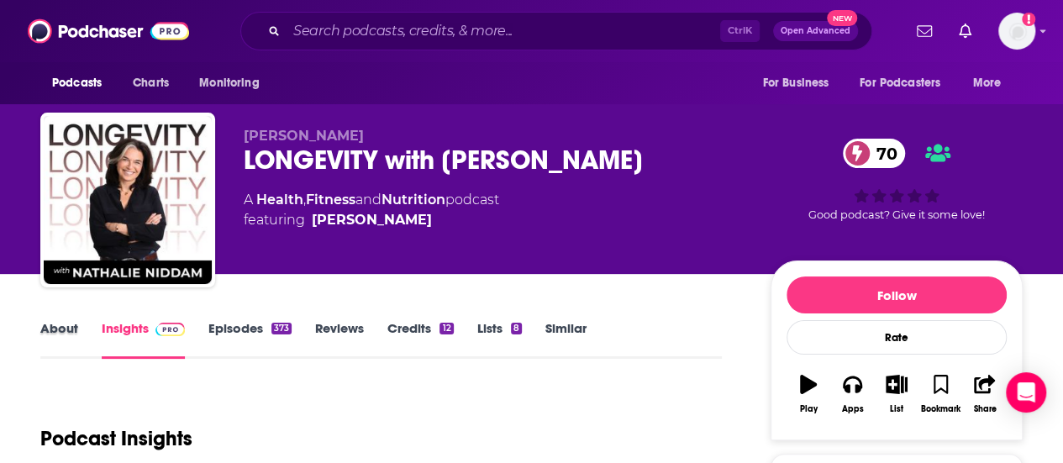
click at [80, 328] on div "About" at bounding box center [70, 339] width 61 height 39
click at [59, 334] on link "About" at bounding box center [59, 339] width 38 height 39
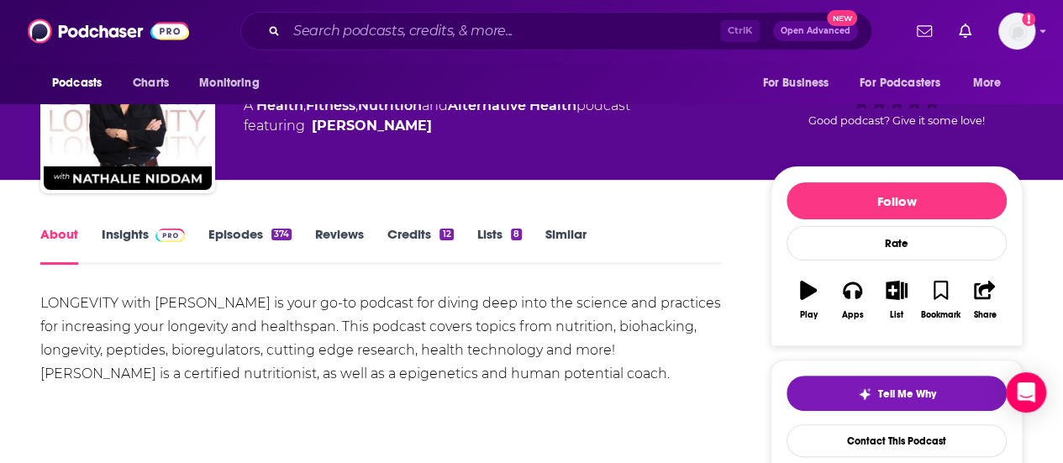
scroll to position [109, 0]
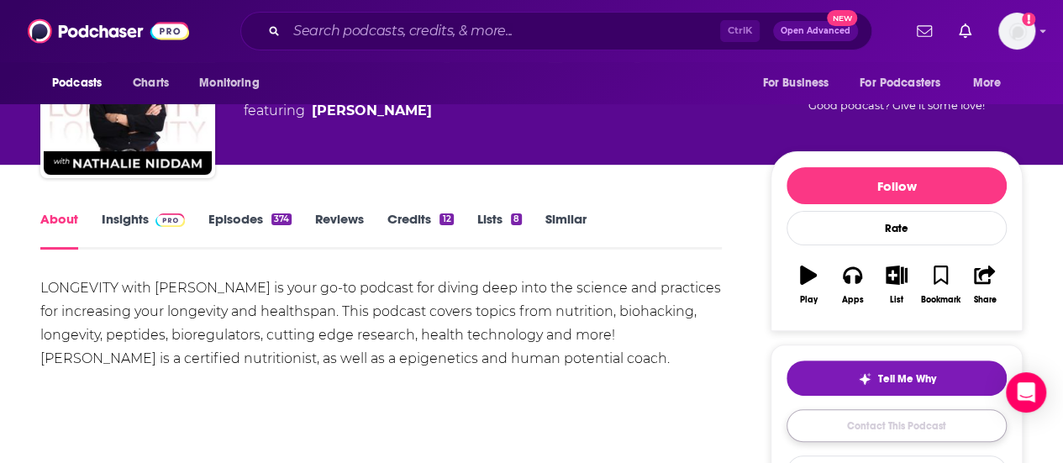
click at [876, 418] on link "Contact This Podcast" at bounding box center [897, 425] width 220 height 33
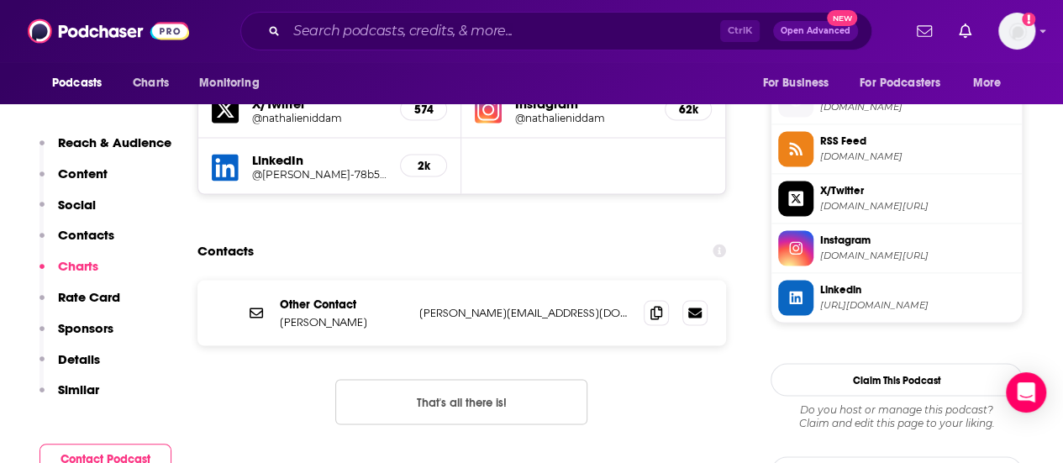
scroll to position [1492, 0]
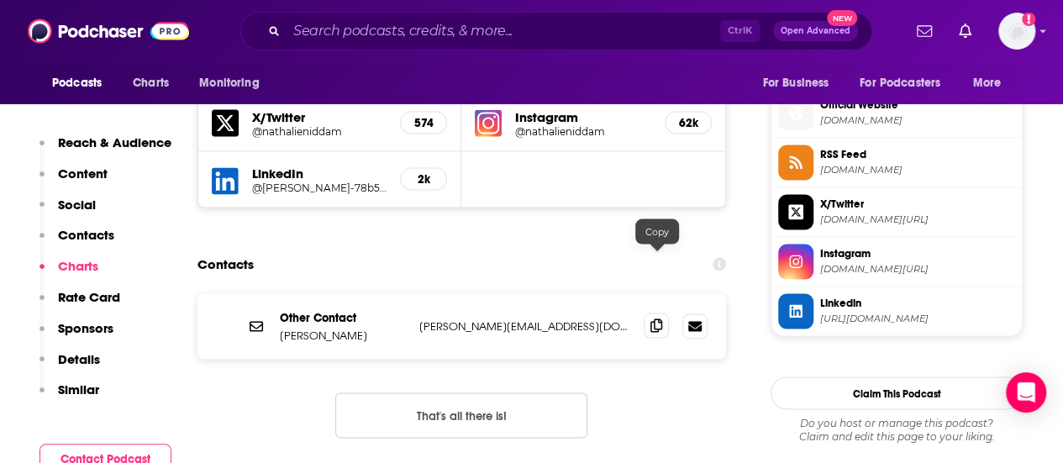
click at [660, 318] on icon at bounding box center [656, 324] width 12 height 13
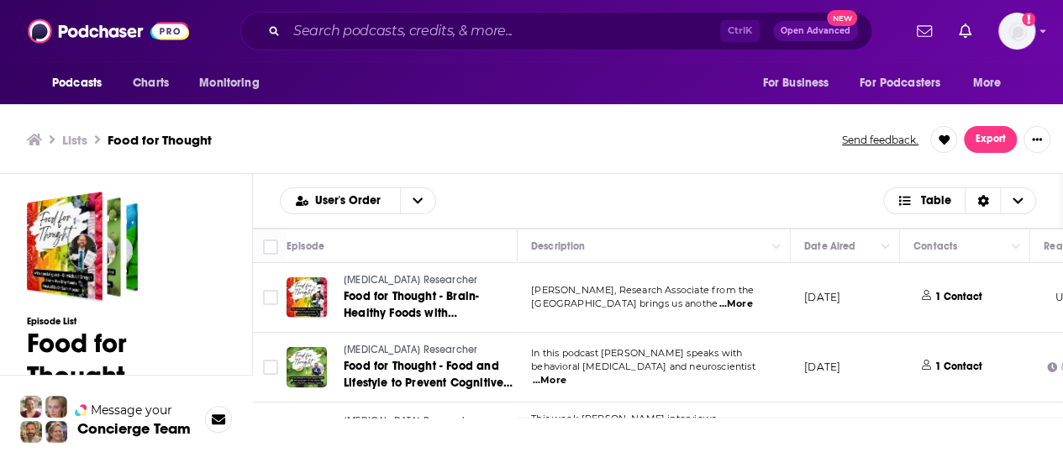
scroll to position [5, 0]
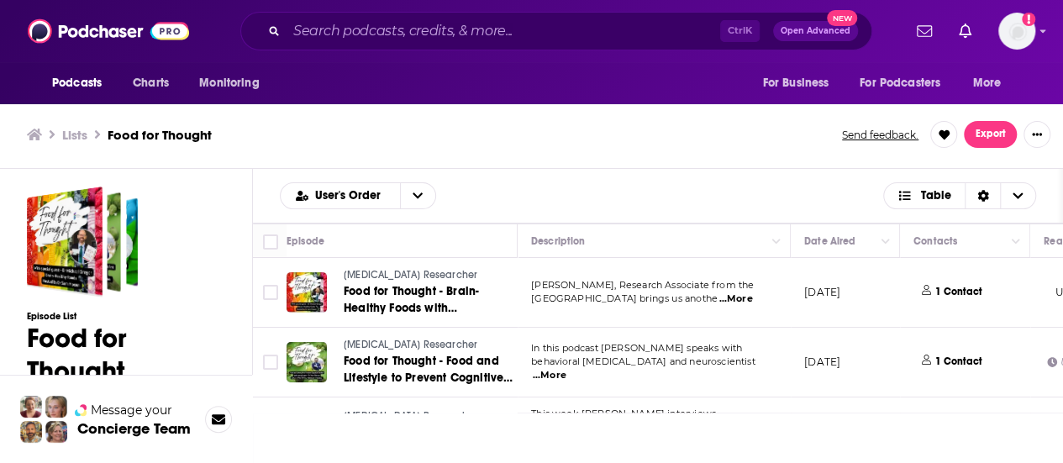
click at [700, 268] on td "Dr Sam Moxon, Research Associate from the University of Manchester brings us an…" at bounding box center [654, 293] width 273 height 70
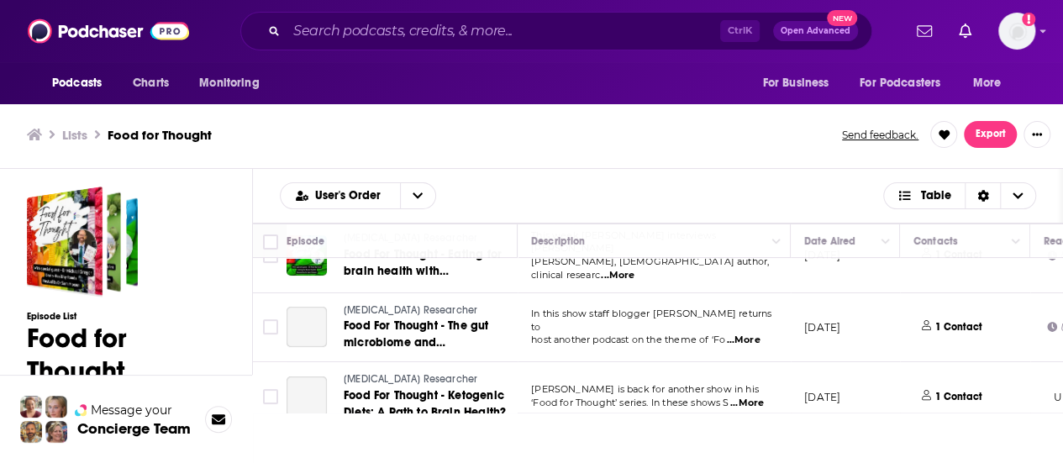
scroll to position [190, 0]
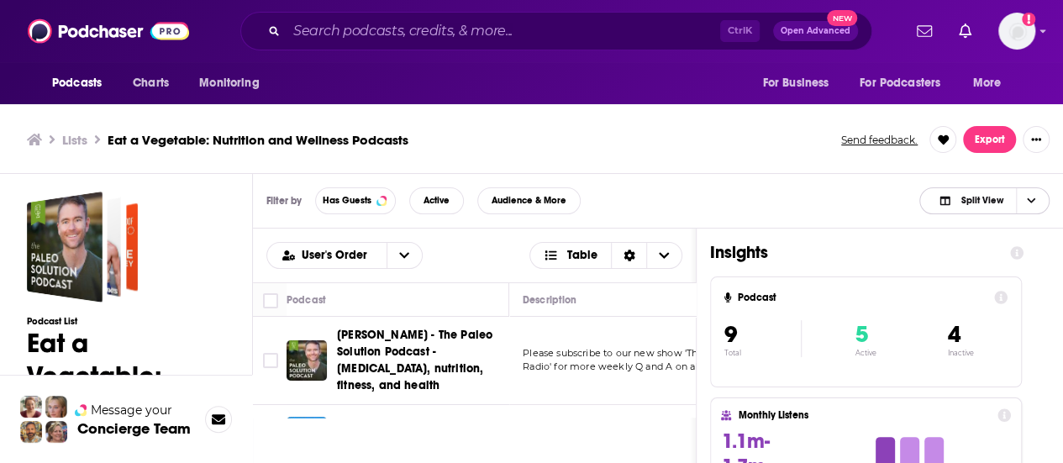
click at [1031, 203] on icon "Choose View" at bounding box center [1031, 200] width 8 height 9
click at [971, 265] on div "Podcast Only" at bounding box center [984, 257] width 130 height 29
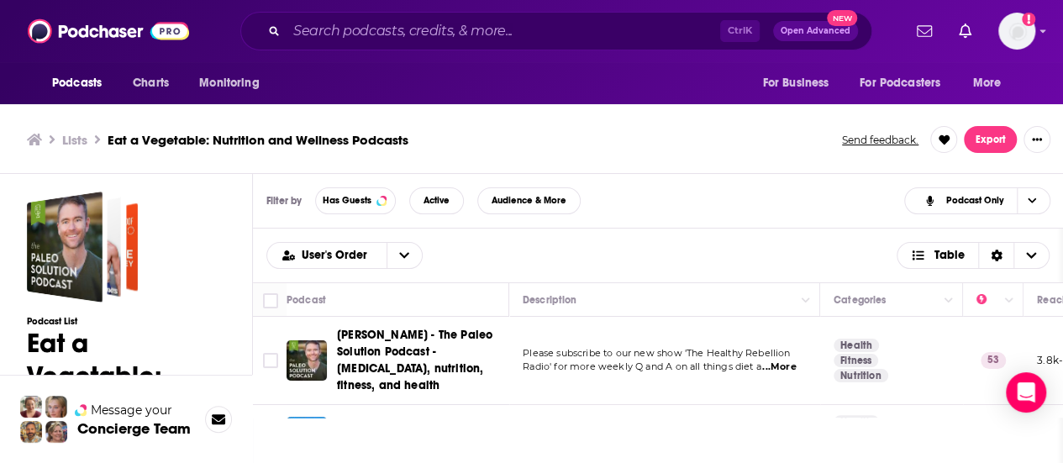
click at [748, 329] on td "Please subscribe to our new show 'The Healthy Rebellion Radio' for more weekly …" at bounding box center [664, 361] width 311 height 88
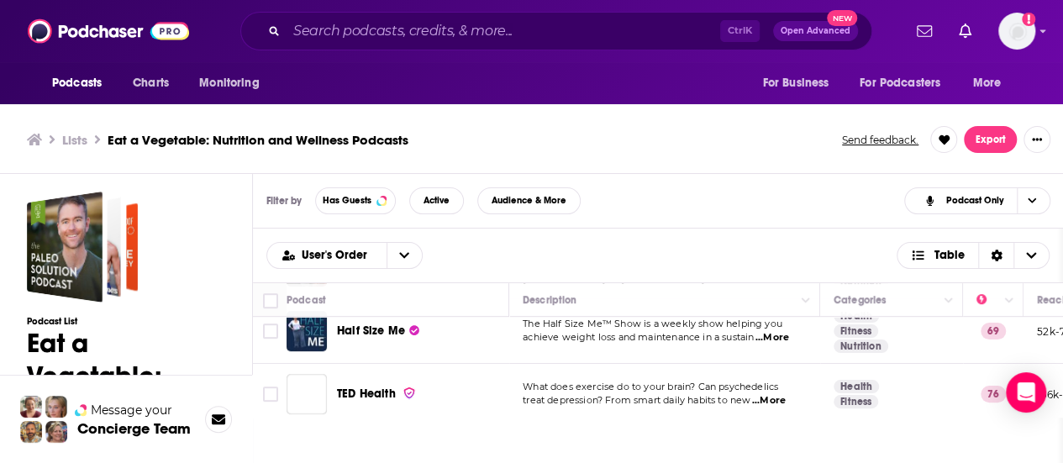
scroll to position [5, 0]
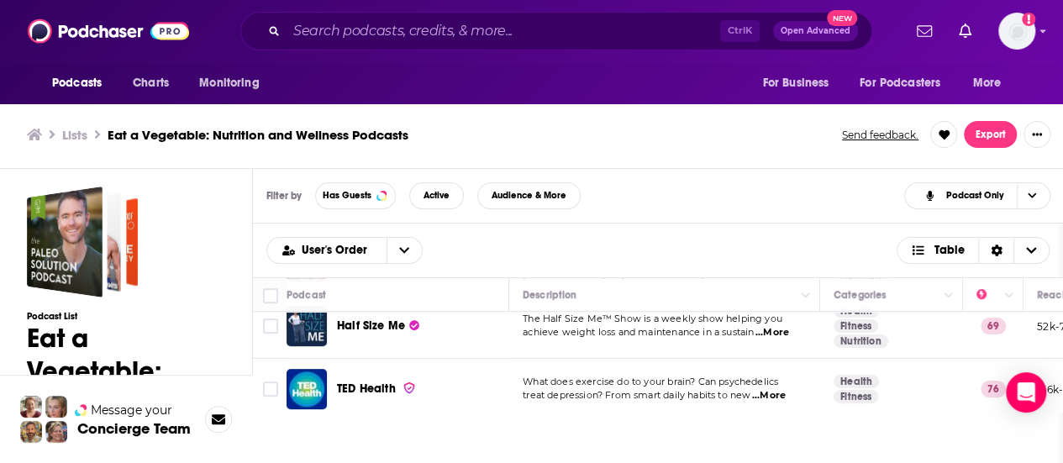
click at [360, 369] on div "TED Health" at bounding box center [424, 389] width 175 height 40
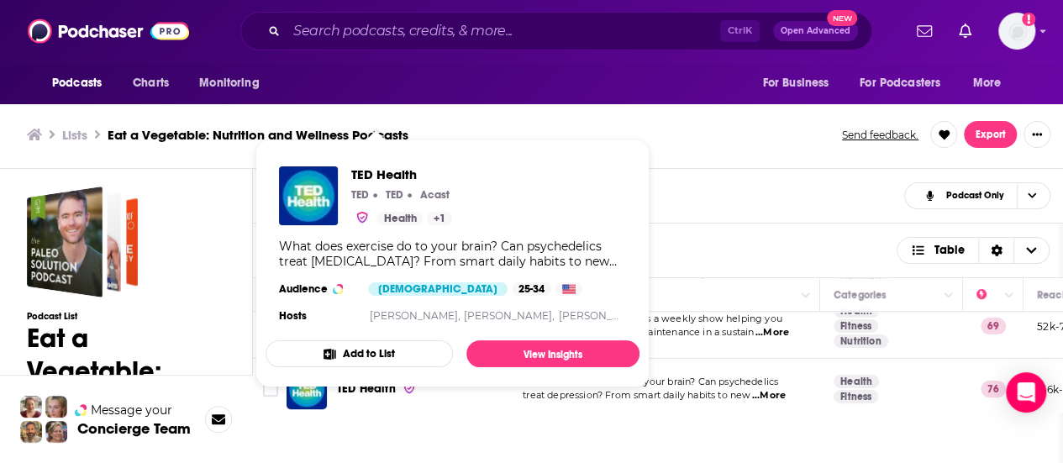
click at [371, 371] on span "TED Health TED TED Acast Health + 1 What does exercise do to your brain? Can ps…" at bounding box center [453, 263] width 374 height 221
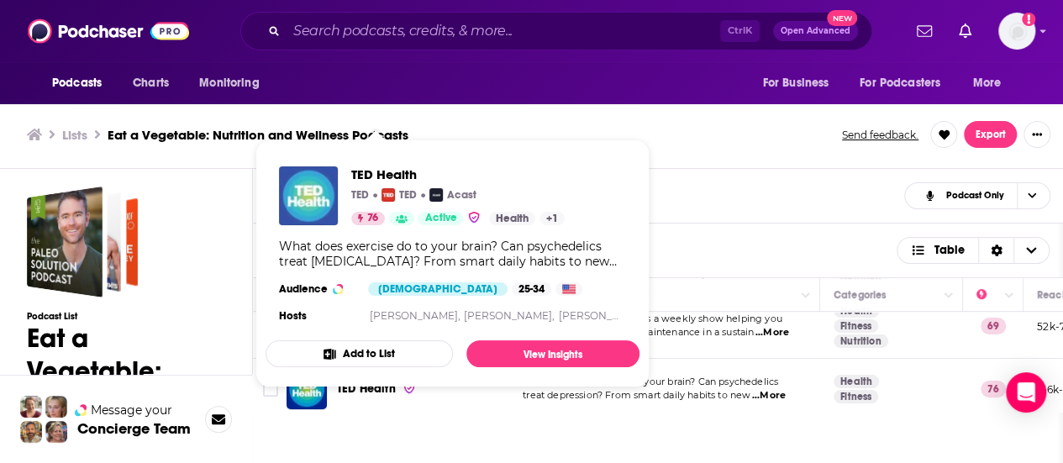
click at [308, 192] on img "TED Health" at bounding box center [308, 195] width 59 height 59
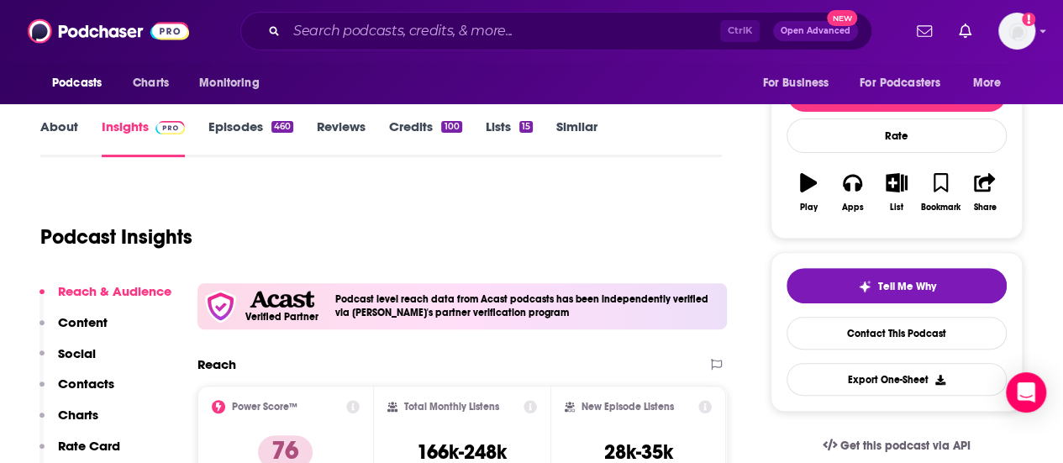
scroll to position [239, 0]
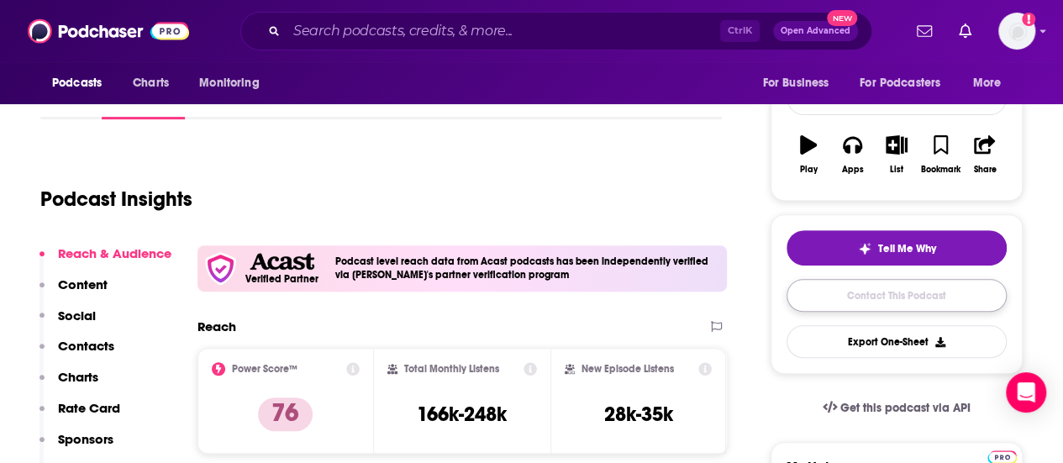
click at [852, 294] on link "Contact This Podcast" at bounding box center [897, 295] width 220 height 33
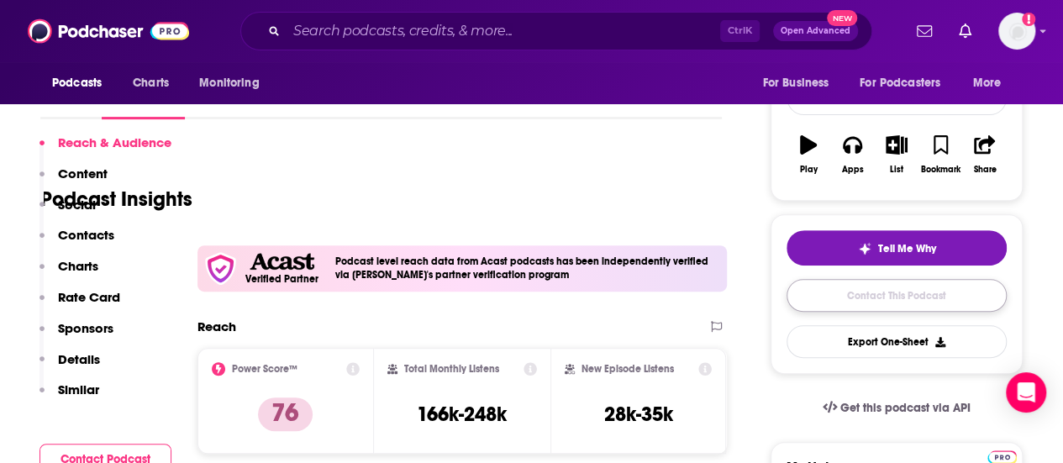
scroll to position [1733, 0]
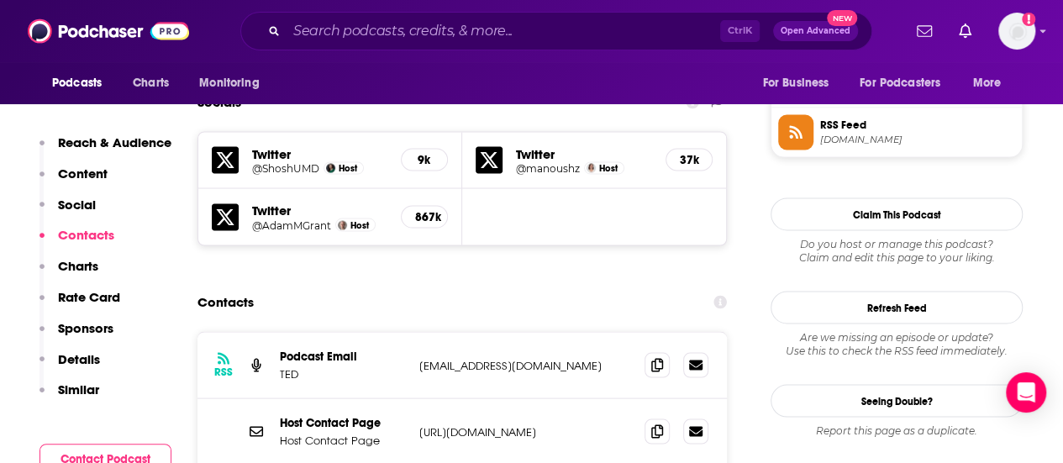
scroll to position [1536, 0]
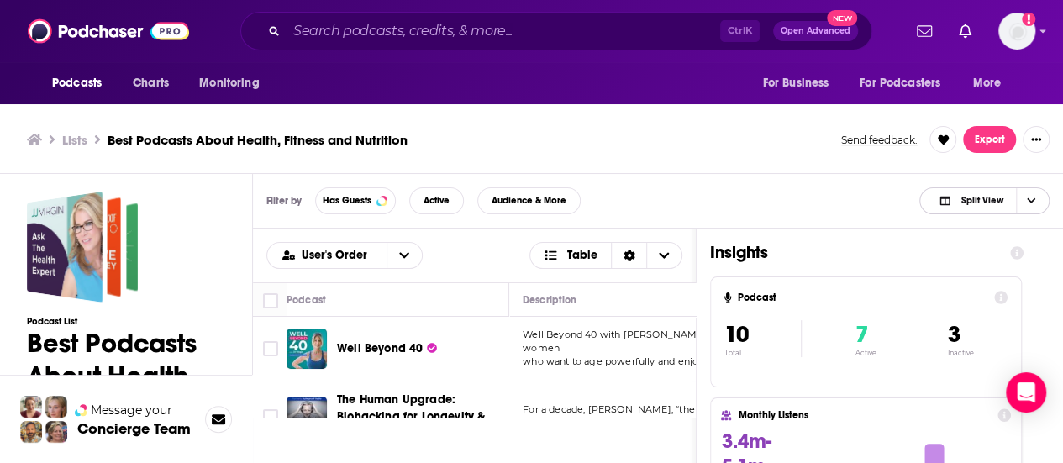
click at [1027, 200] on icon "Choose View" at bounding box center [1031, 200] width 8 height 9
click at [965, 256] on span "Podcast Only" at bounding box center [994, 256] width 83 height 9
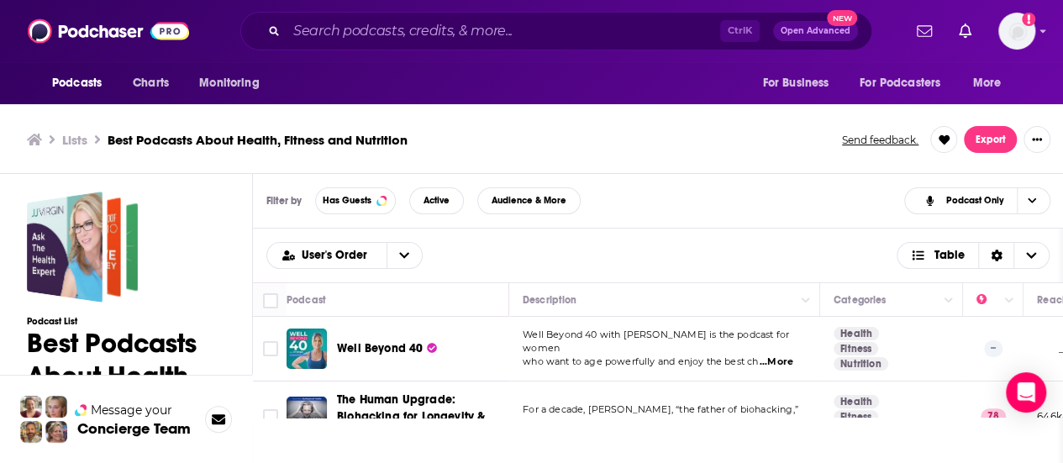
click at [774, 329] on td "Well Beyond 40 with [PERSON_NAME] is the podcast for women who want to age powe…" at bounding box center [664, 349] width 311 height 65
click at [781, 360] on span "...More" at bounding box center [777, 361] width 34 height 13
click at [480, 349] on div "Well Beyond 40" at bounding box center [424, 348] width 175 height 17
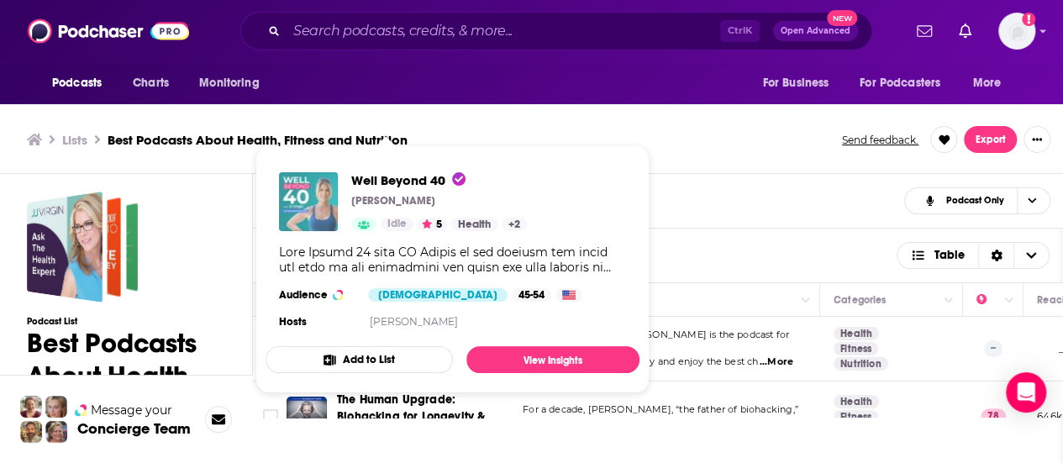
click at [315, 213] on img "Well Beyond 40" at bounding box center [308, 201] width 59 height 59
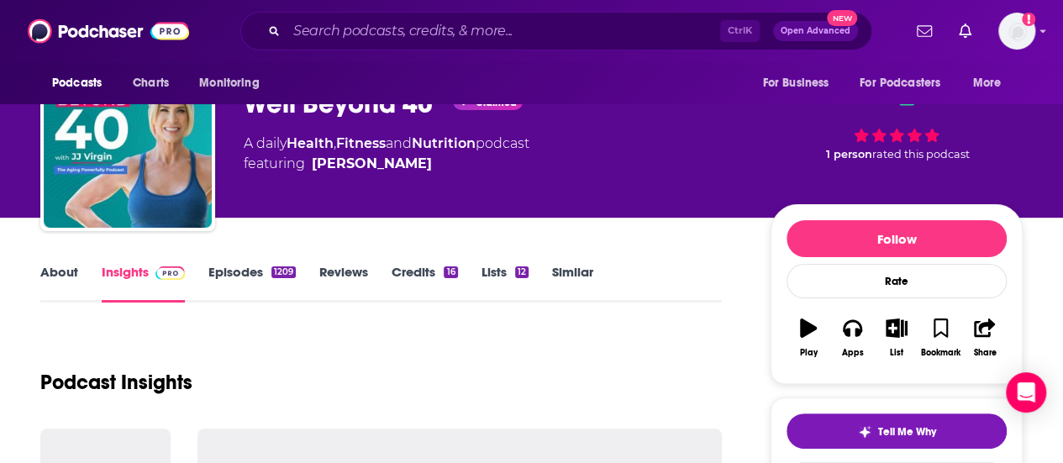
scroll to position [61, 0]
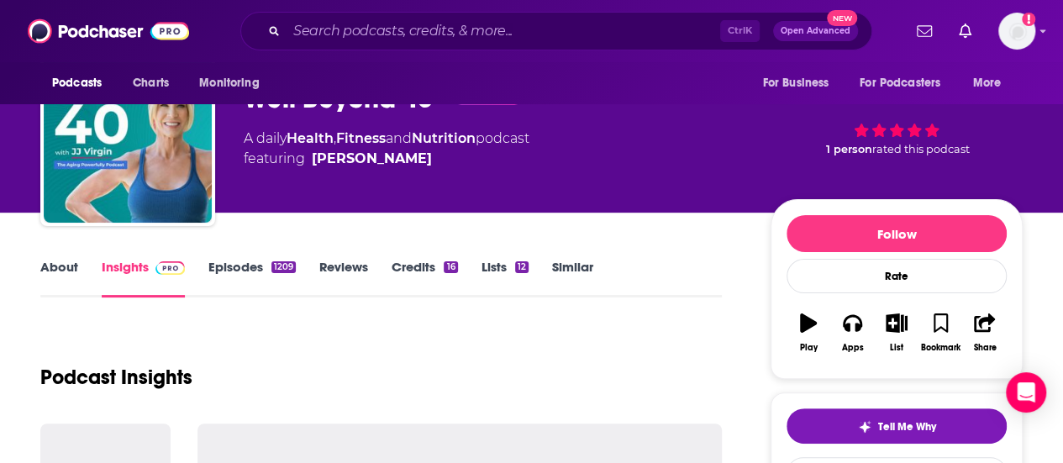
click at [61, 259] on link "About" at bounding box center [59, 278] width 38 height 39
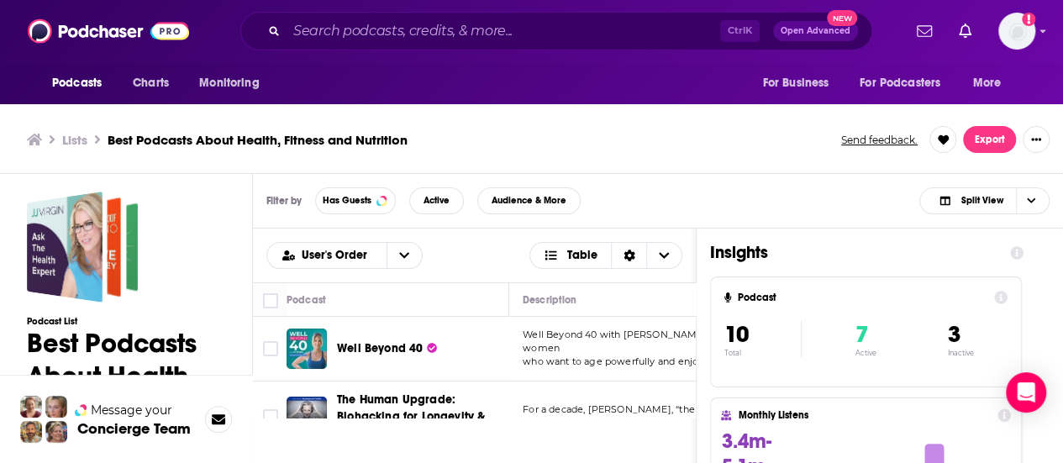
scroll to position [5, 0]
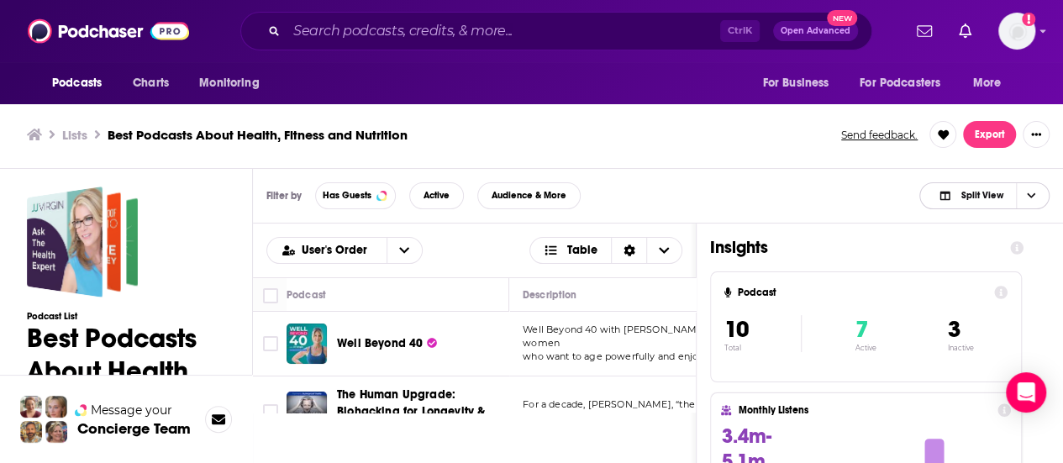
click at [1036, 198] on span "Choose View" at bounding box center [1030, 195] width 29 height 25
click at [976, 250] on span "Podcast Only" at bounding box center [994, 251] width 83 height 9
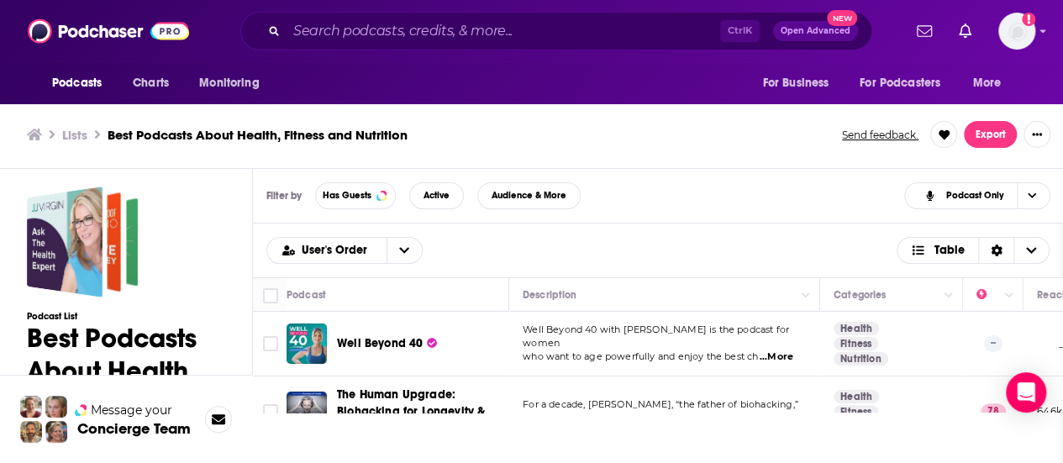
click at [798, 318] on td "Well Beyond 40 with [PERSON_NAME] is the podcast for women who want to age powe…" at bounding box center [664, 344] width 311 height 65
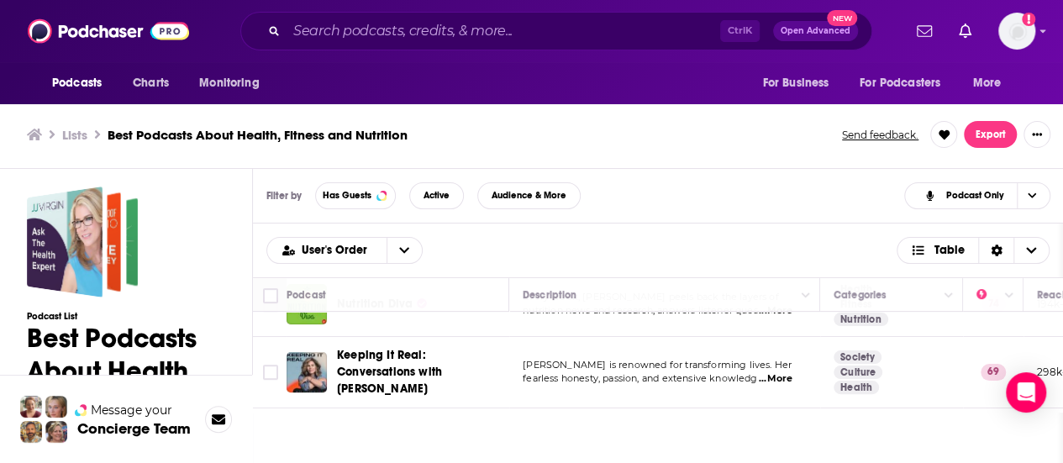
scroll to position [403, 0]
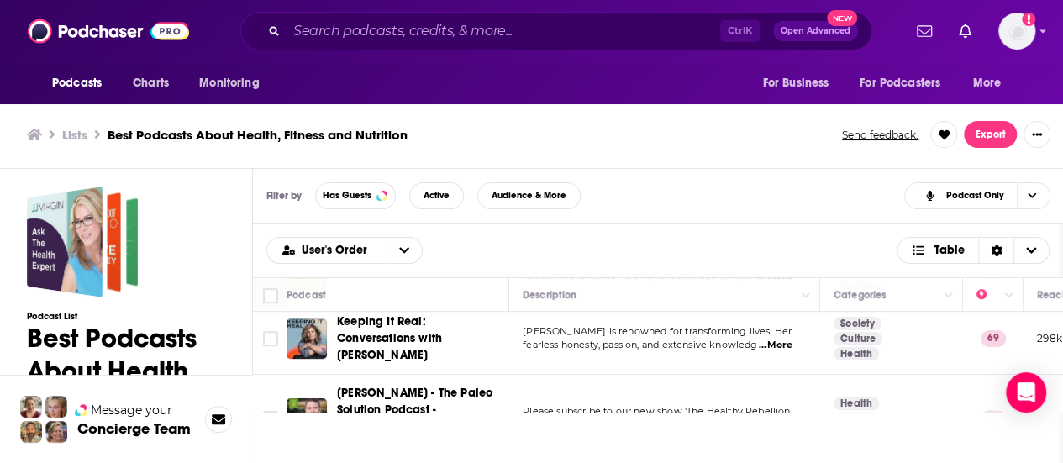
click at [778, 343] on span "...More" at bounding box center [776, 345] width 34 height 13
click at [489, 245] on div "User's Order Table" at bounding box center [657, 250] width 783 height 27
click at [758, 360] on td "Jillian Michaels is renowned for transforming lives. Her fearless honesty, pass…" at bounding box center [664, 338] width 311 height 71
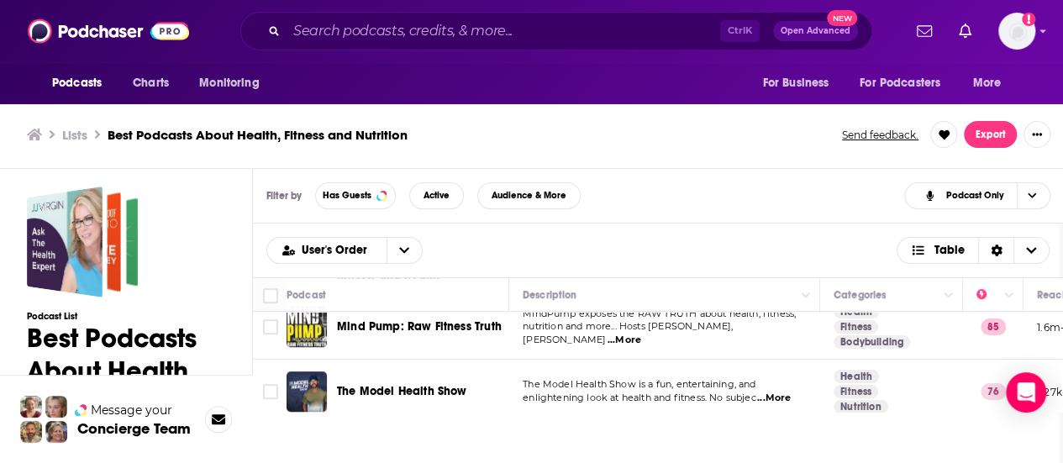
scroll to position [575, 0]
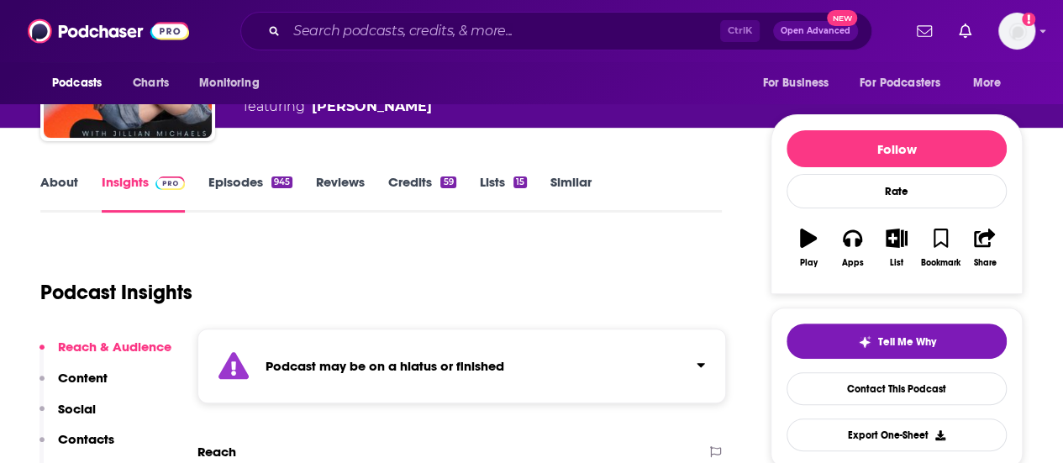
scroll to position [405, 0]
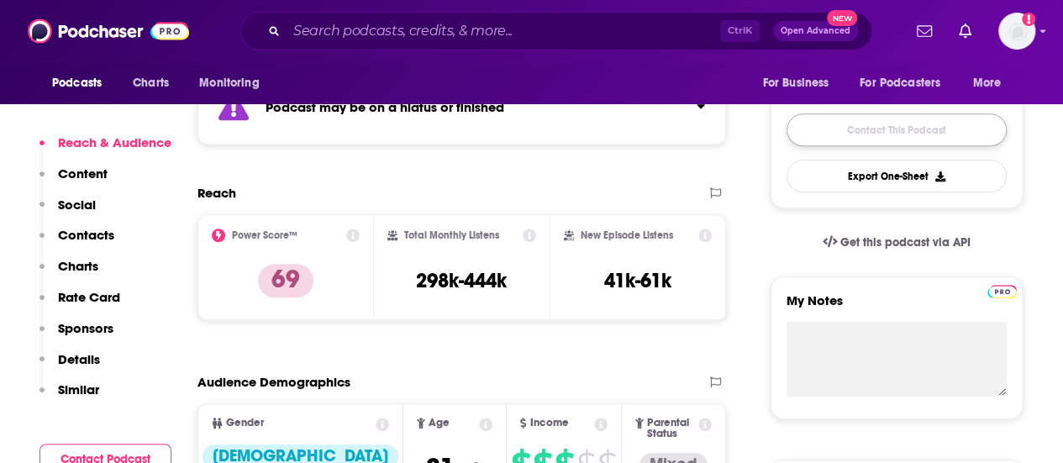
click at [935, 126] on link "Contact This Podcast" at bounding box center [897, 129] width 220 height 33
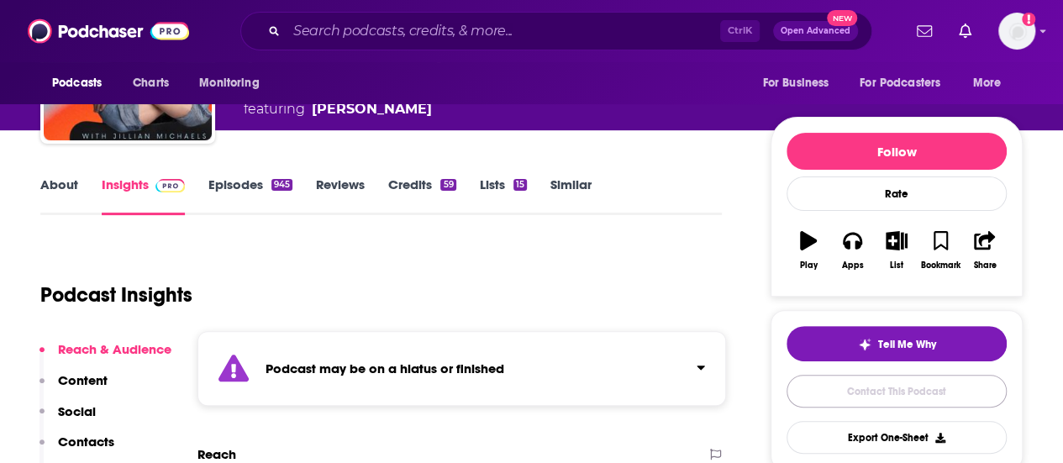
scroll to position [118, 0]
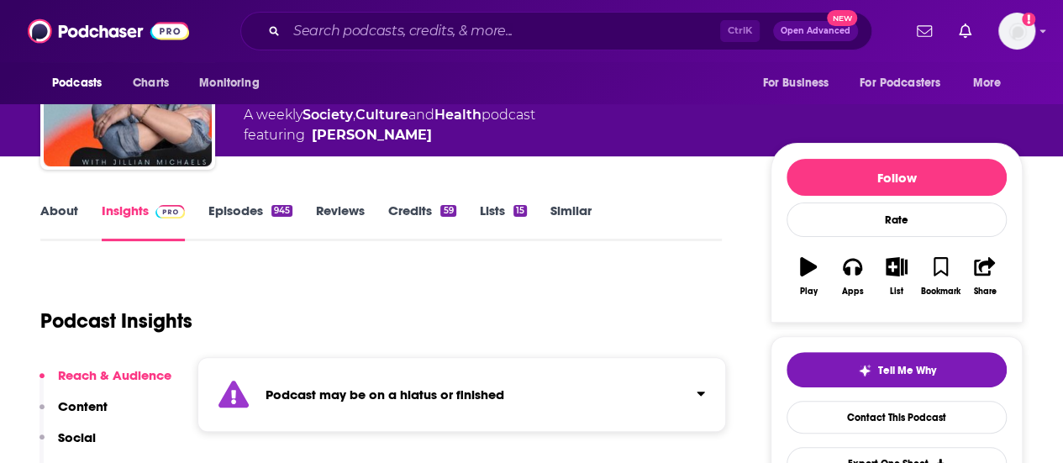
click at [255, 207] on link "Episodes 945" at bounding box center [250, 222] width 84 height 39
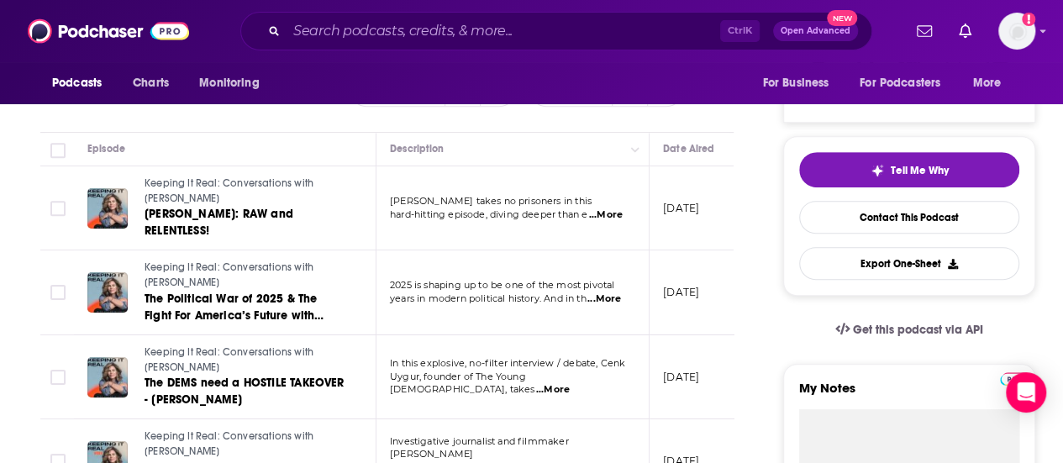
scroll to position [340, 0]
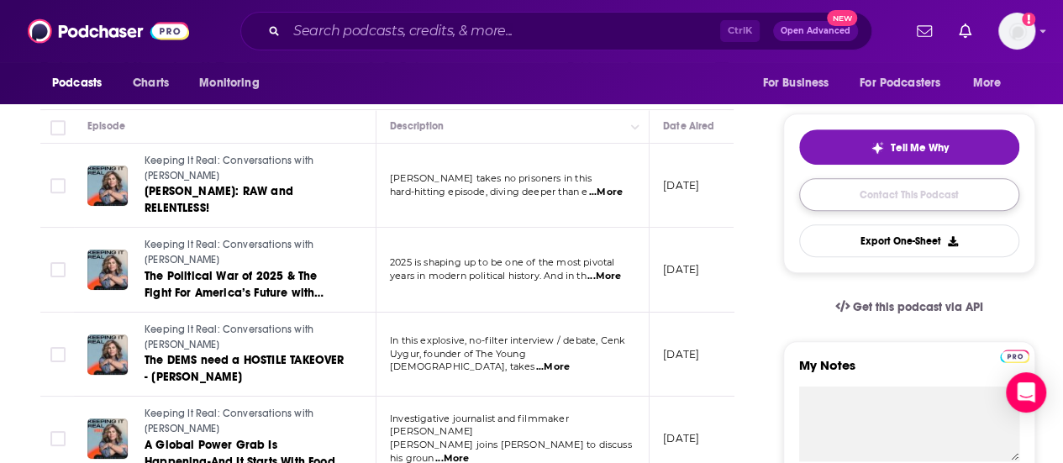
click at [841, 208] on link "Contact This Podcast" at bounding box center [909, 194] width 220 height 33
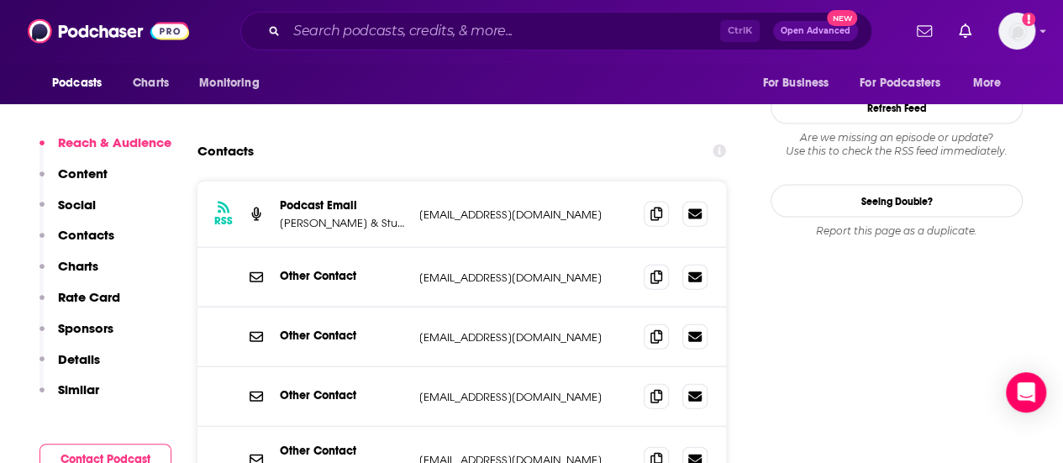
scroll to position [1805, 0]
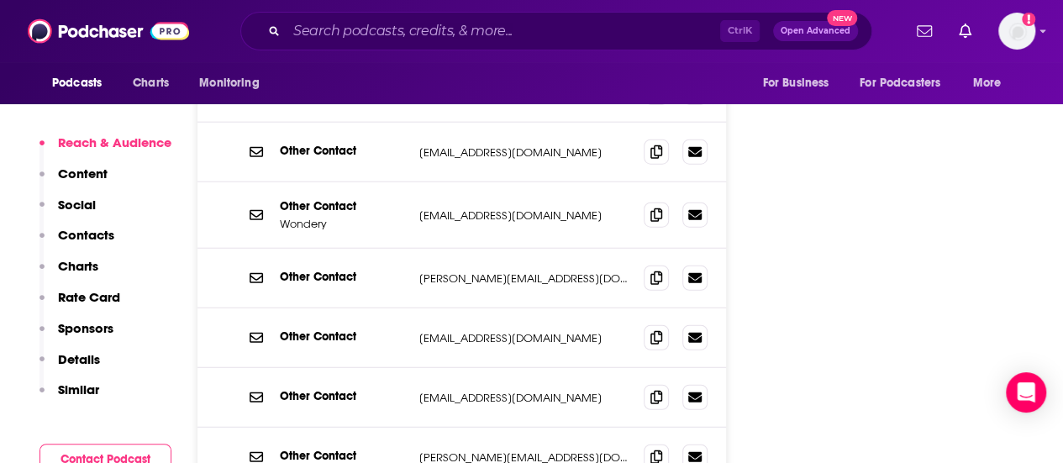
scroll to position [2050, 0]
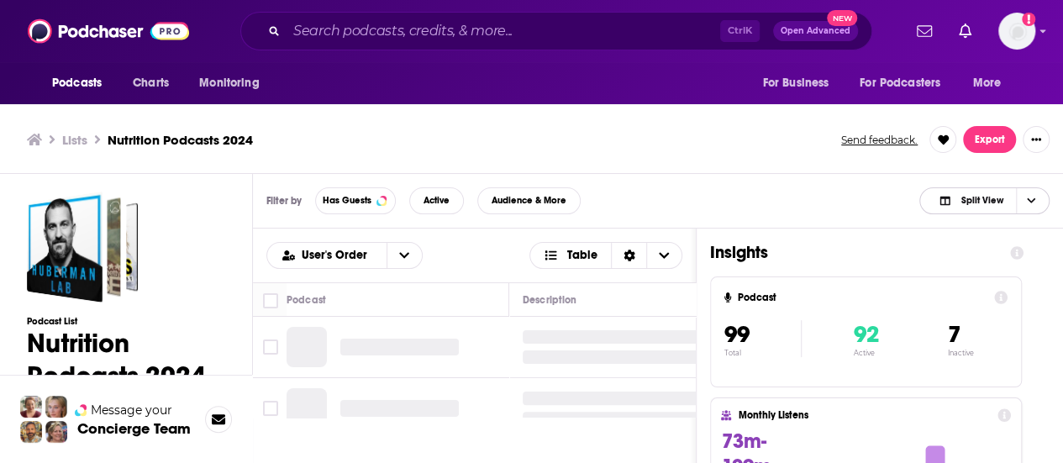
click at [1044, 199] on span "Choose View" at bounding box center [1030, 200] width 29 height 25
drag, startPoint x: 980, startPoint y: 234, endPoint x: 967, endPoint y: 252, distance: 21.7
click at [967, 252] on div "Split View Podcast Only Insight Only" at bounding box center [984, 256] width 130 height 85
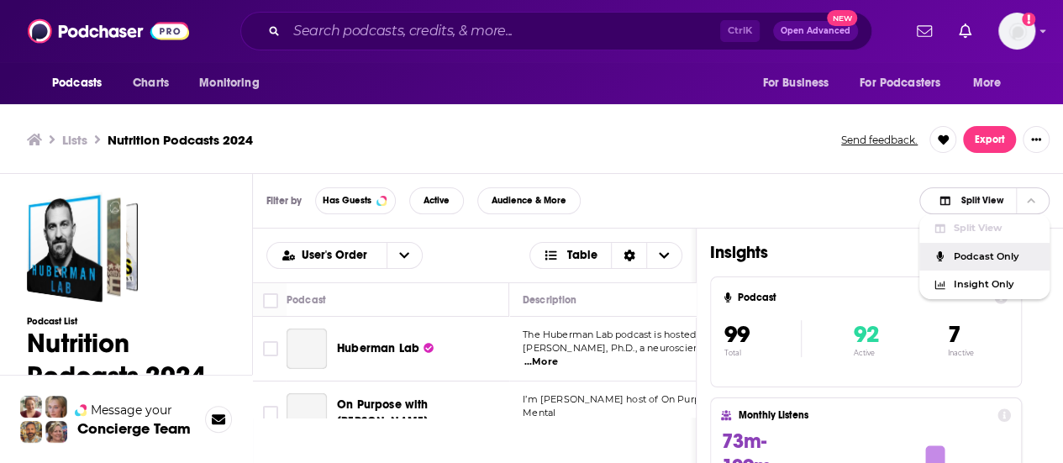
click at [967, 252] on span "Podcast Only" at bounding box center [994, 256] width 83 height 9
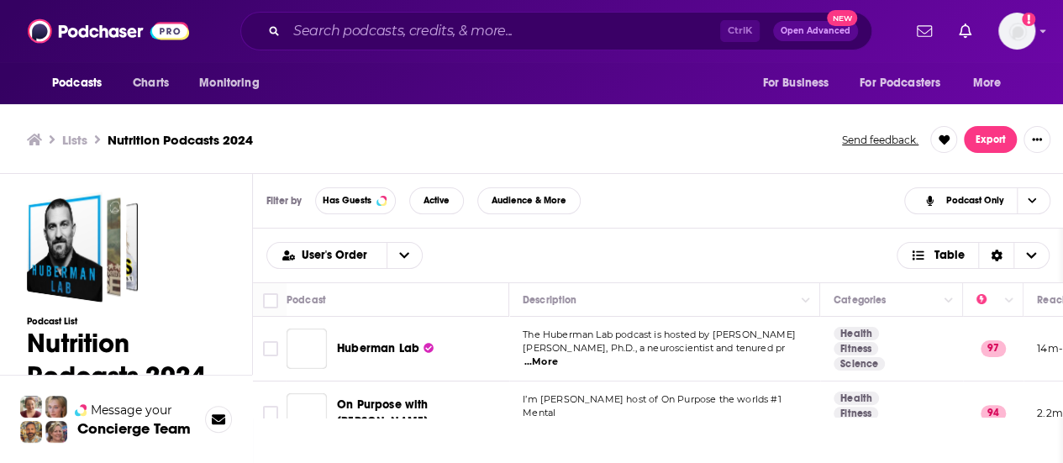
click at [960, 255] on span "Table" at bounding box center [949, 256] width 30 height 12
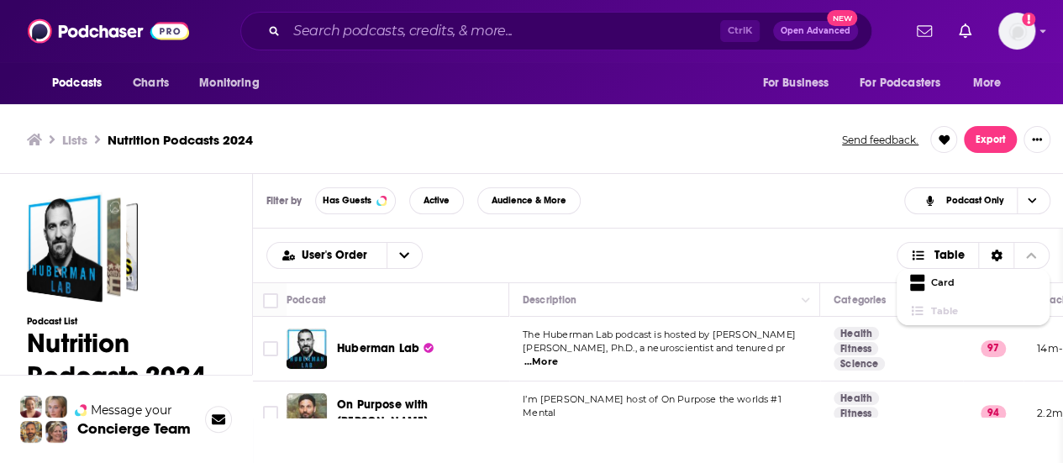
scroll to position [5, 0]
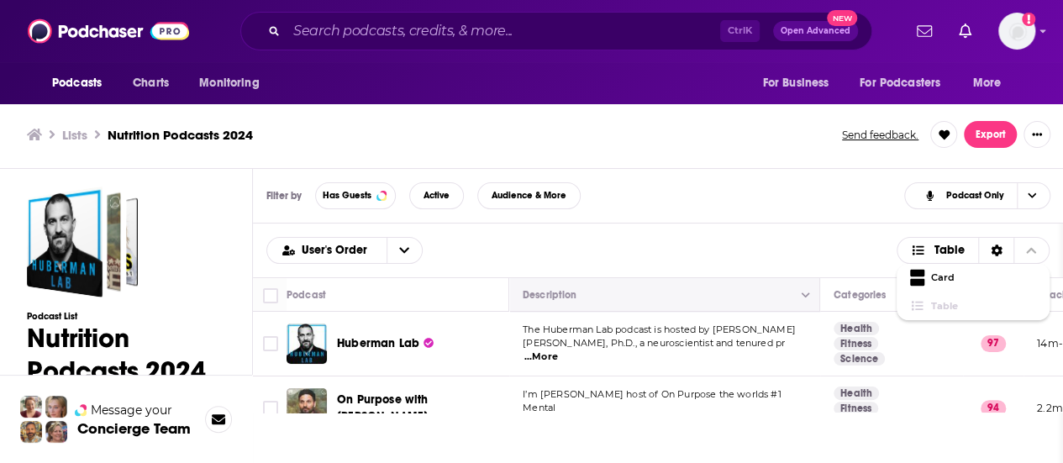
click at [721, 293] on button "Move" at bounding box center [662, 295] width 283 height 20
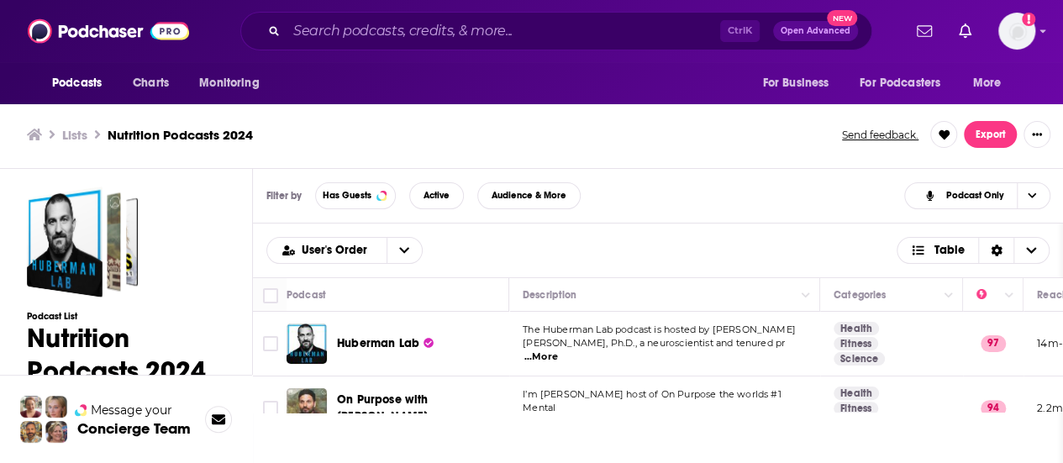
click at [696, 359] on td "The Huberman Lab podcast is hosted by Andrew Huberman, Ph.D., a neuroscientist …" at bounding box center [664, 344] width 311 height 65
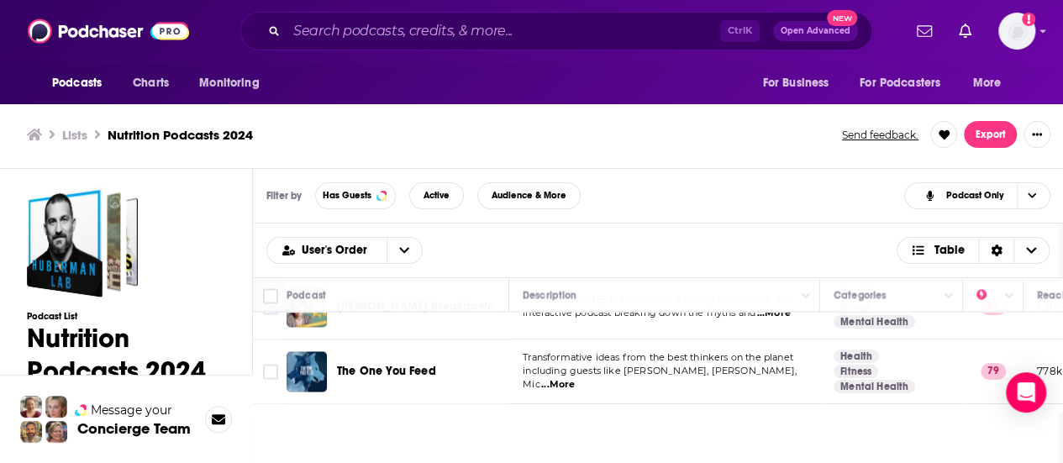
scroll to position [1412, 0]
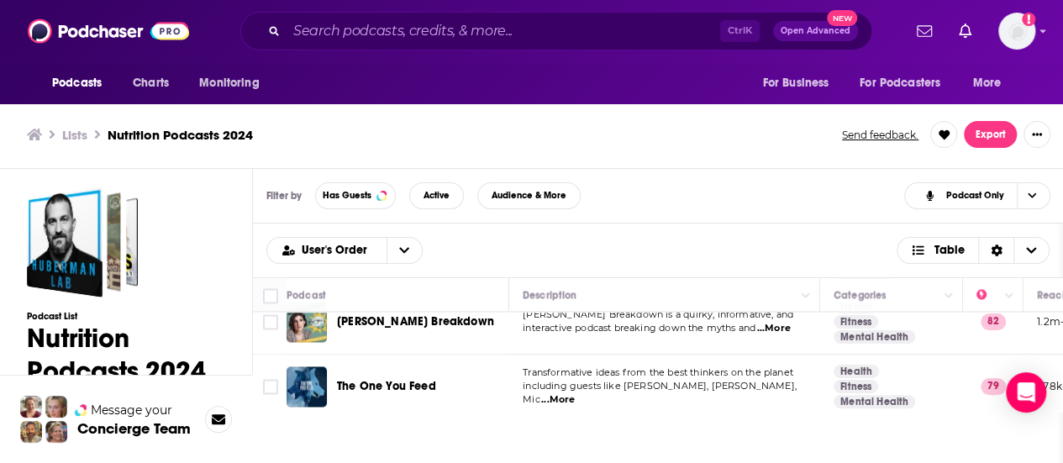
click at [575, 393] on span "...More" at bounding box center [558, 399] width 34 height 13
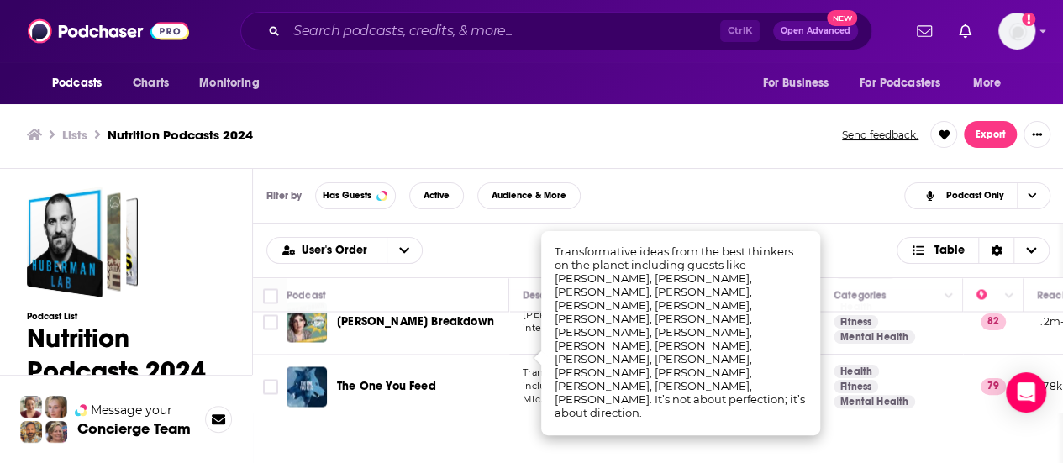
click at [466, 366] on div "The One You Feed" at bounding box center [424, 386] width 175 height 40
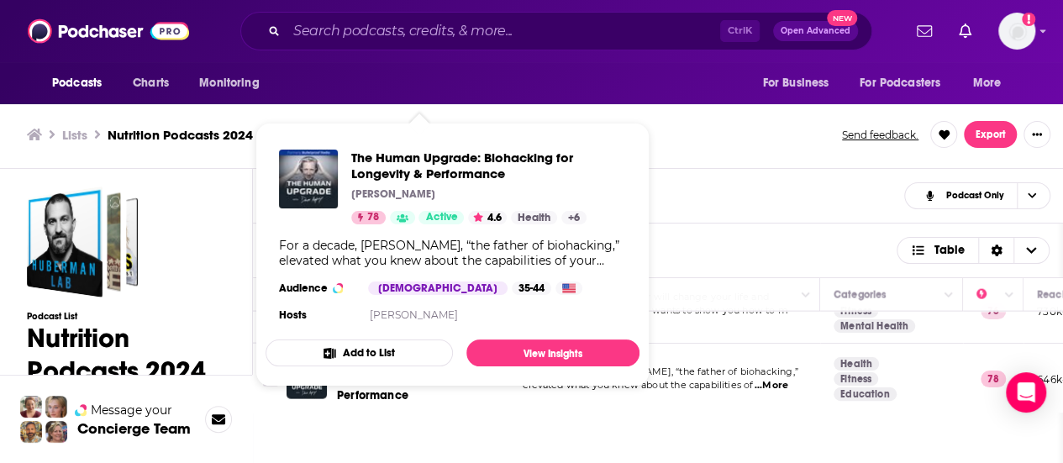
scroll to position [1916, 0]
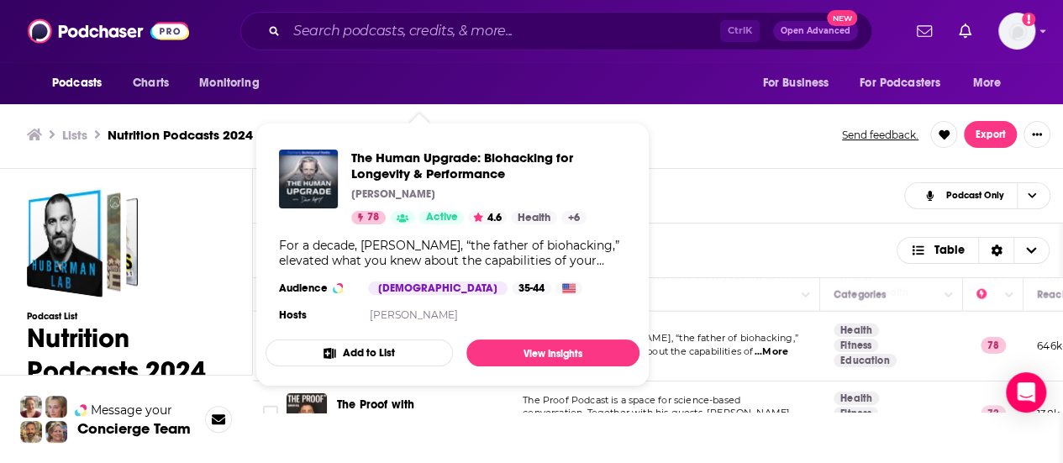
click at [670, 244] on div "User's Order Table" at bounding box center [657, 250] width 783 height 27
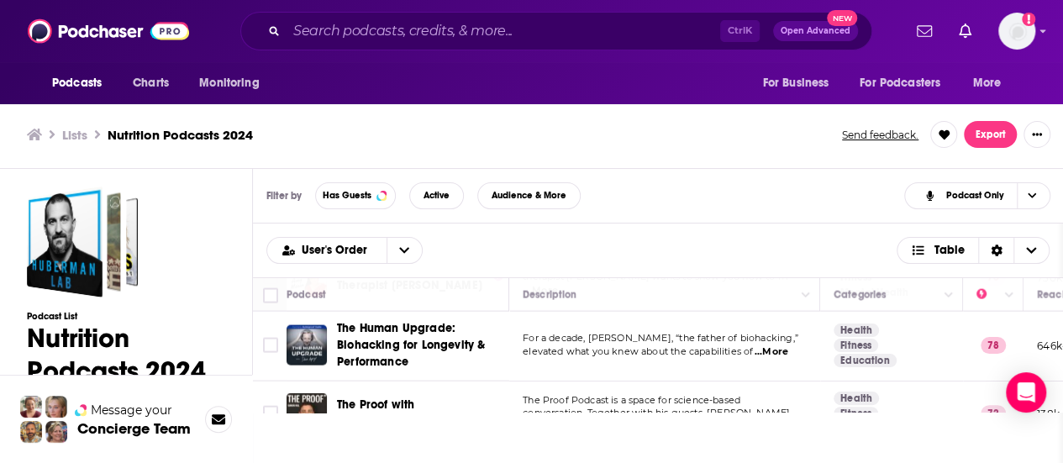
click at [523, 382] on td "The Proof Podcast is a space for science-based conversation. Together with his …" at bounding box center [664, 414] width 311 height 65
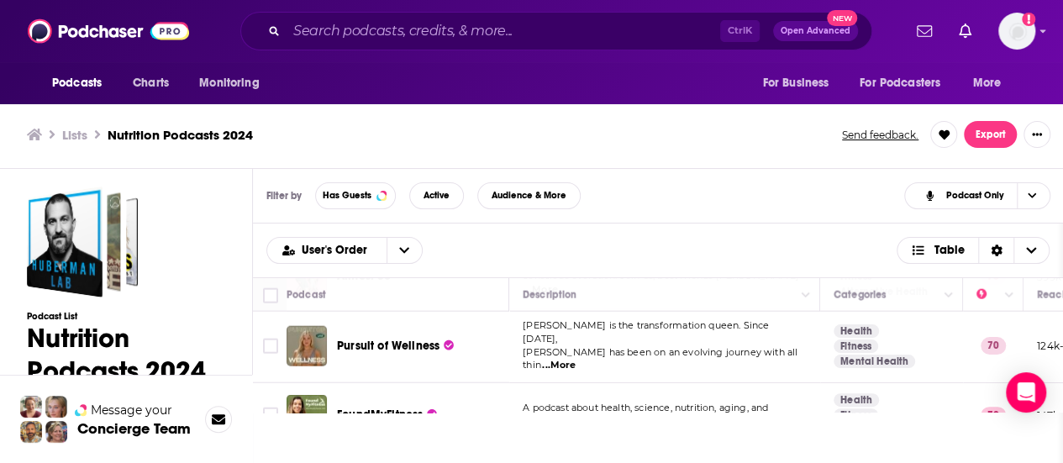
scroll to position [2151, 0]
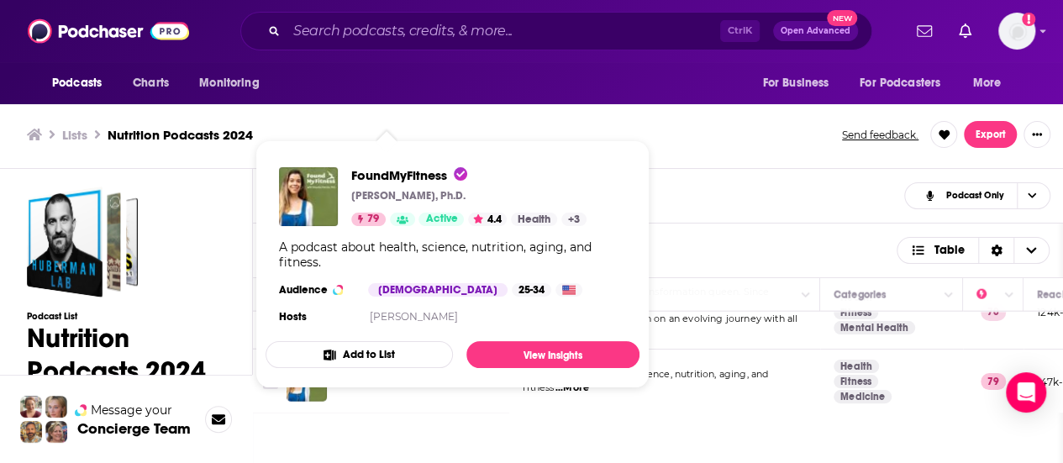
click at [718, 382] on p "fitness ...More" at bounding box center [664, 388] width 283 height 13
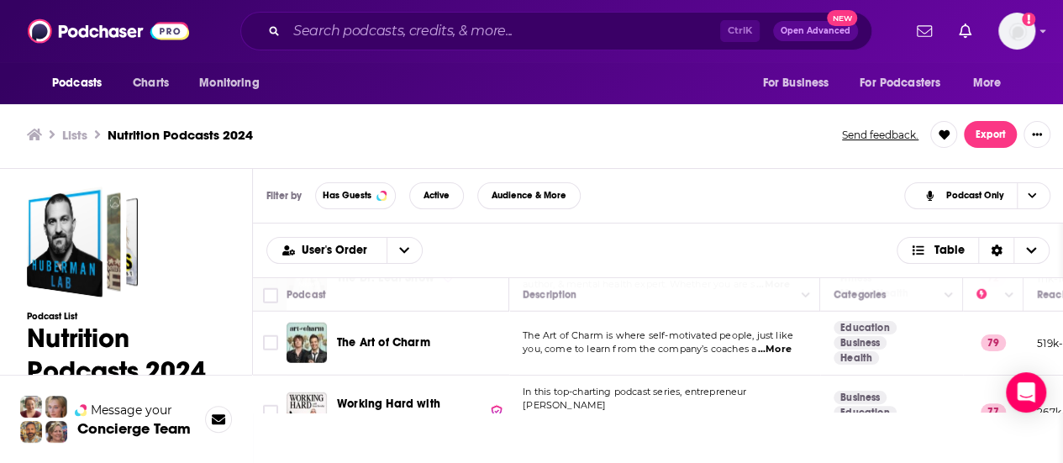
scroll to position [2353, 0]
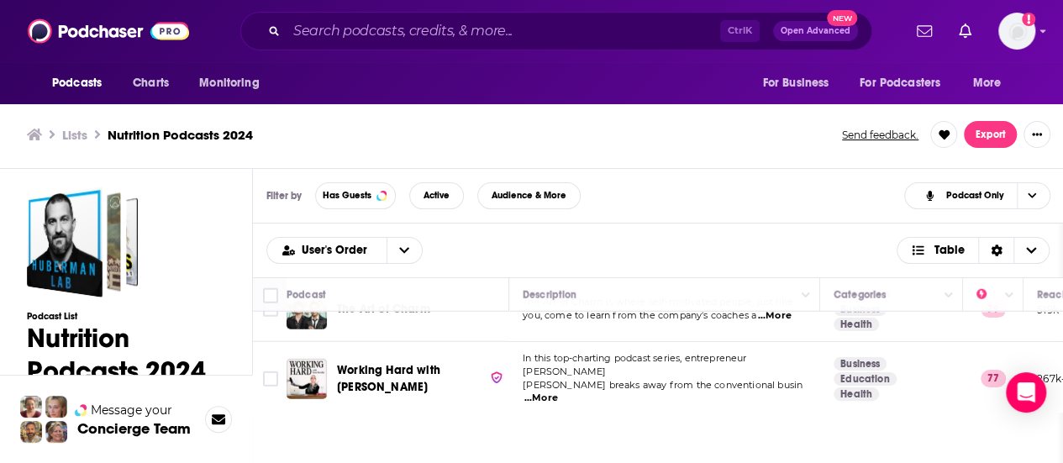
click at [718, 344] on td "In this top-charting podcast series, entrepreneur Grace Beverley breaks away fr…" at bounding box center [664, 379] width 311 height 74
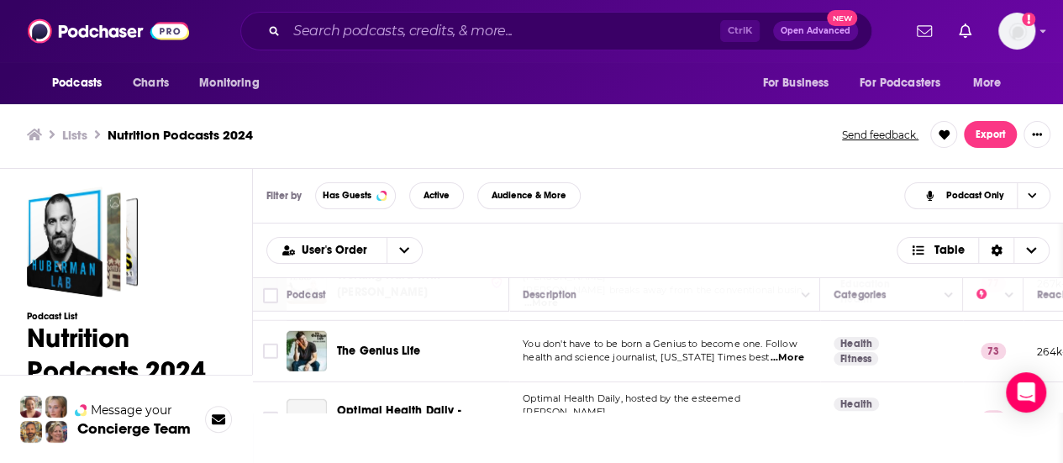
scroll to position [2454, 0]
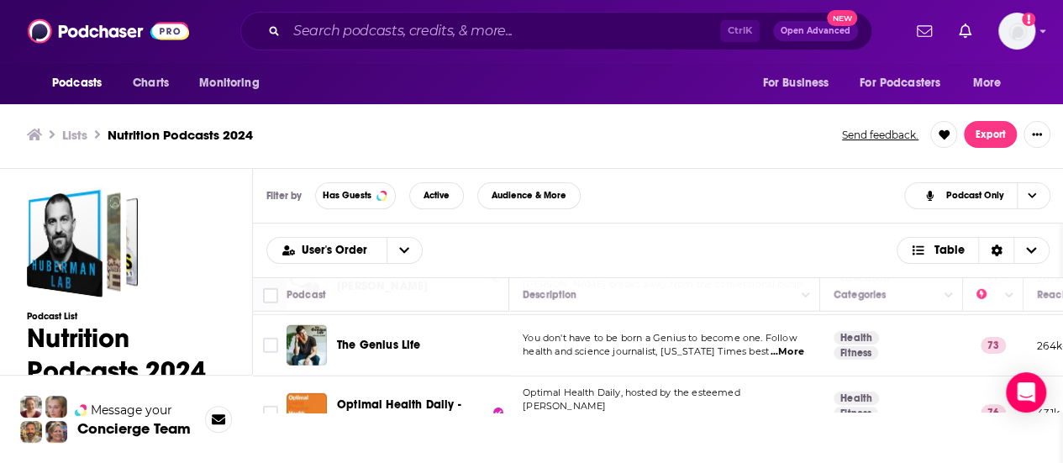
click at [734, 376] on td "Optimal Health Daily, hosted by the esteemed Dr. Neal Malik, a tenured professo…" at bounding box center [664, 413] width 311 height 74
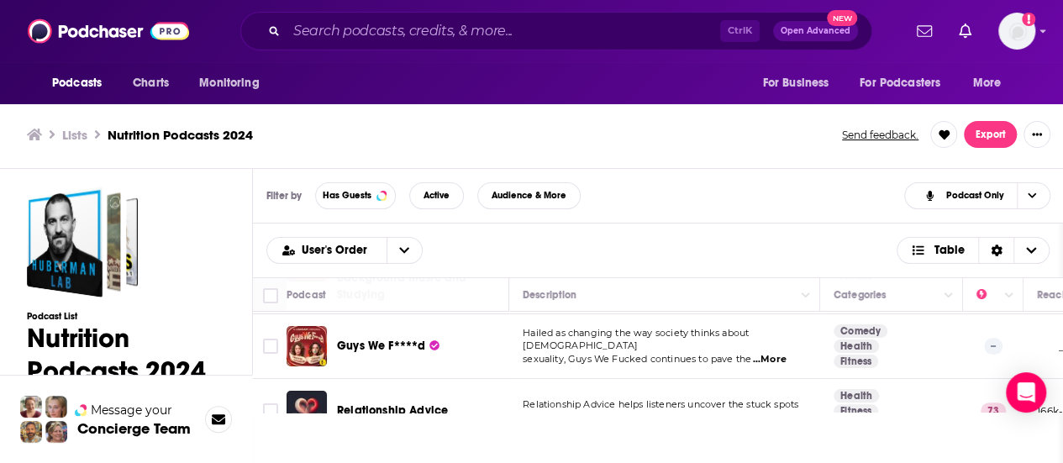
scroll to position [3059, 0]
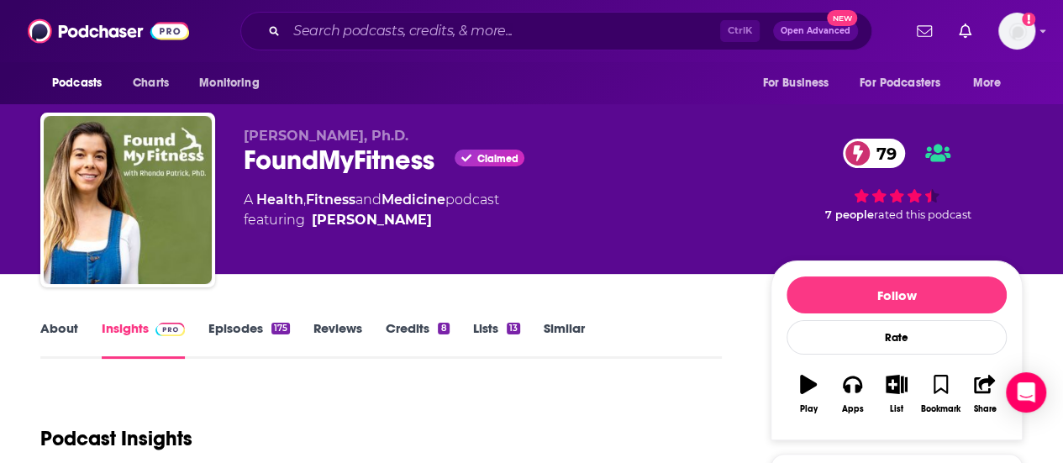
click at [59, 334] on link "About" at bounding box center [59, 339] width 38 height 39
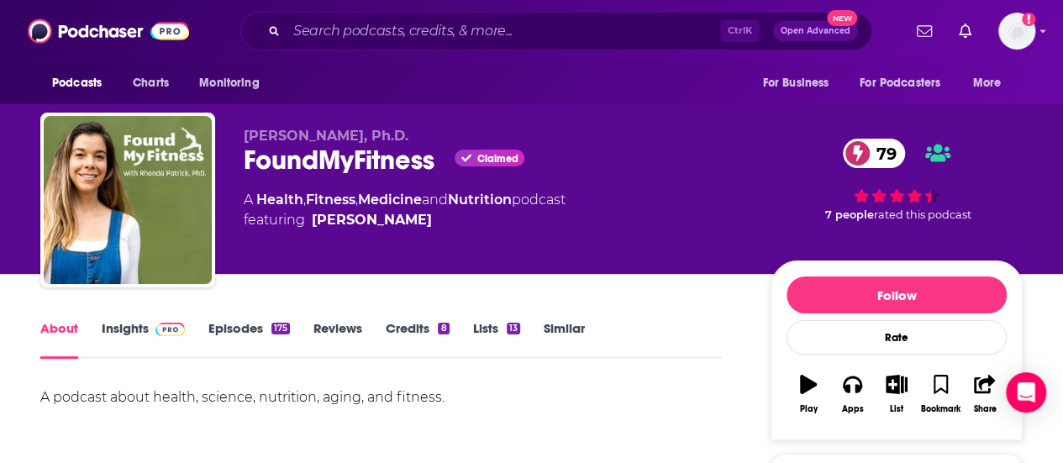
scroll to position [87, 0]
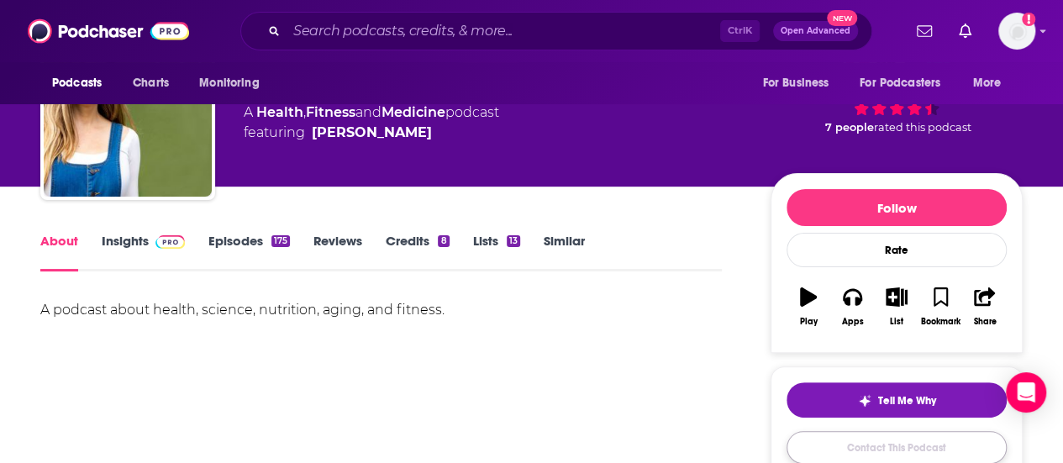
click at [884, 439] on link "Contact This Podcast" at bounding box center [897, 447] width 220 height 33
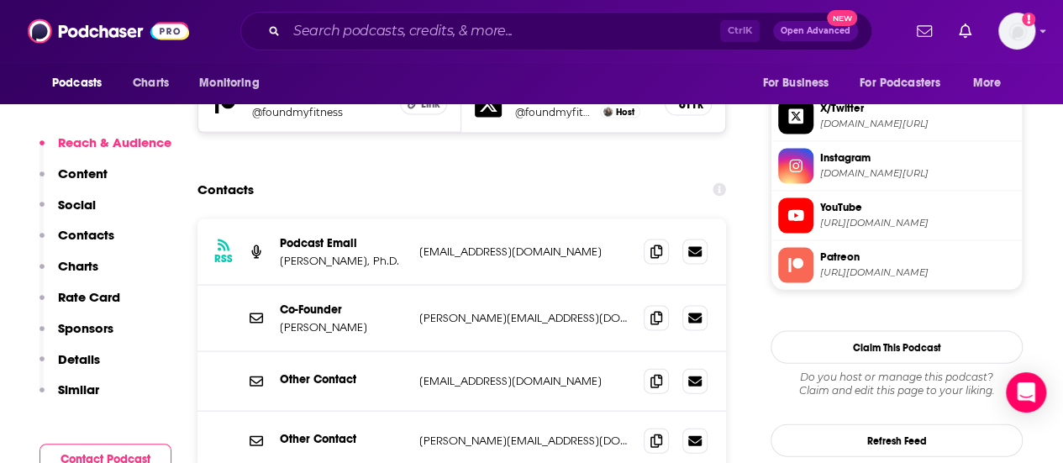
scroll to position [1624, 0]
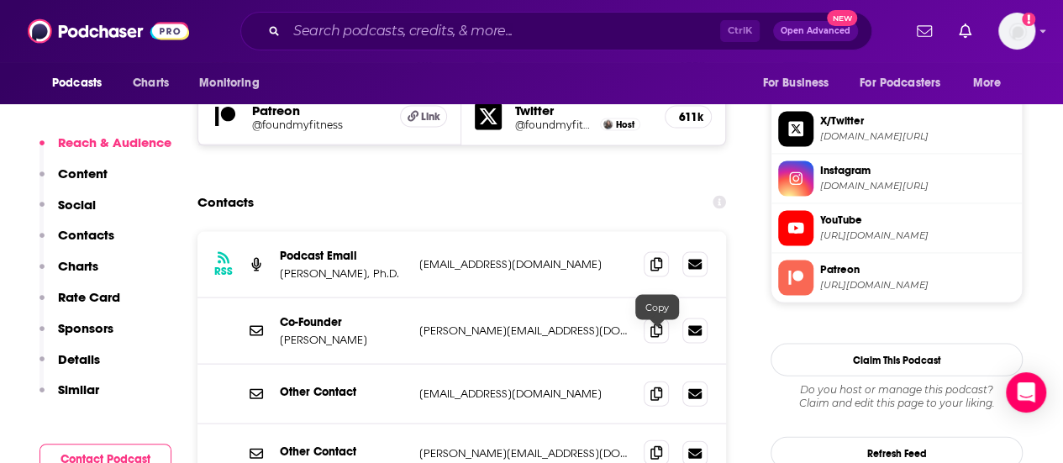
click at [651, 440] on span at bounding box center [656, 452] width 25 height 25
click at [655, 324] on icon at bounding box center [656, 330] width 12 height 13
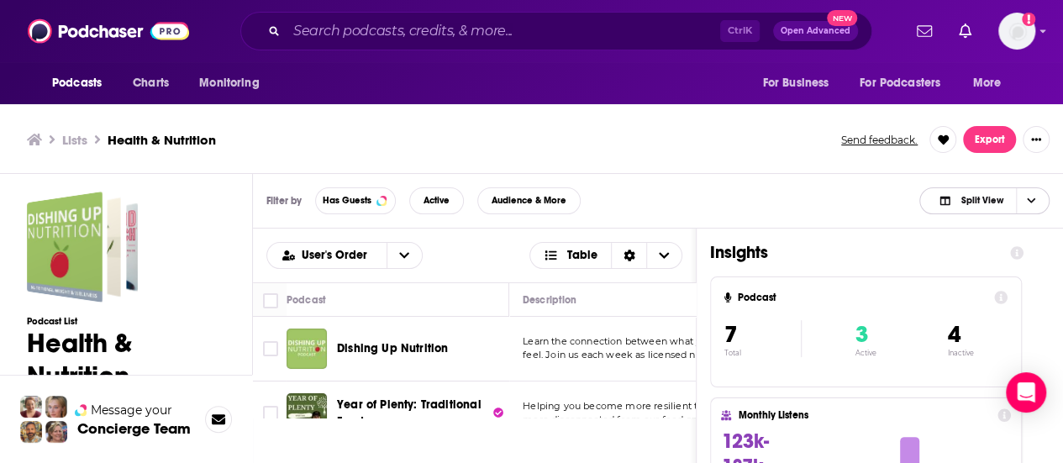
click at [1042, 194] on span "Choose View" at bounding box center [1030, 200] width 29 height 25
click at [970, 261] on div "Podcast Only" at bounding box center [984, 257] width 130 height 29
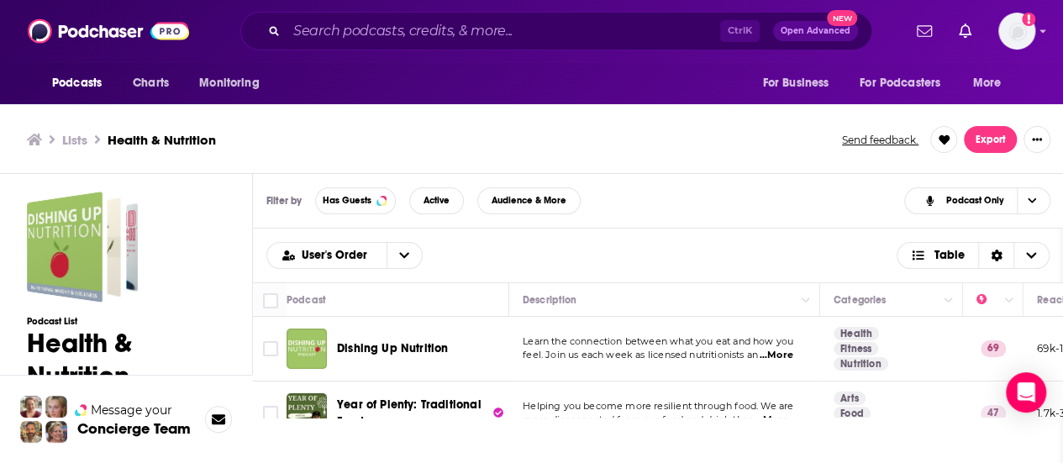
click at [741, 324] on td "Learn the connection between what you eat and how you feel. Join us each week a…" at bounding box center [664, 349] width 311 height 65
click at [750, 364] on td "Learn the connection between what you eat and how you feel. Join us each week a…" at bounding box center [664, 349] width 311 height 65
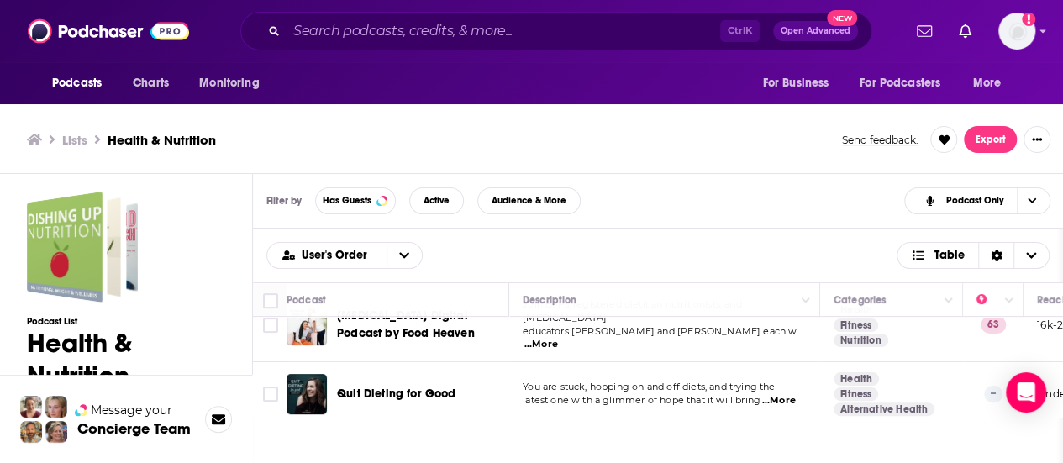
scroll to position [5, 0]
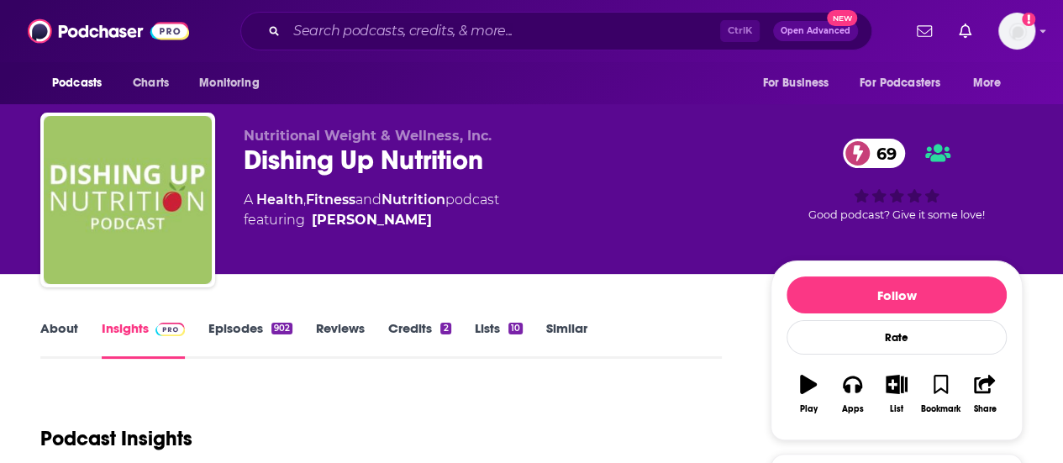
scroll to position [109, 0]
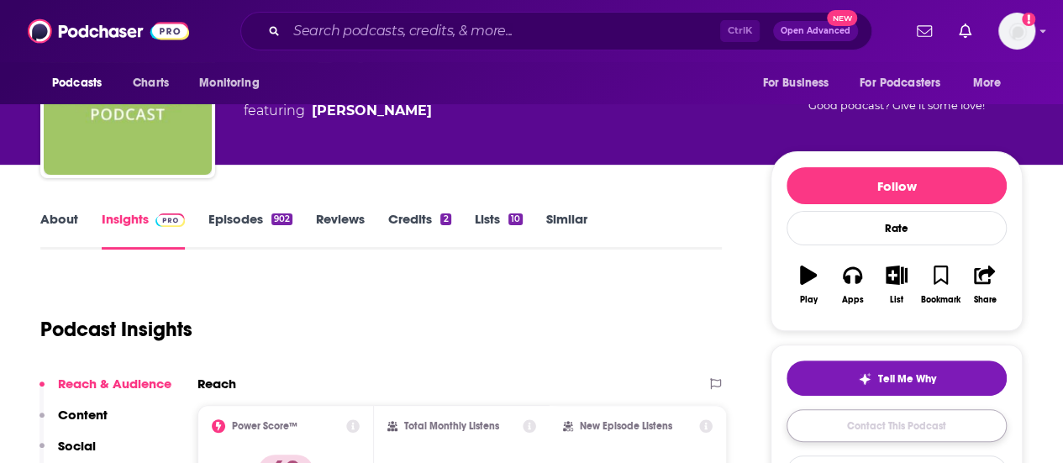
click at [857, 421] on link "Contact This Podcast" at bounding box center [897, 425] width 220 height 33
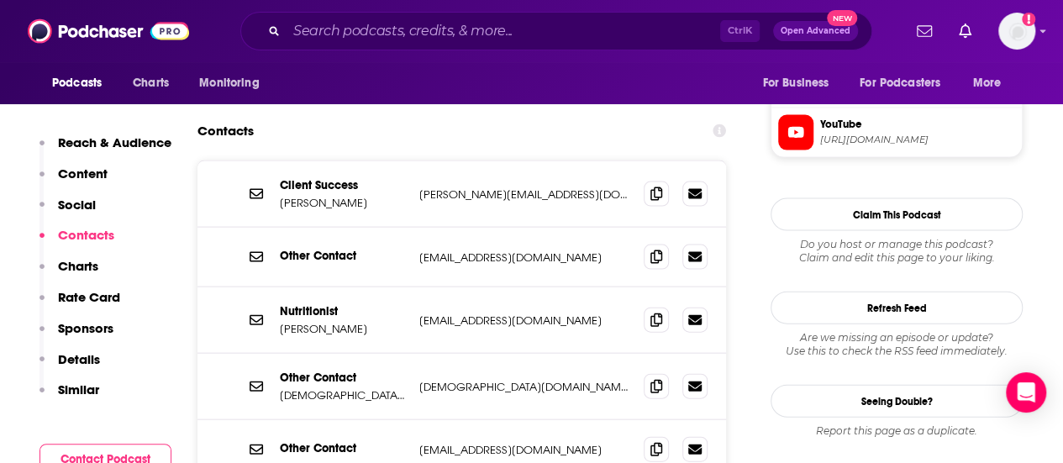
scroll to position [1759, 0]
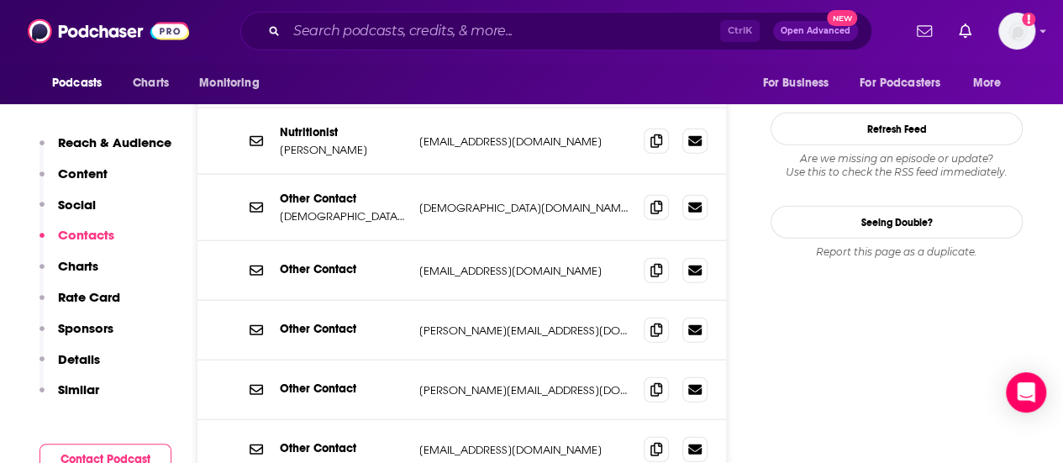
scroll to position [1992, 0]
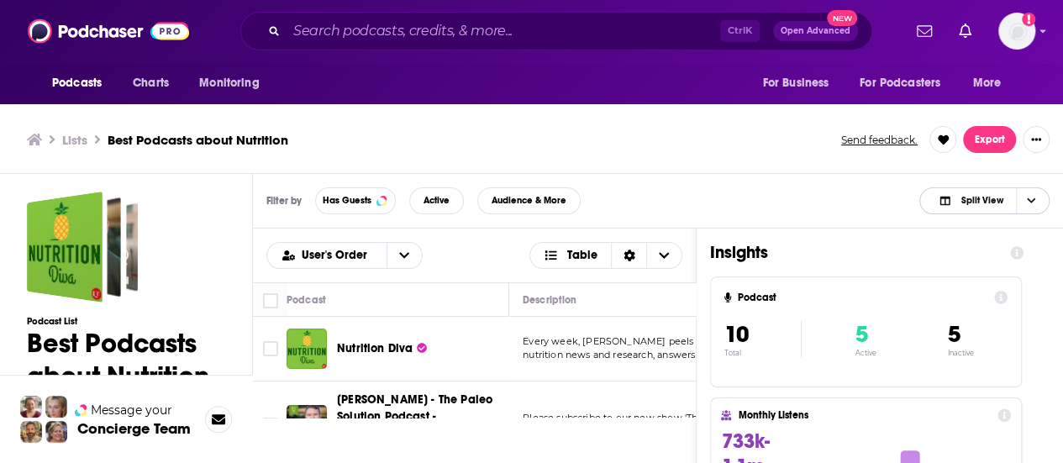
click at [1030, 205] on span "Choose View" at bounding box center [1030, 200] width 29 height 25
click at [973, 263] on div "Podcast Only" at bounding box center [984, 257] width 130 height 29
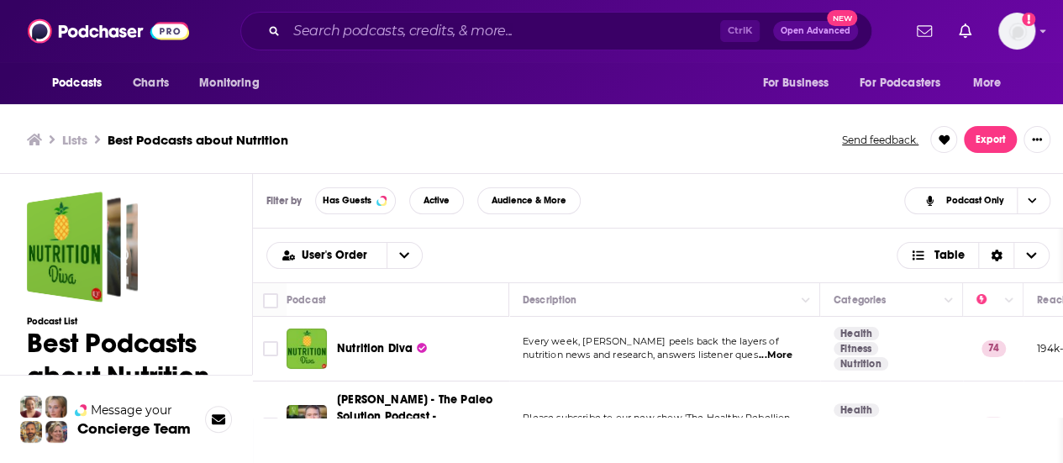
click at [751, 388] on td "Please subscribe to our new show 'The Healthy Rebellion Radio' for more weekly …" at bounding box center [664, 426] width 311 height 88
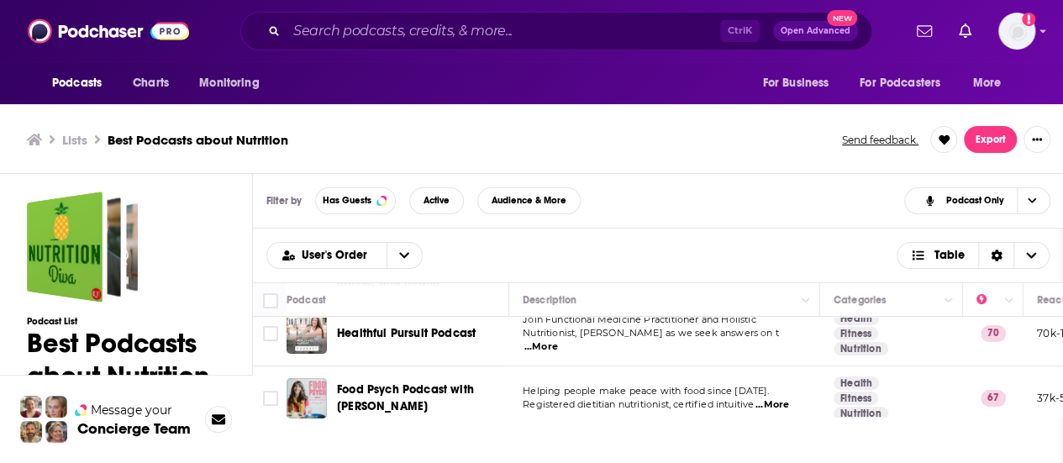
scroll to position [134, 0]
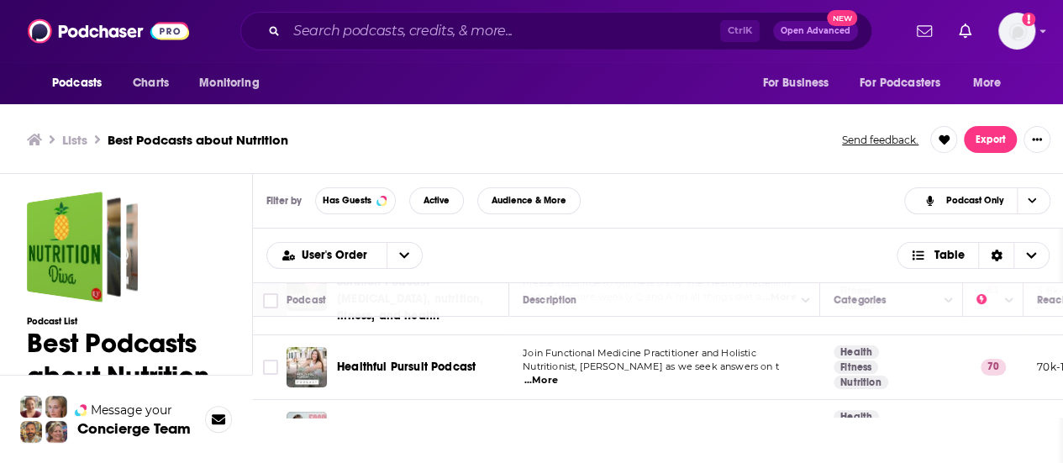
click at [558, 374] on span "...More" at bounding box center [541, 380] width 34 height 13
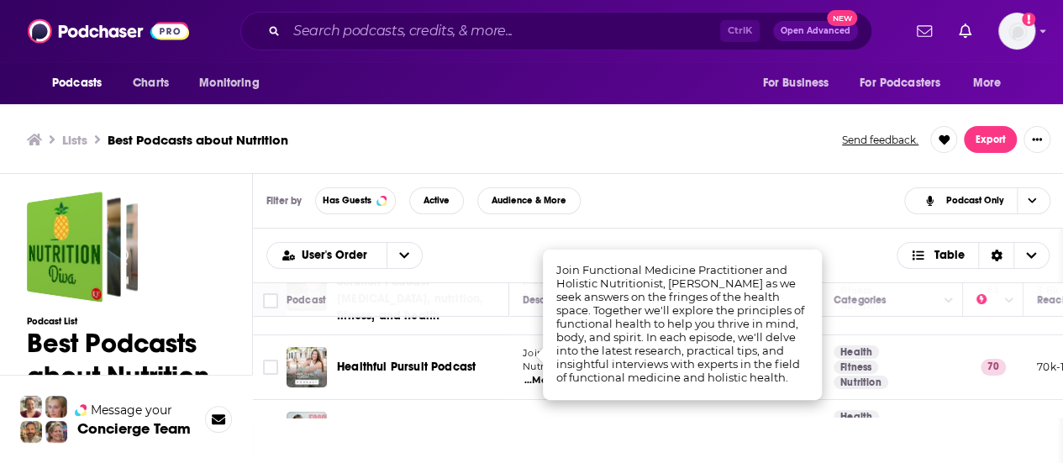
click at [518, 371] on td "Join Functional Medicine Practitioner and Holistic Nutritionist, Leanne Vogel a…" at bounding box center [664, 367] width 311 height 65
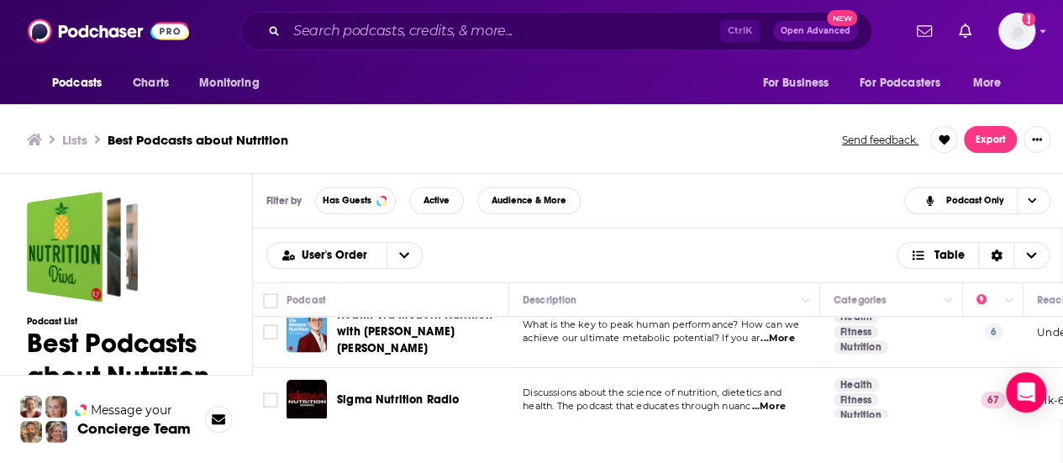
scroll to position [5, 0]
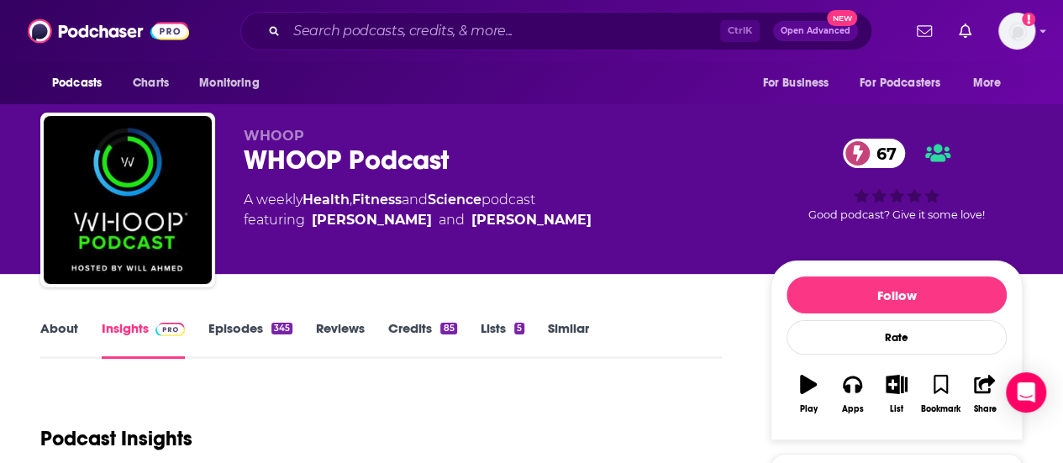
click at [60, 322] on link "About" at bounding box center [59, 339] width 38 height 39
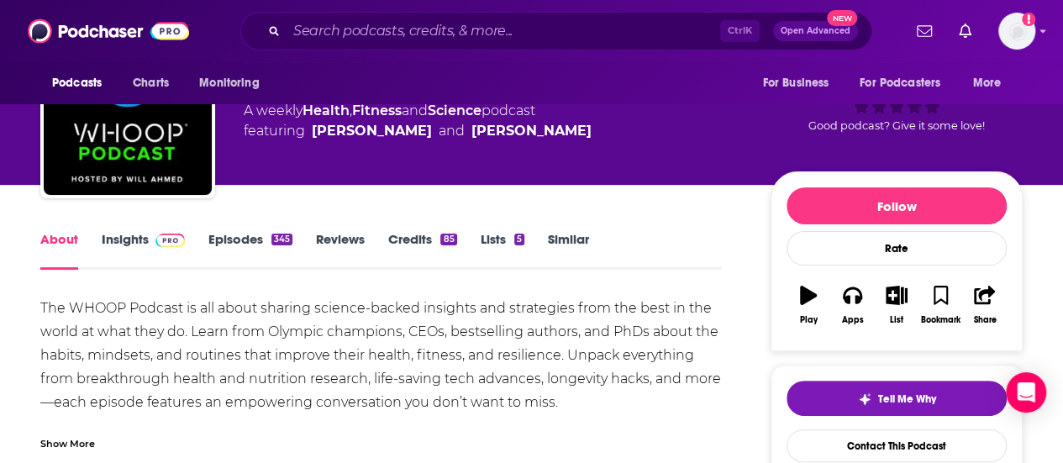
scroll to position [92, 0]
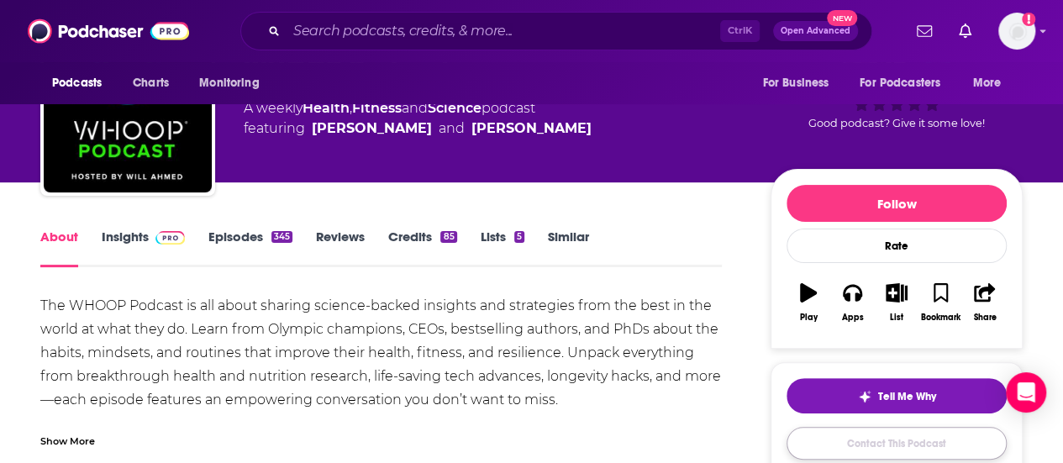
click at [897, 450] on link "Contact This Podcast" at bounding box center [897, 443] width 220 height 33
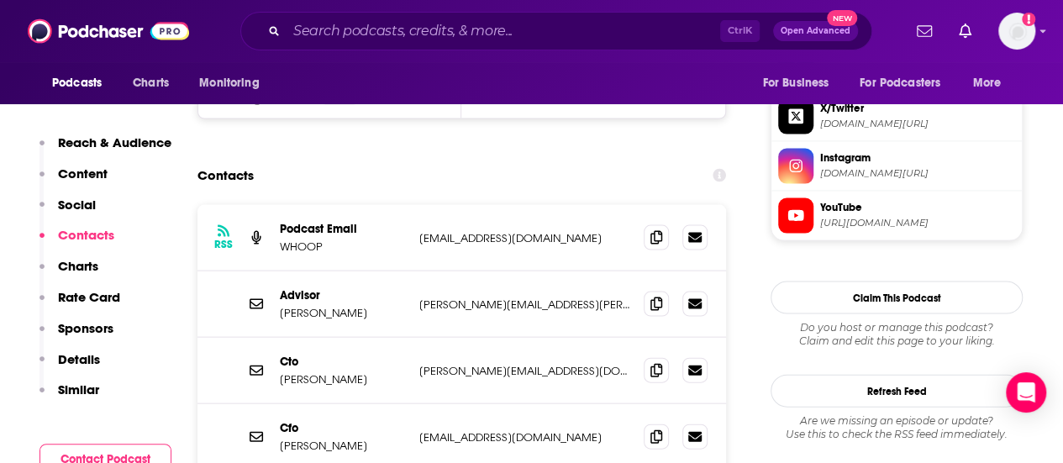
scroll to position [1650, 0]
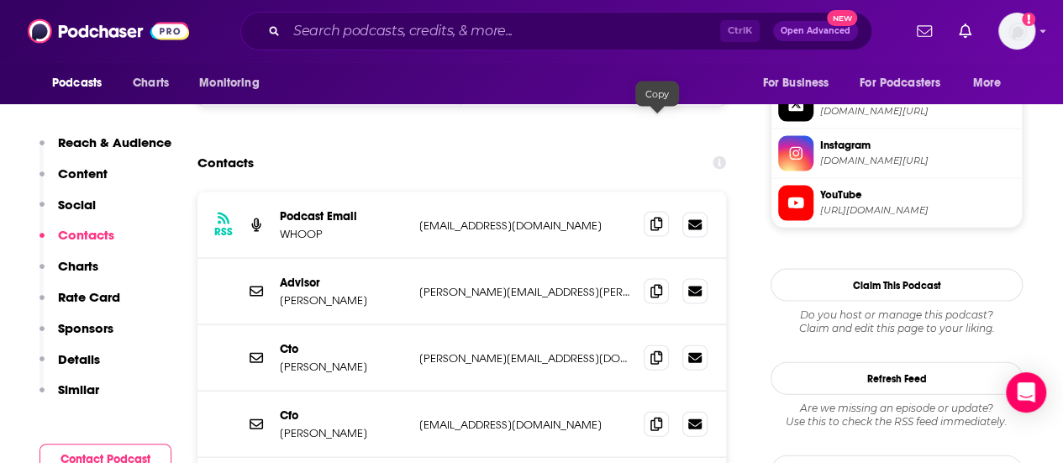
click at [660, 218] on icon at bounding box center [656, 224] width 12 height 13
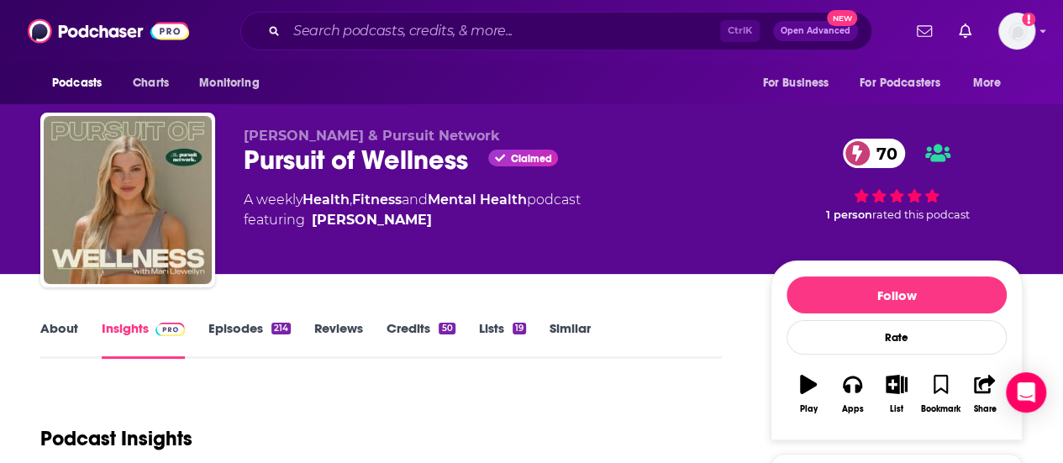
click at [71, 328] on link "About" at bounding box center [59, 339] width 38 height 39
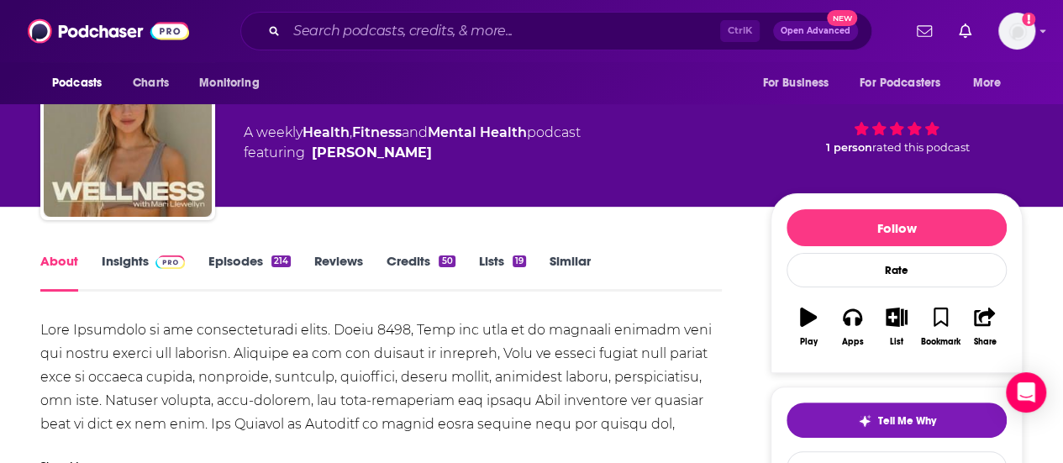
scroll to position [13, 0]
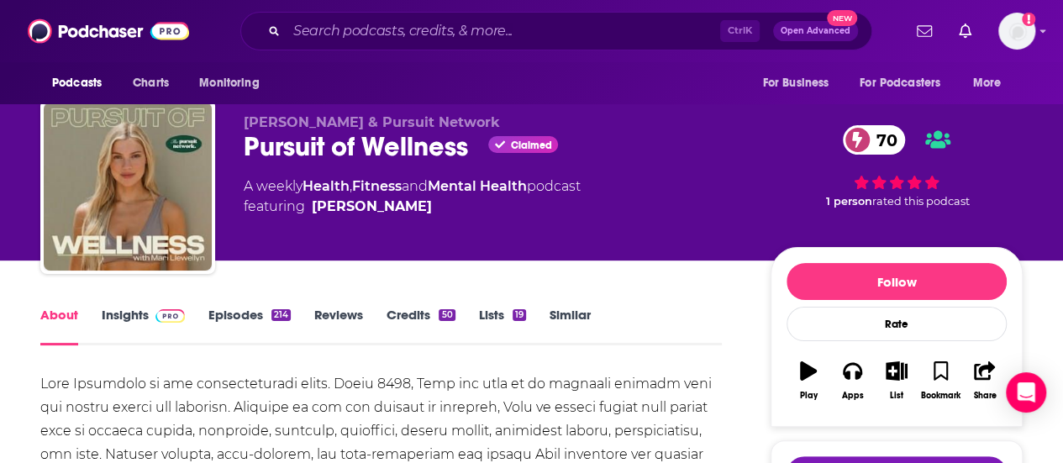
click at [261, 322] on link "Episodes 214" at bounding box center [249, 326] width 82 height 39
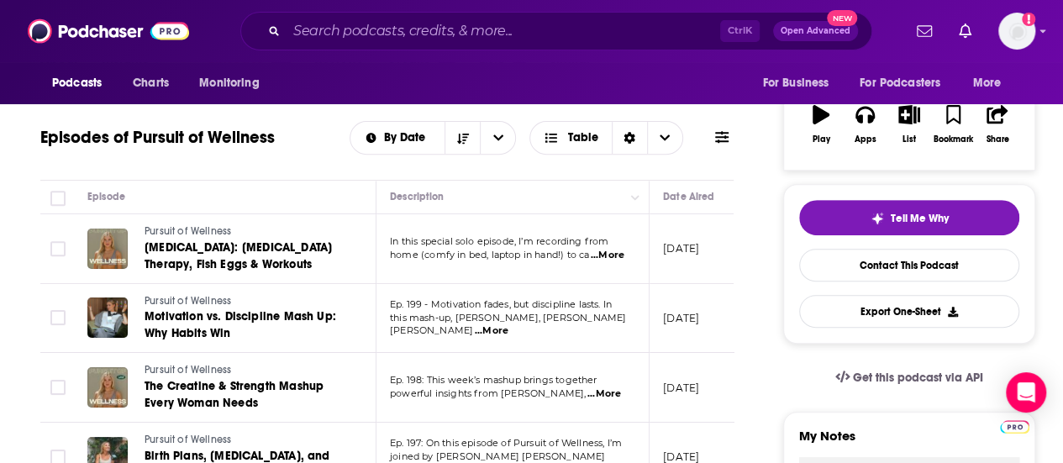
scroll to position [289, 0]
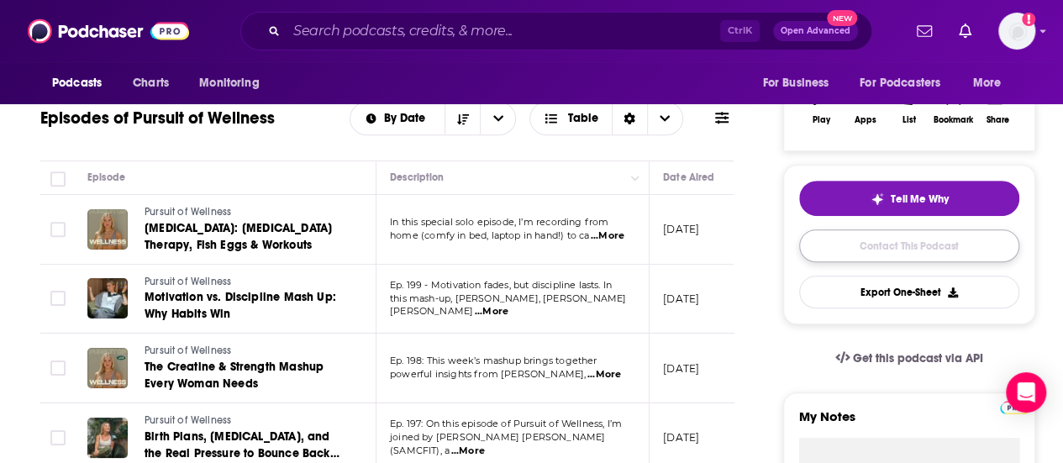
click at [902, 239] on link "Contact This Podcast" at bounding box center [909, 245] width 220 height 33
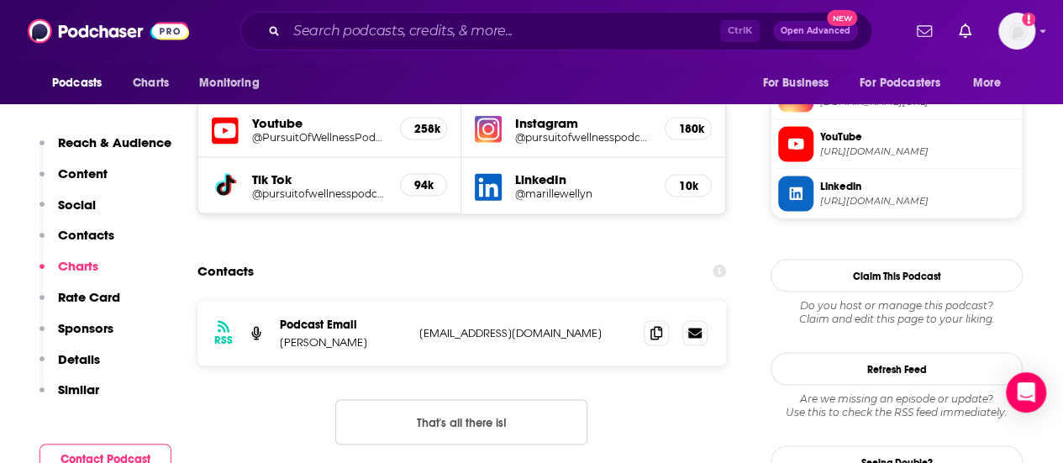
scroll to position [1444, 0]
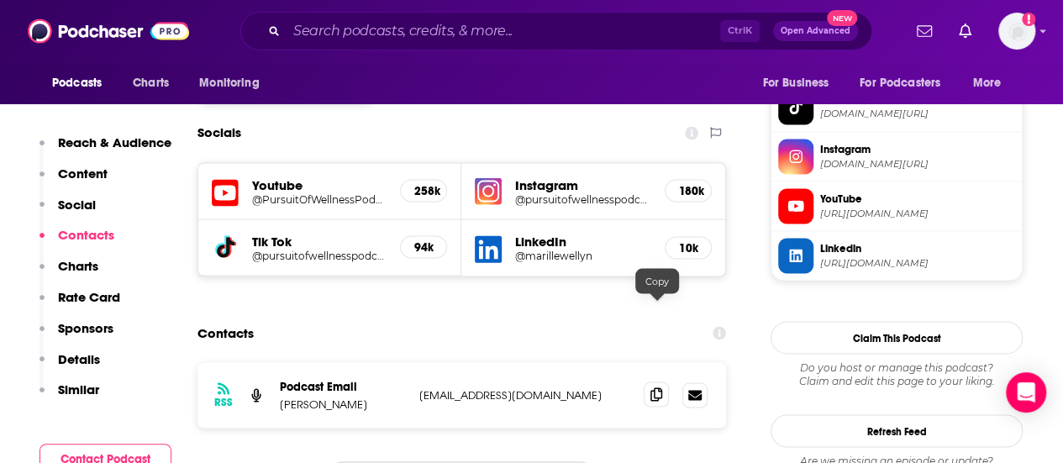
click at [657, 387] on icon at bounding box center [656, 393] width 12 height 13
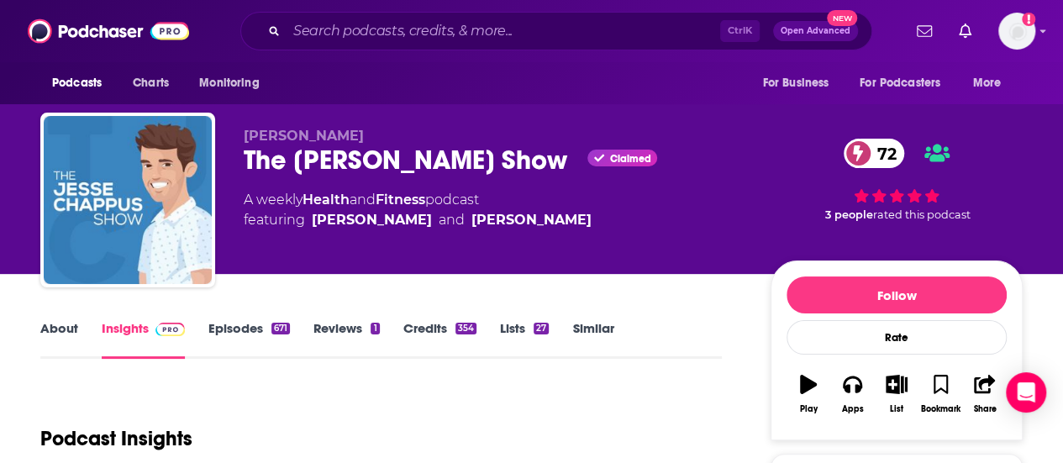
click at [57, 340] on link "About" at bounding box center [59, 339] width 38 height 39
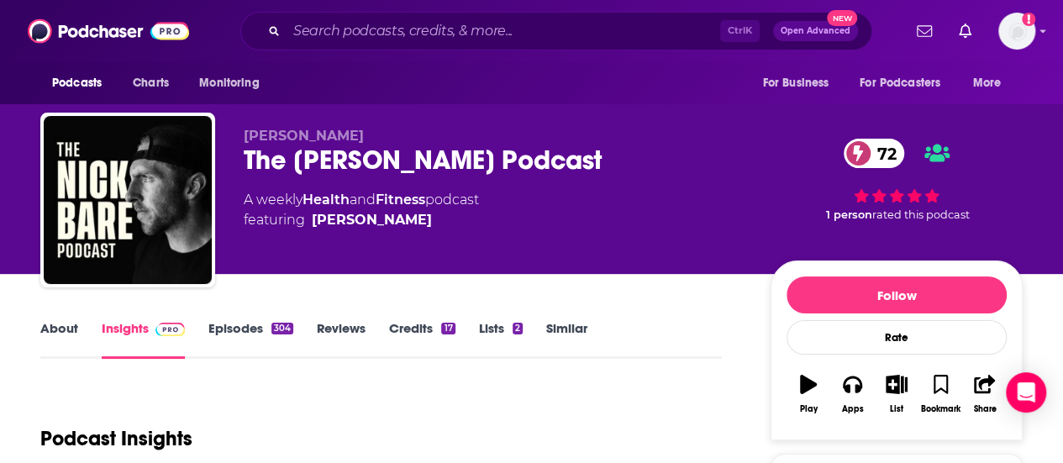
click at [55, 330] on link "About" at bounding box center [59, 339] width 38 height 39
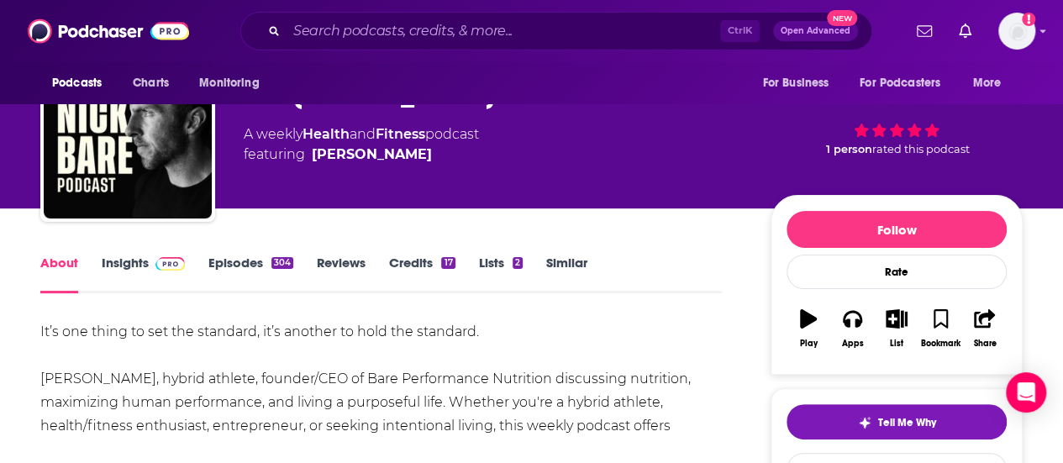
scroll to position [92, 0]
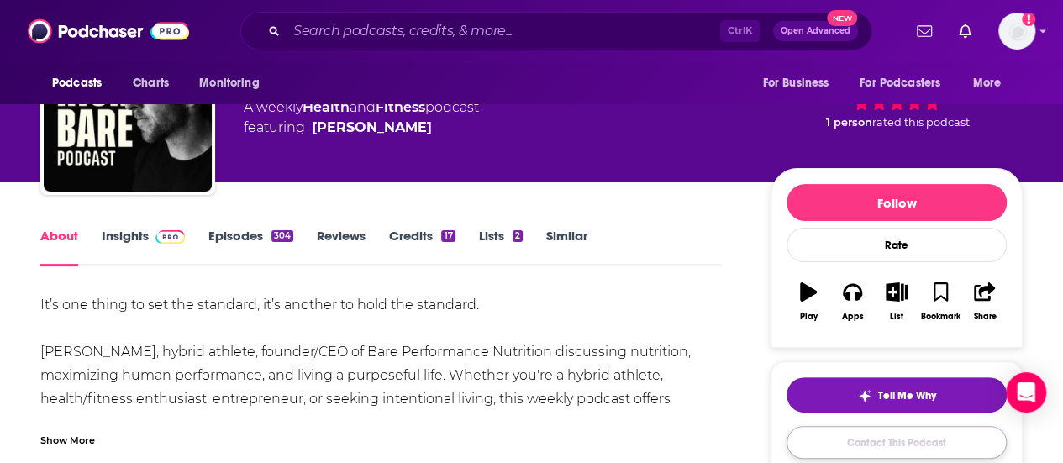
click at [895, 438] on link "Contact This Podcast" at bounding box center [897, 442] width 220 height 33
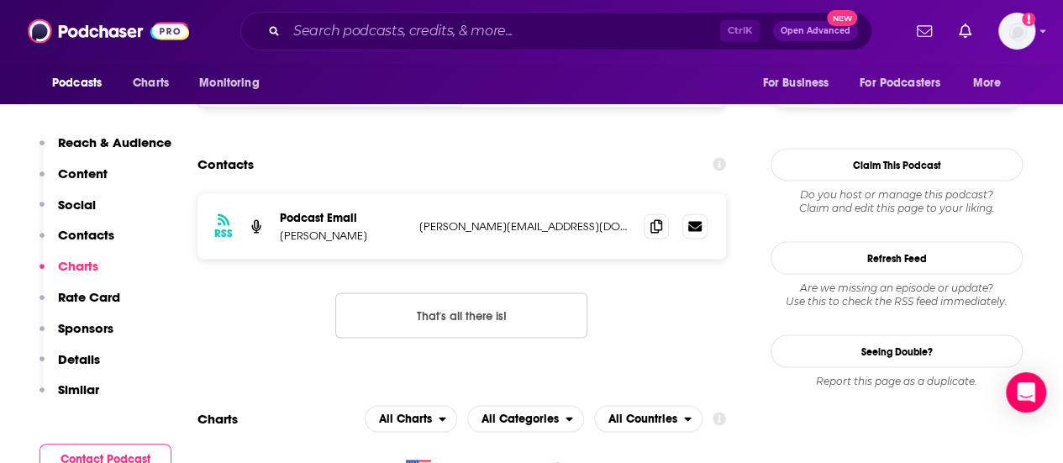
scroll to position [1455, 0]
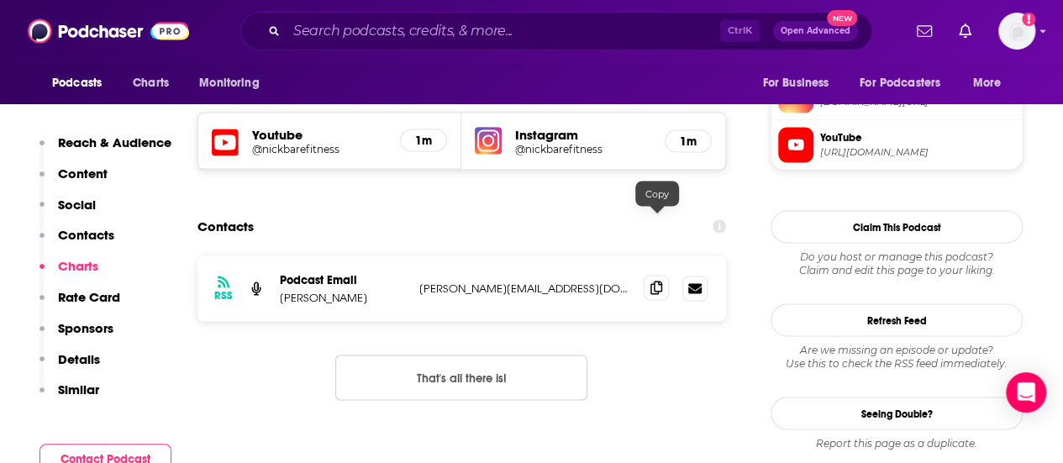
click at [660, 281] on icon at bounding box center [656, 287] width 12 height 13
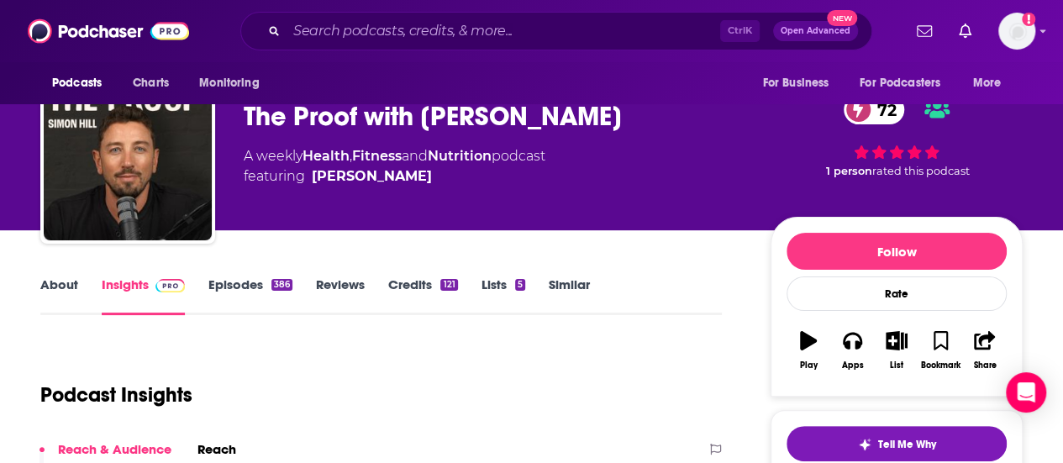
scroll to position [95, 0]
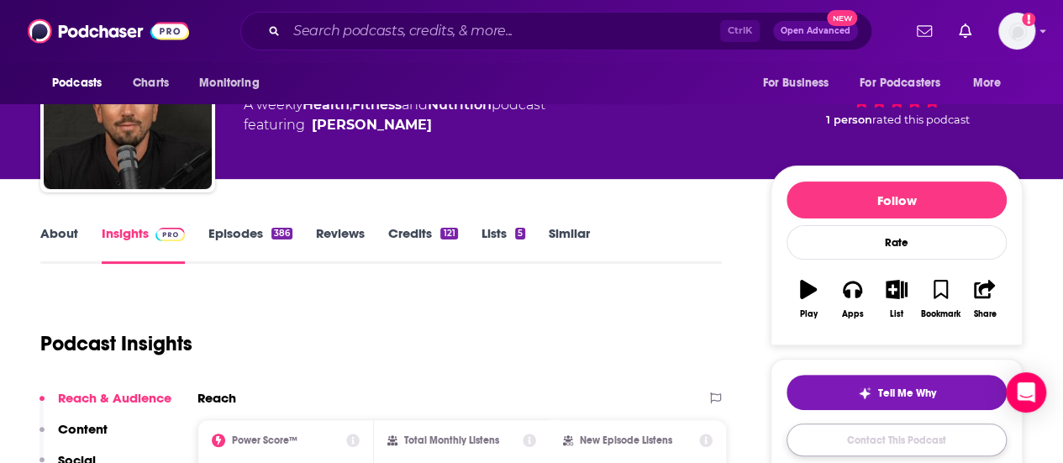
click at [920, 430] on link "Contact This Podcast" at bounding box center [897, 440] width 220 height 33
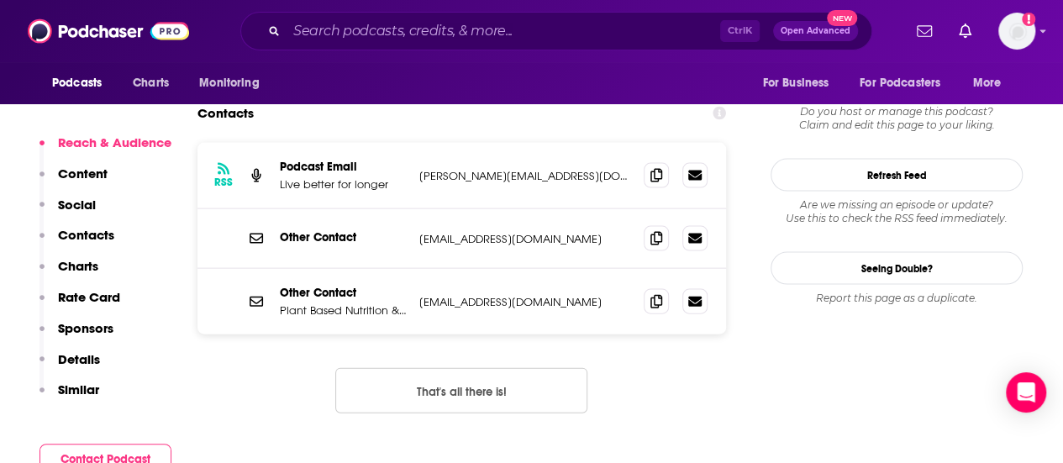
scroll to position [1666, 0]
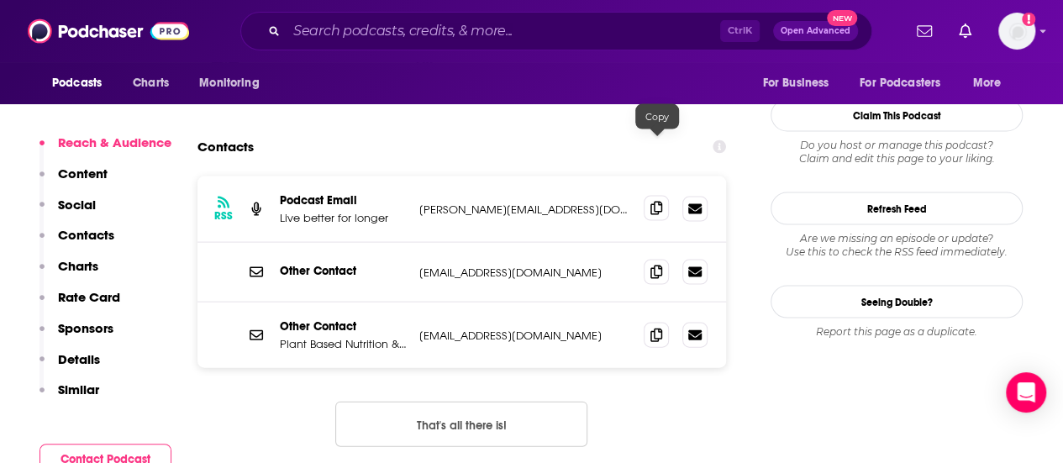
click at [649, 196] on span at bounding box center [656, 208] width 25 height 25
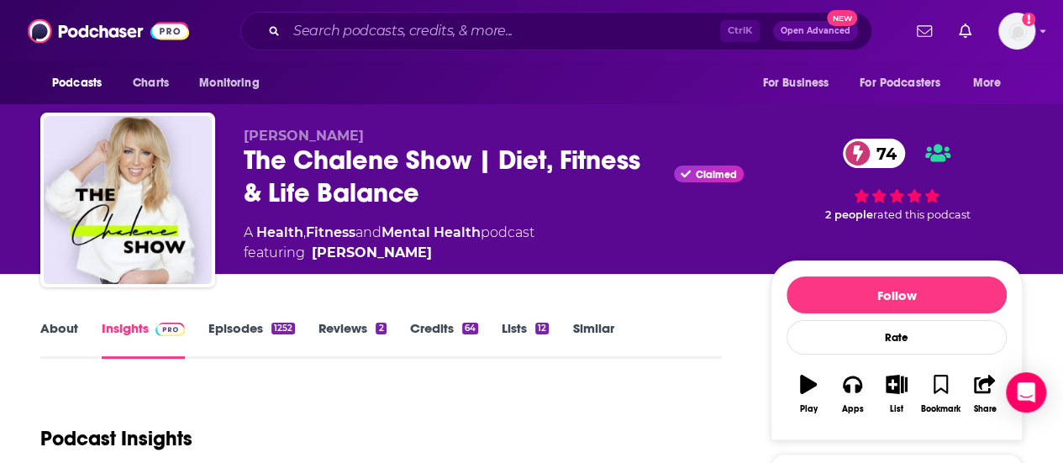
click at [52, 337] on link "About" at bounding box center [59, 339] width 38 height 39
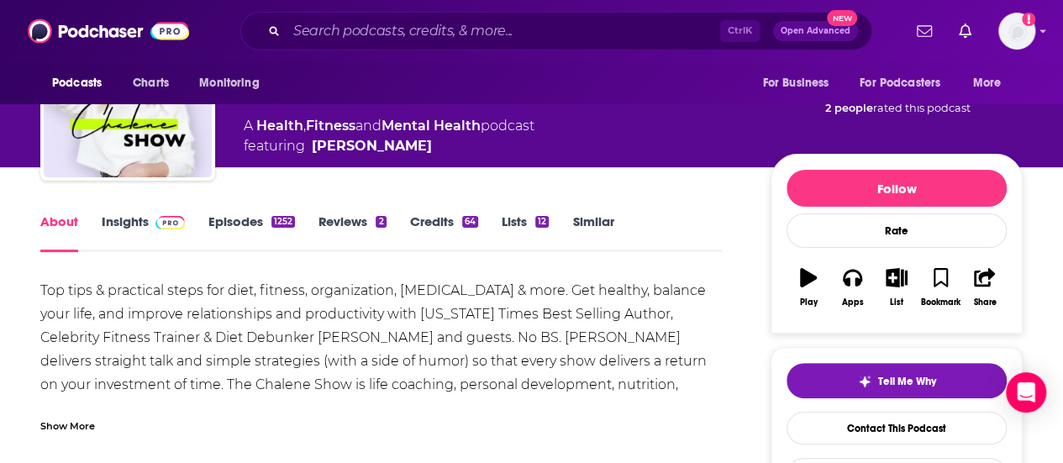
scroll to position [109, 0]
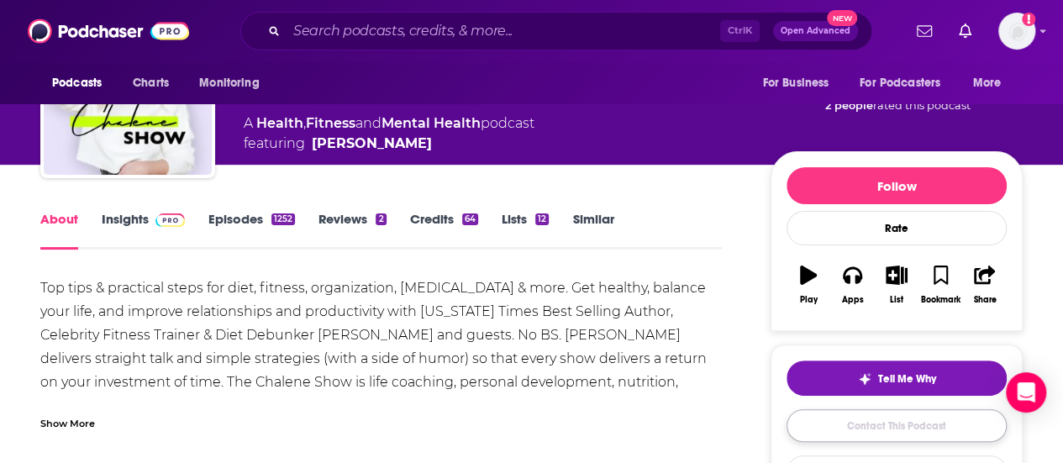
click at [854, 423] on link "Contact This Podcast" at bounding box center [897, 425] width 220 height 33
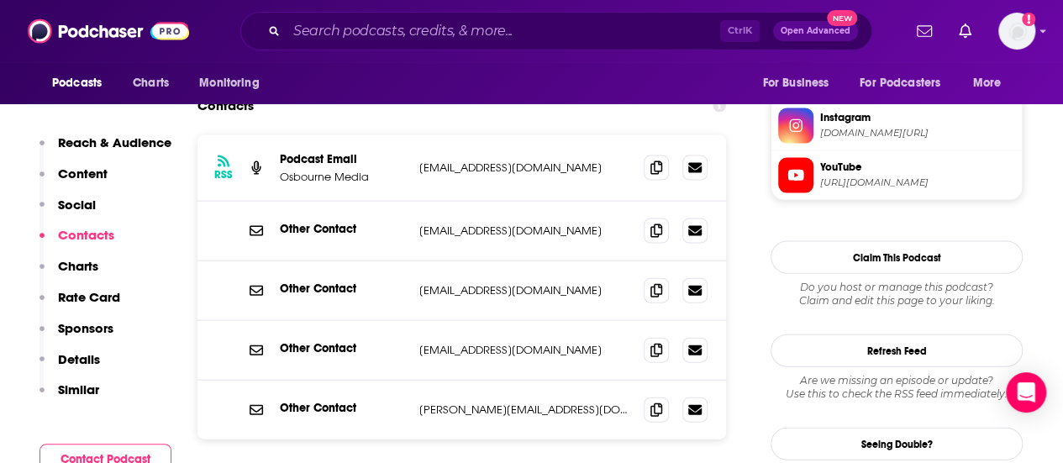
scroll to position [1701, 0]
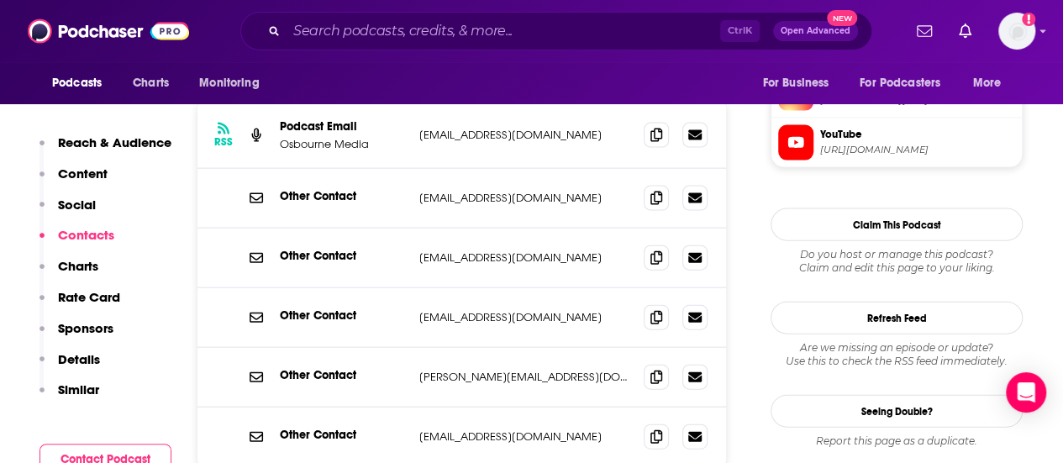
scroll to position [1772, 0]
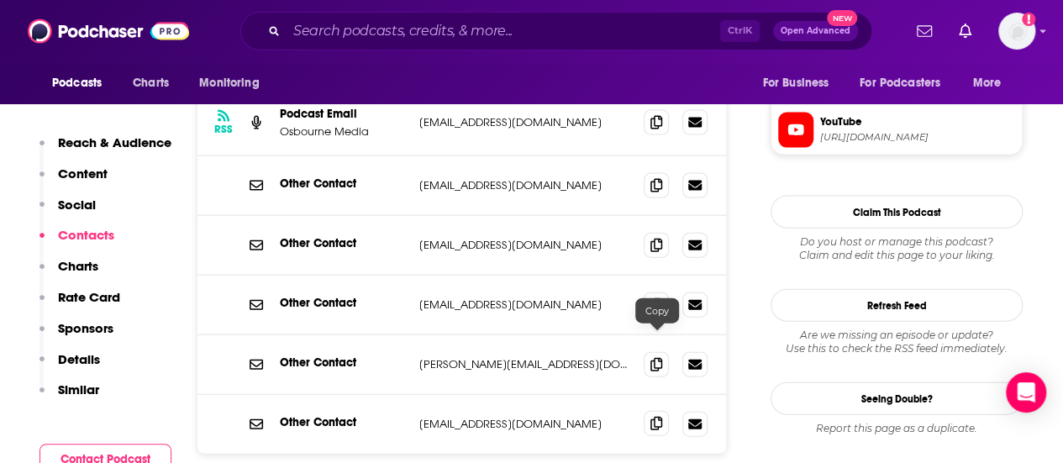
click at [652, 417] on icon at bounding box center [656, 423] width 12 height 13
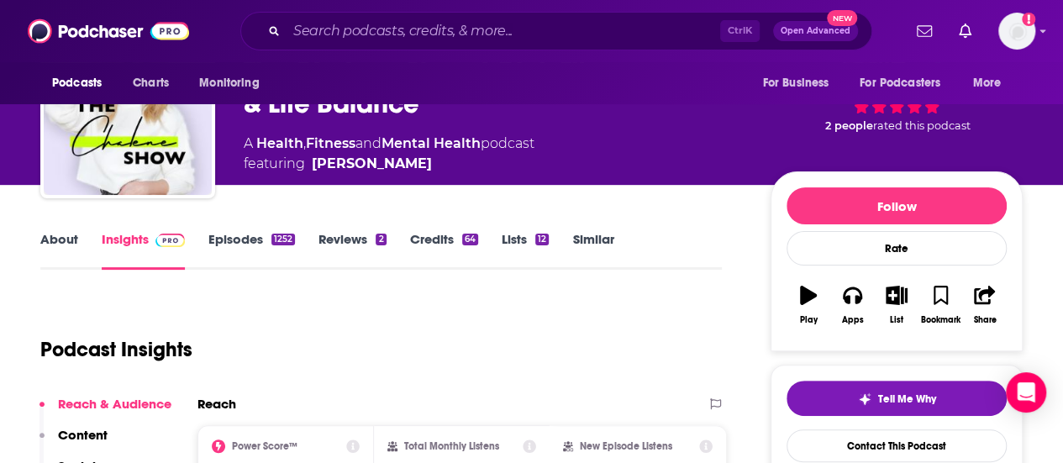
scroll to position [0, 0]
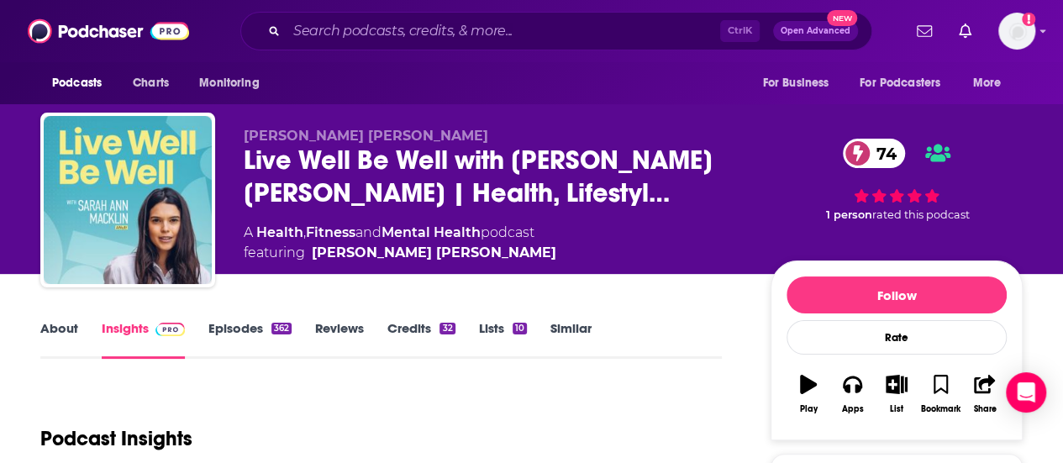
click at [58, 328] on link "About" at bounding box center [59, 339] width 38 height 39
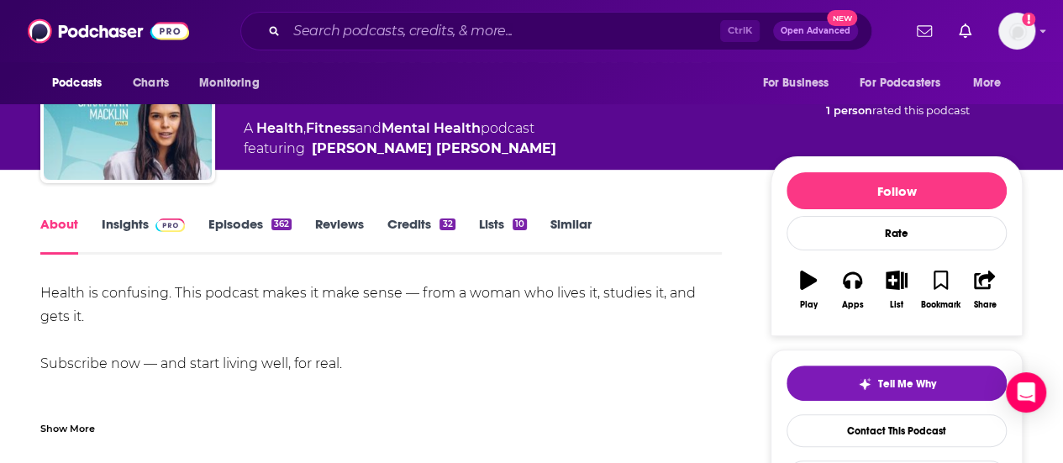
scroll to position [107, 0]
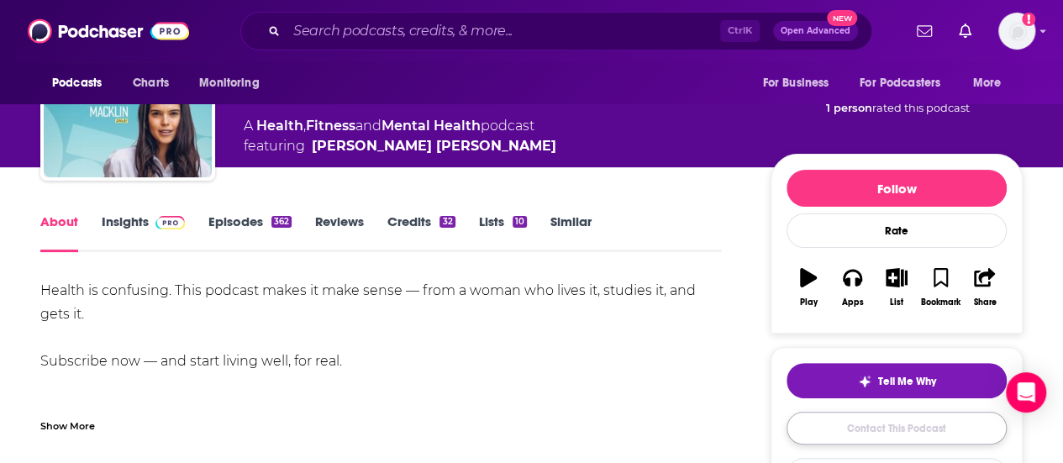
click at [858, 418] on link "Contact This Podcast" at bounding box center [897, 428] width 220 height 33
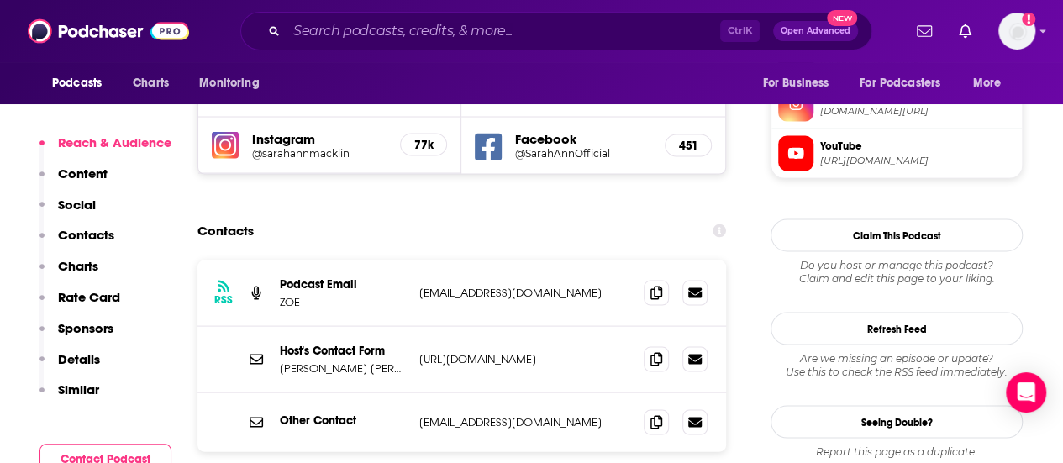
scroll to position [1533, 0]
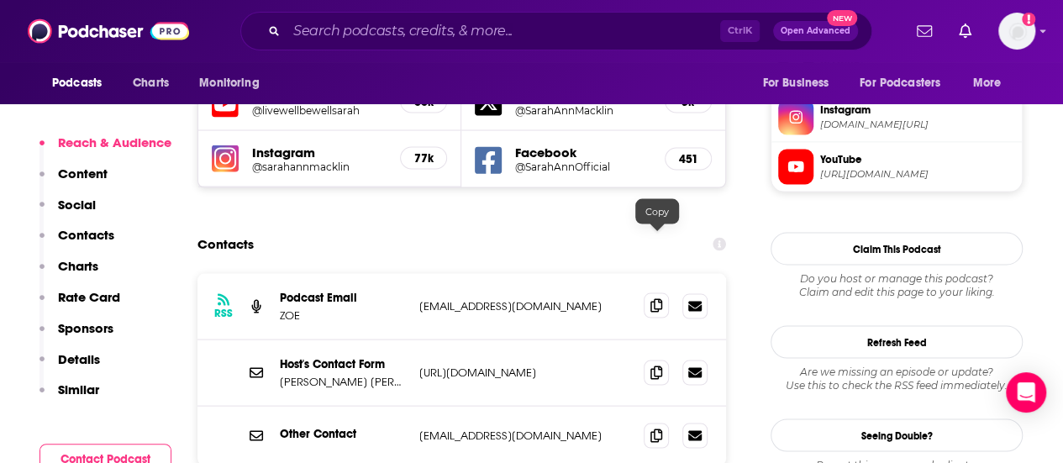
click at [650, 292] on span at bounding box center [656, 304] width 25 height 25
click at [650, 428] on icon at bounding box center [656, 434] width 12 height 13
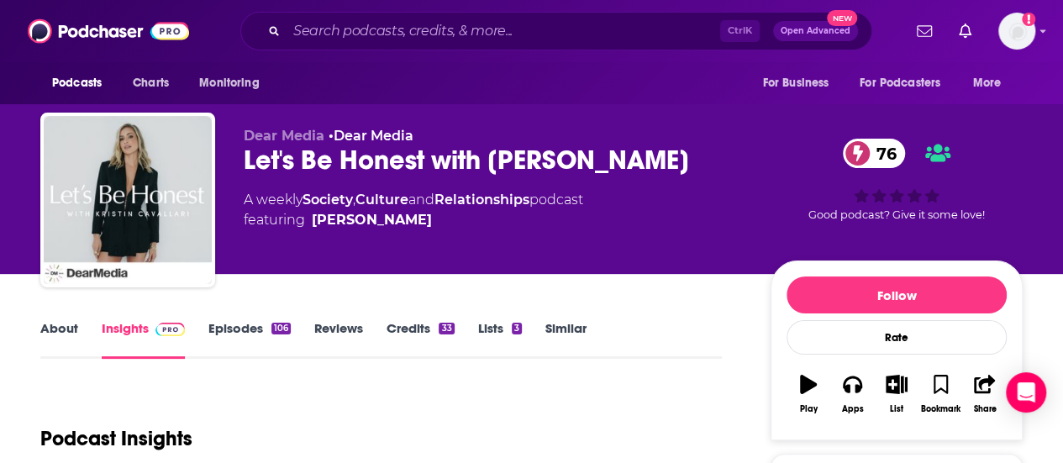
click at [59, 335] on link "About" at bounding box center [59, 339] width 38 height 39
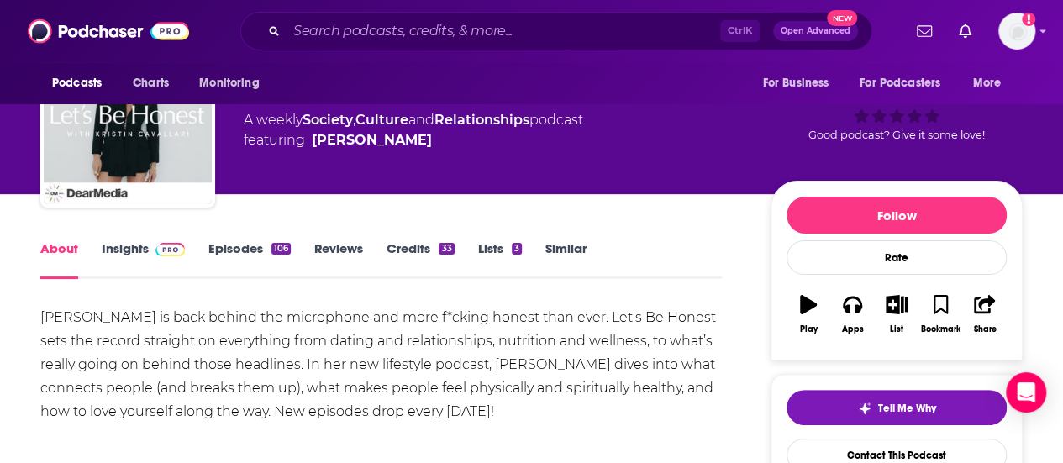
scroll to position [72, 0]
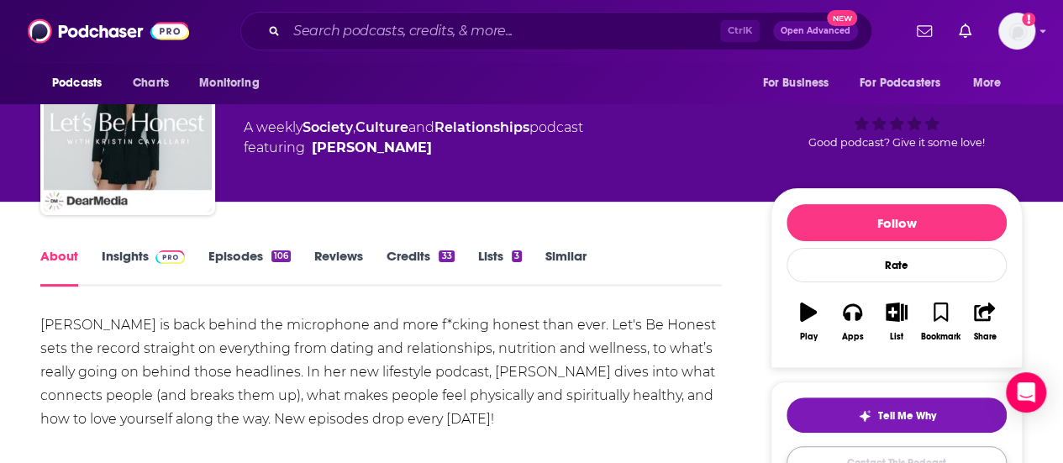
click at [837, 448] on link "Contact This Podcast" at bounding box center [897, 462] width 220 height 33
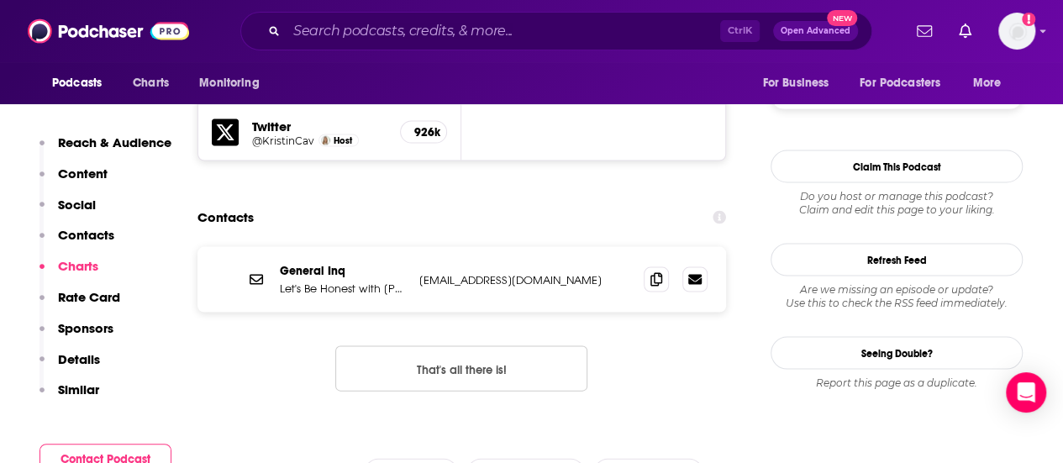
scroll to position [1613, 0]
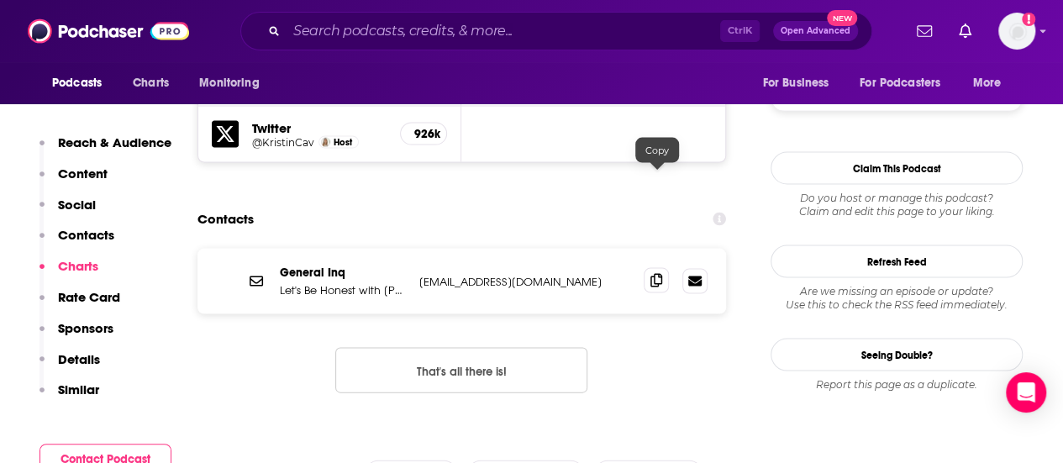
click at [667, 268] on span at bounding box center [656, 280] width 25 height 25
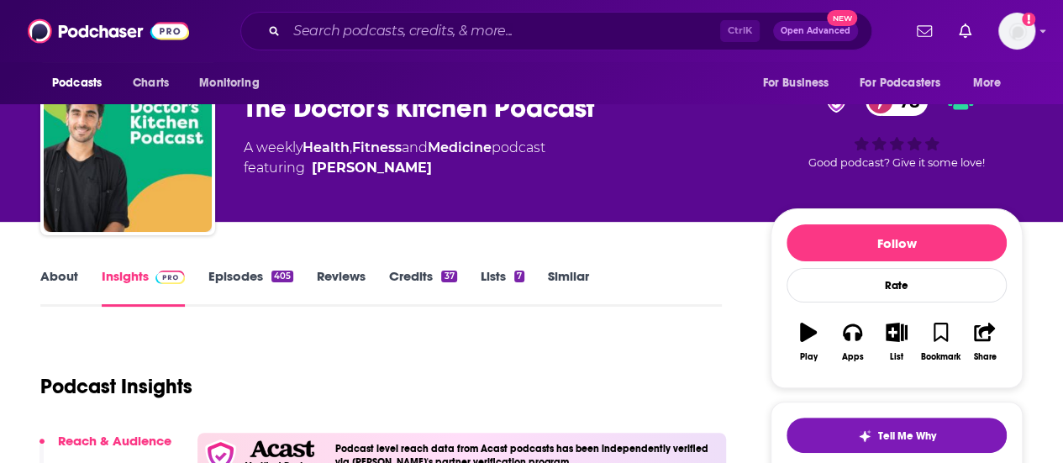
scroll to position [158, 0]
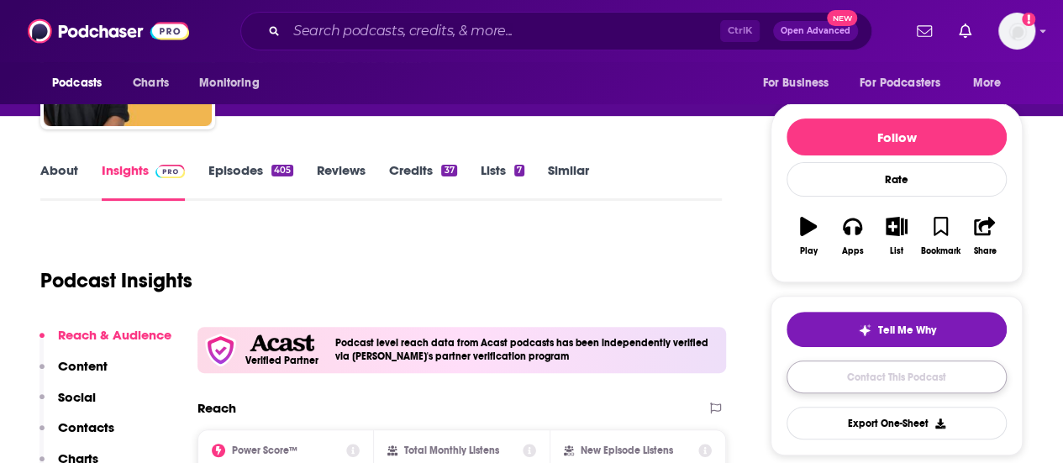
click at [887, 375] on link "Contact This Podcast" at bounding box center [897, 376] width 220 height 33
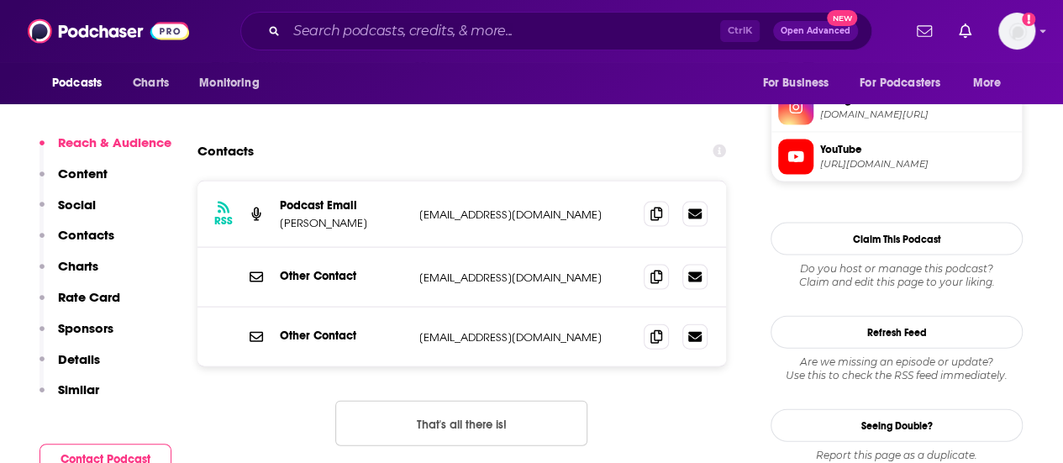
scroll to position [1681, 0]
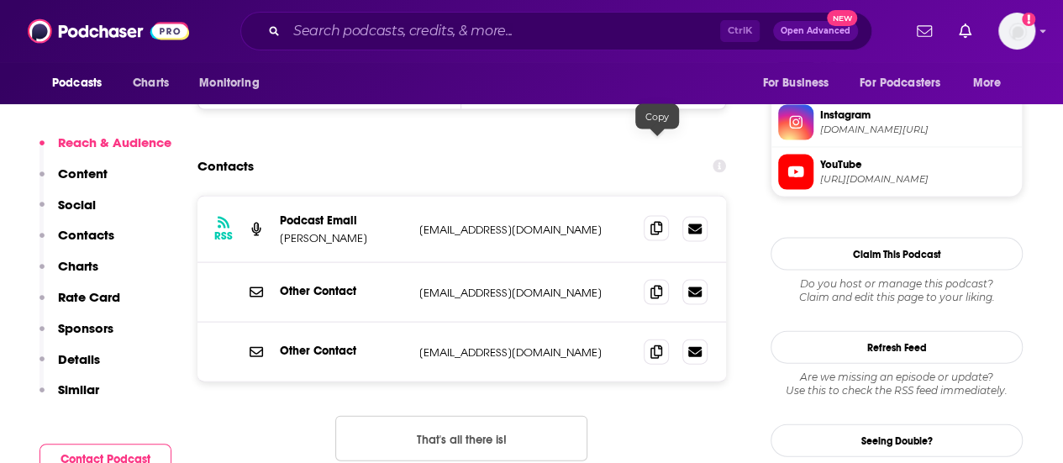
click at [657, 222] on icon at bounding box center [656, 228] width 12 height 13
click at [655, 285] on icon at bounding box center [656, 291] width 12 height 13
click at [655, 345] on icon at bounding box center [656, 351] width 12 height 13
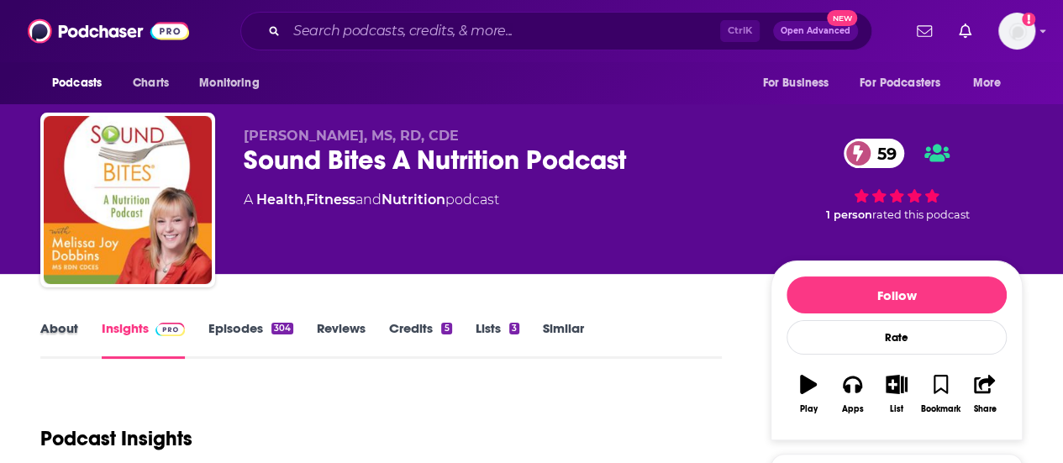
click at [78, 334] on div "About" at bounding box center [70, 339] width 61 height 39
click at [66, 332] on link "About" at bounding box center [59, 339] width 38 height 39
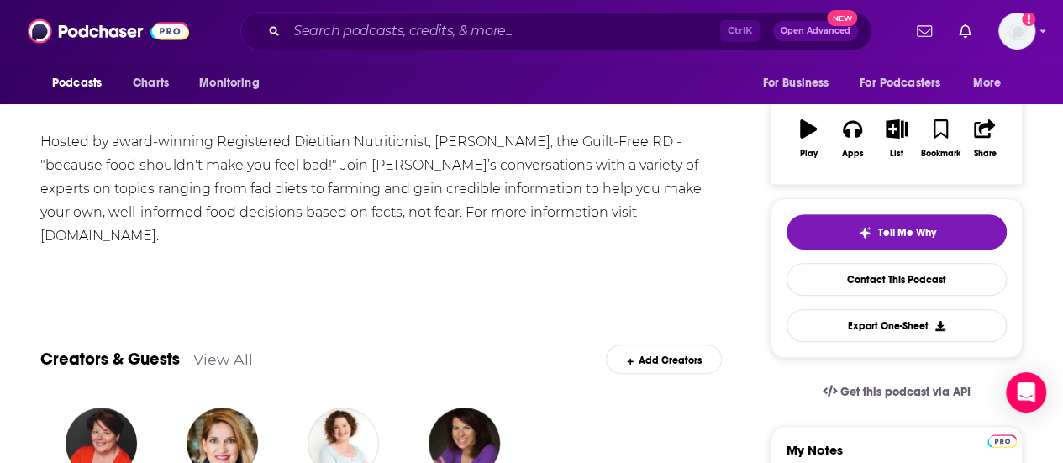
scroll to position [281, 0]
